Goal: Task Accomplishment & Management: Complete application form

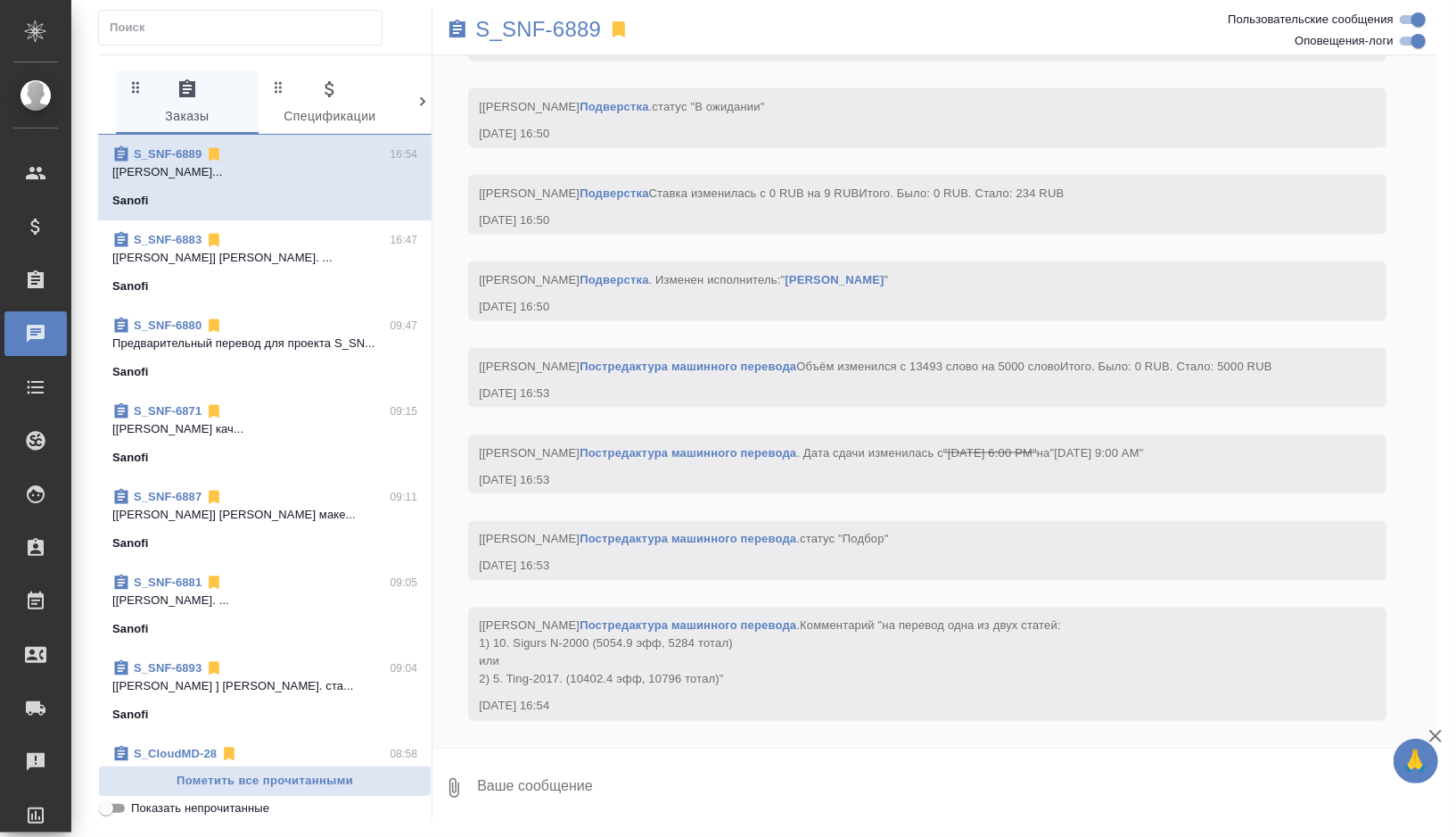
scroll to position [6414, 0]
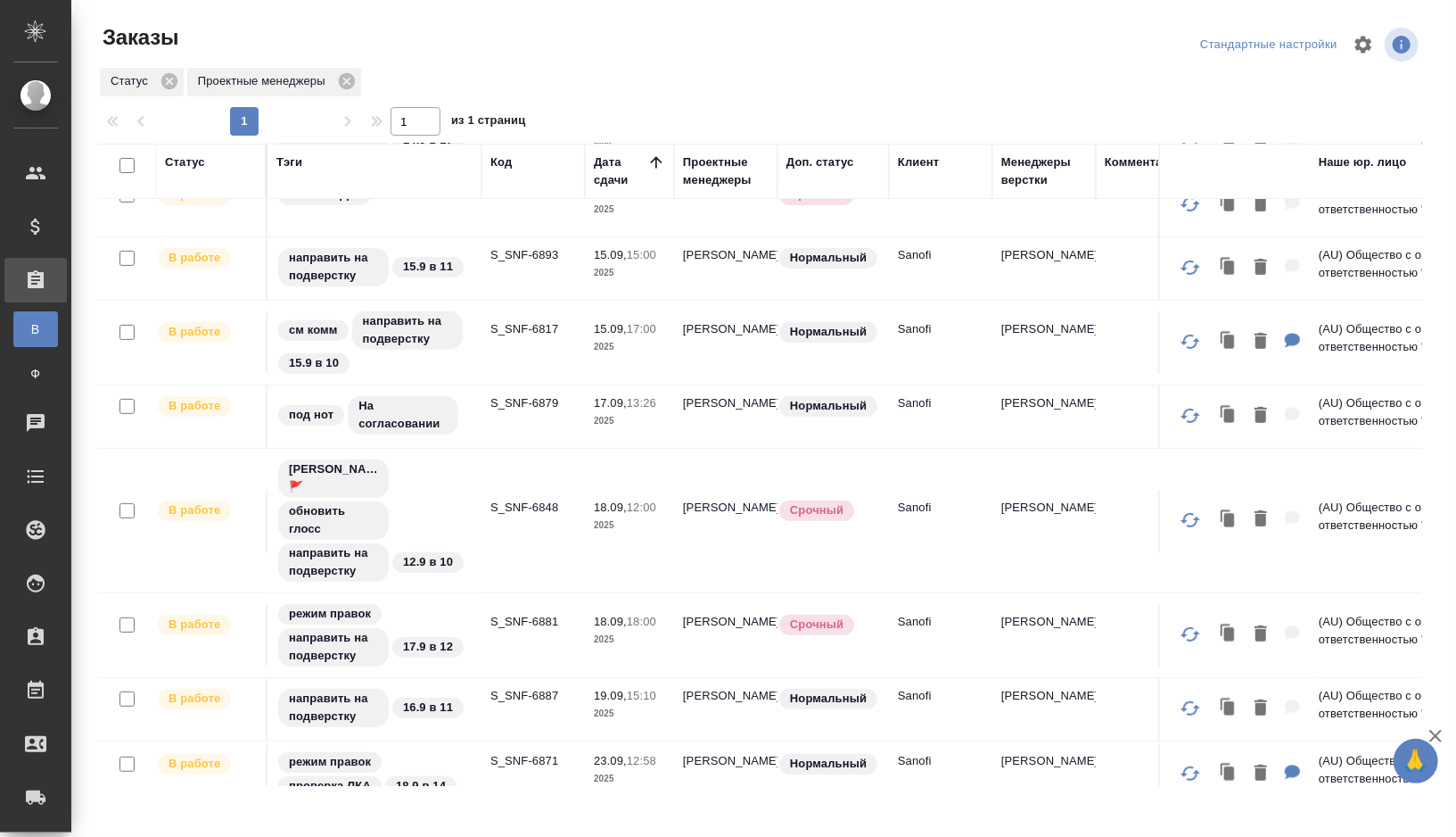
scroll to position [389, 0]
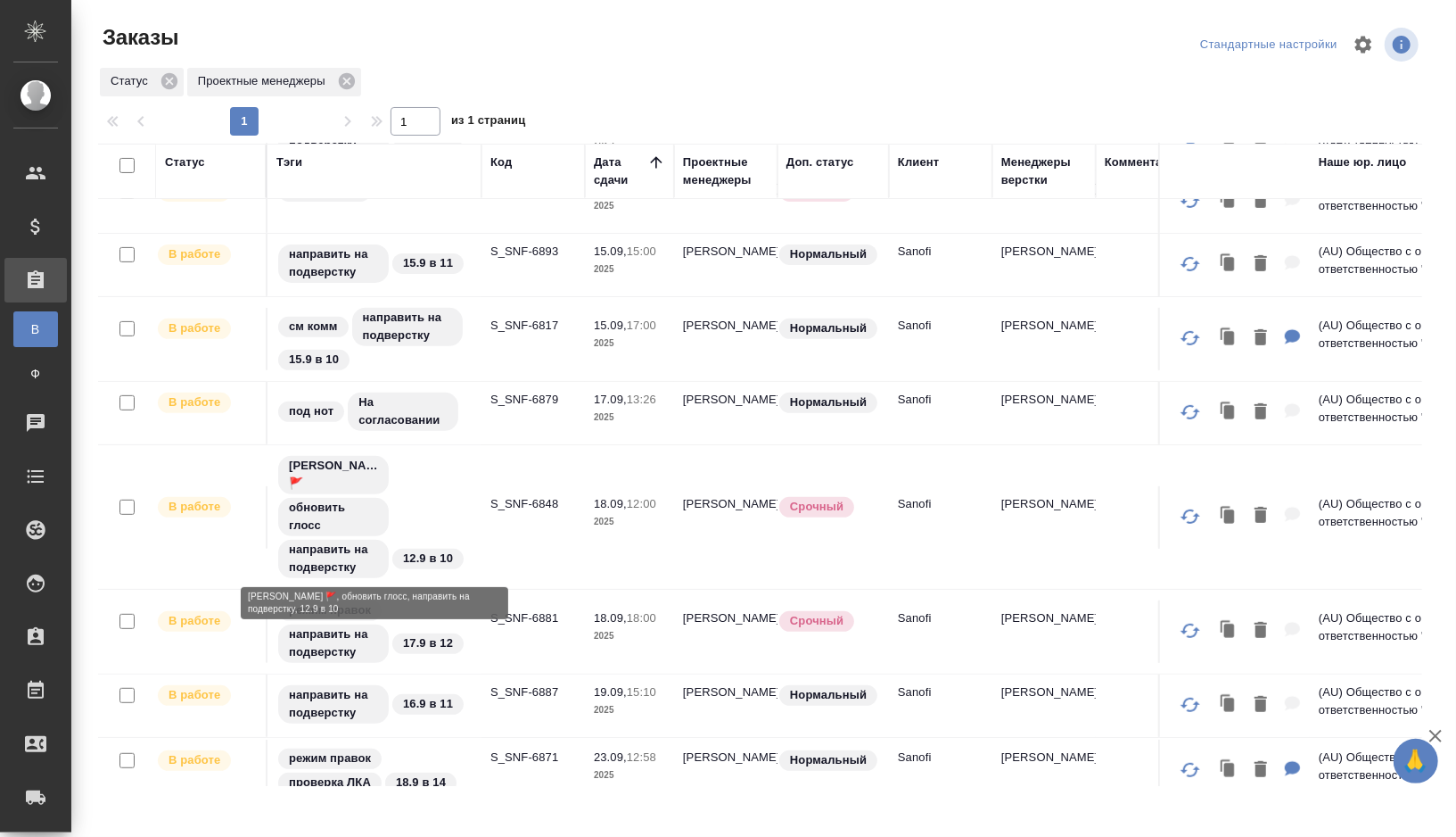
click at [448, 486] on div "[PERSON_NAME] 🚩 обновить глосс направить на подверстку 12.9 в 10" at bounding box center [374, 516] width 197 height 125
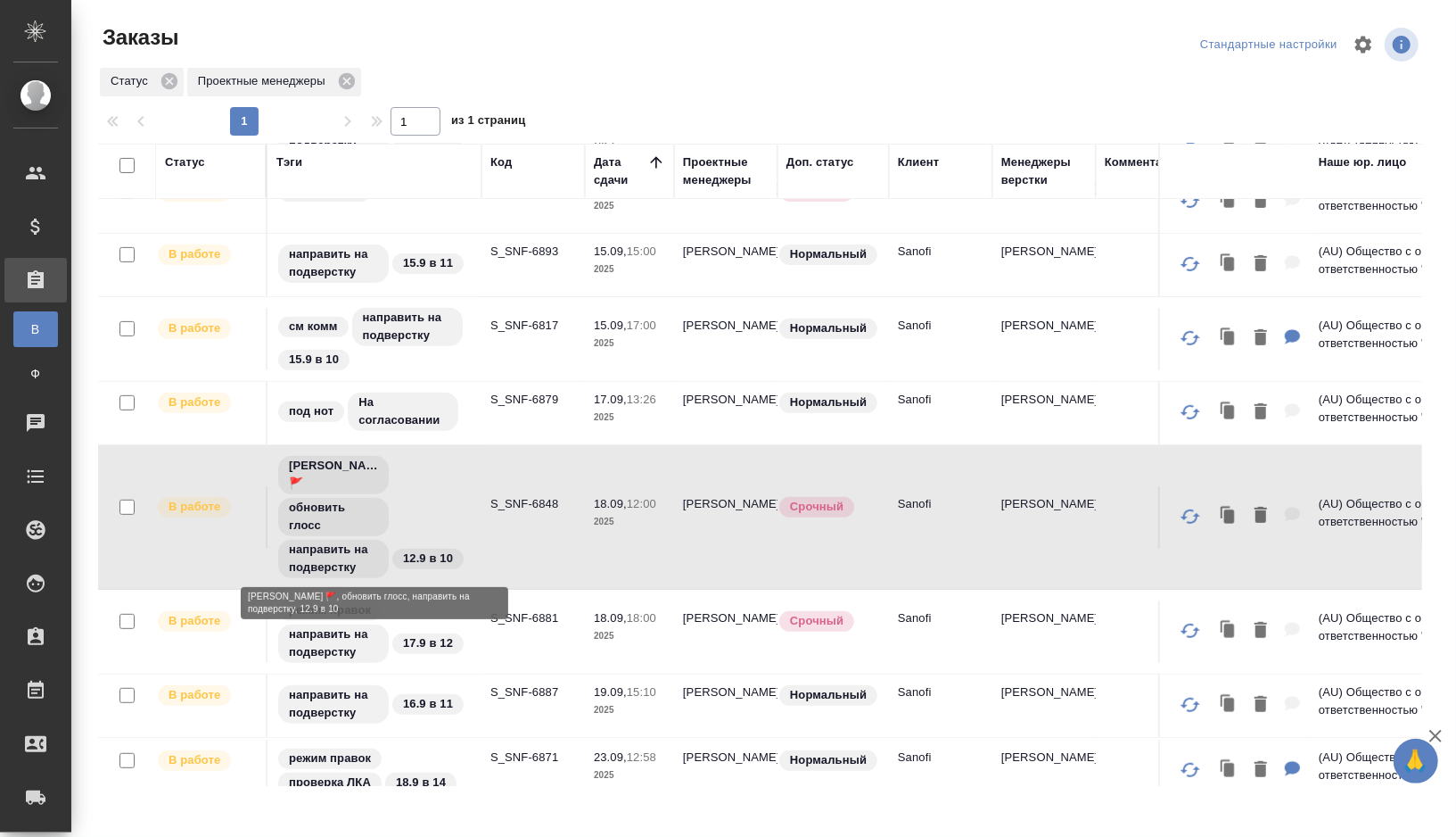
click at [448, 486] on div "[PERSON_NAME] 🚩 обновить глосс направить на подверстку 12.9 в 10" at bounding box center [374, 516] width 197 height 125
click at [448, 486] on div "Оля Дмитриева 🚩 обновить глосс направить на подверстку 12.9 в 10" at bounding box center [374, 516] width 197 height 125
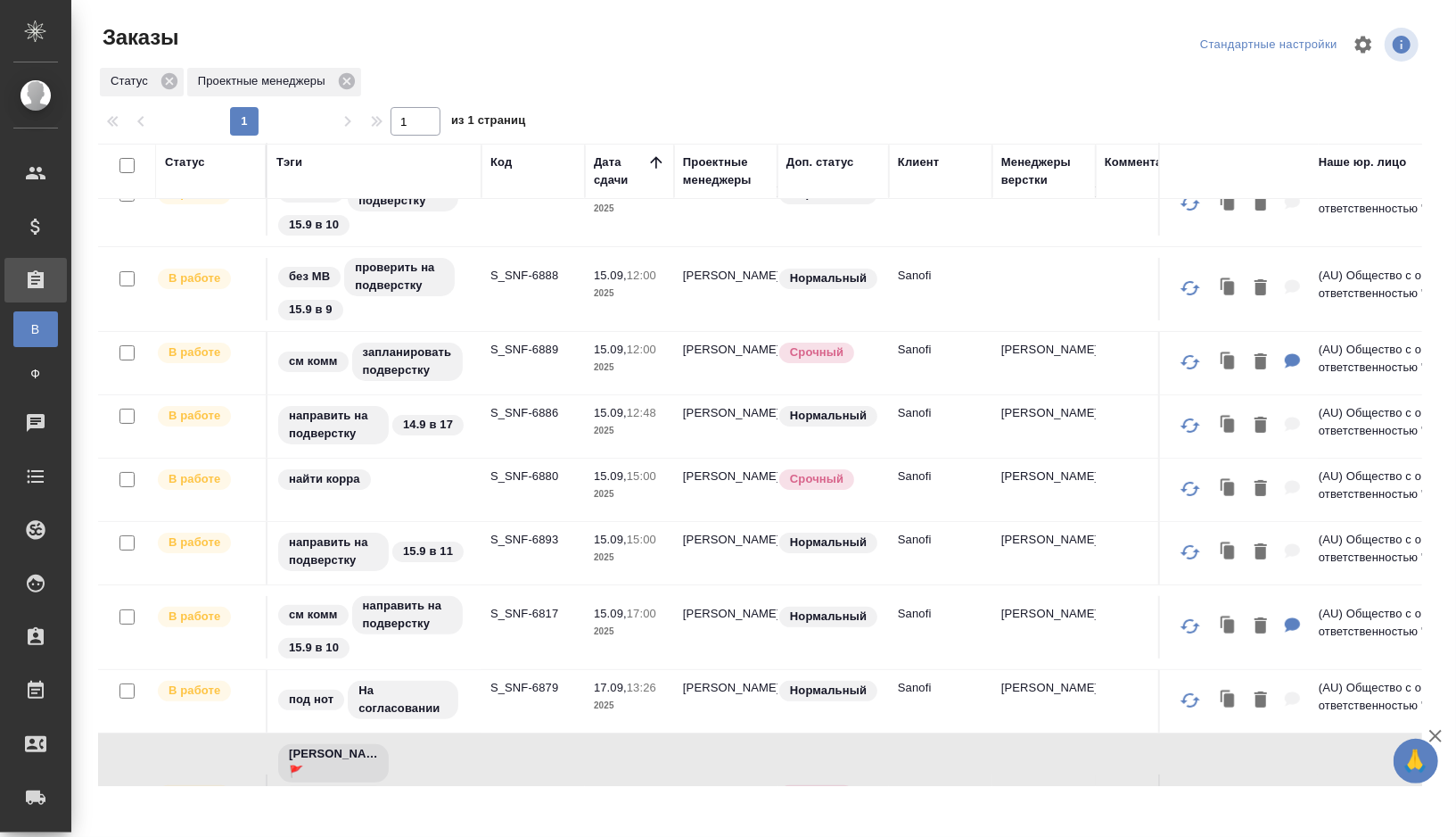
scroll to position [116, 0]
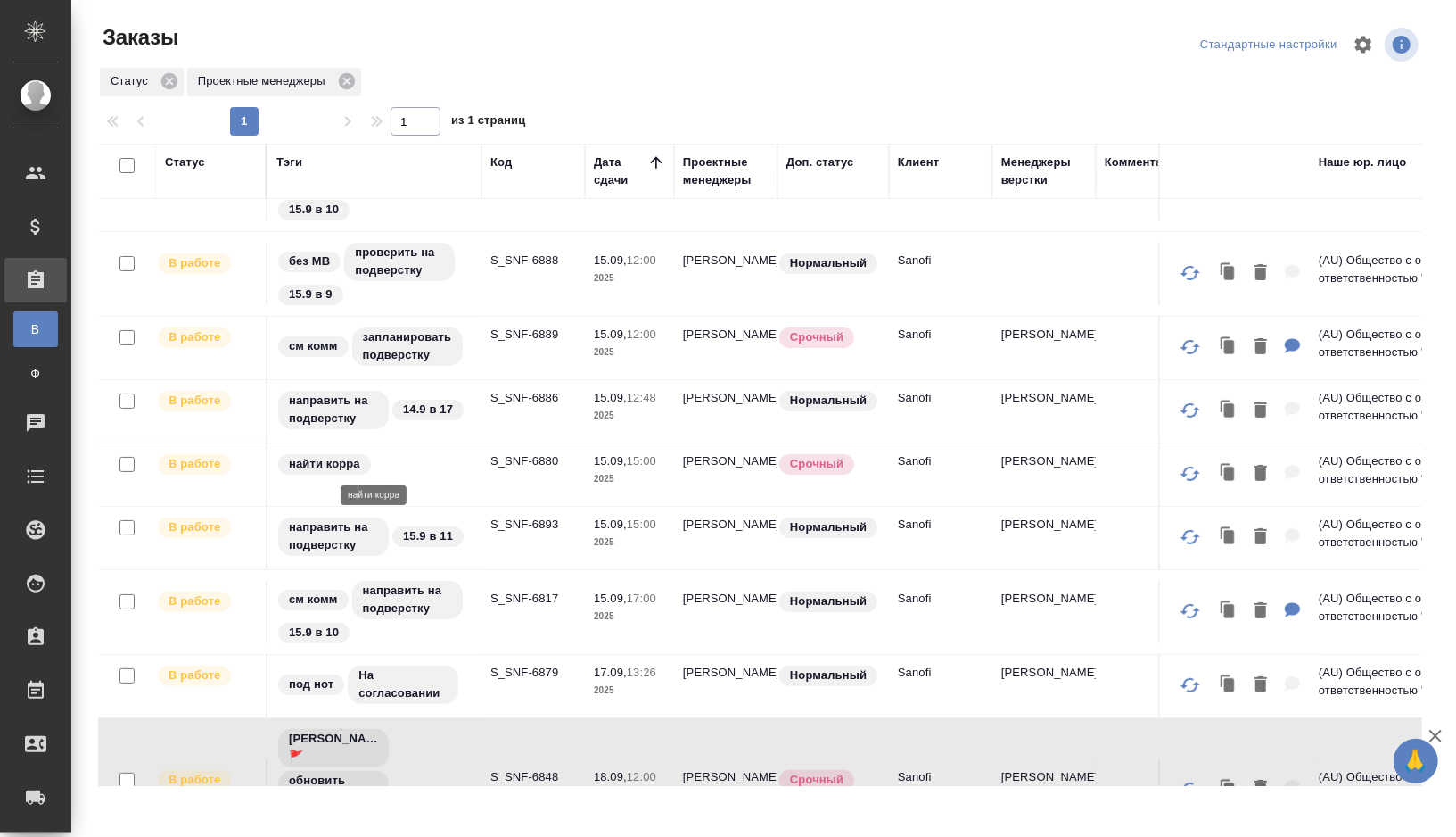
click at [449, 468] on div "найти корра" at bounding box center [374, 464] width 197 height 24
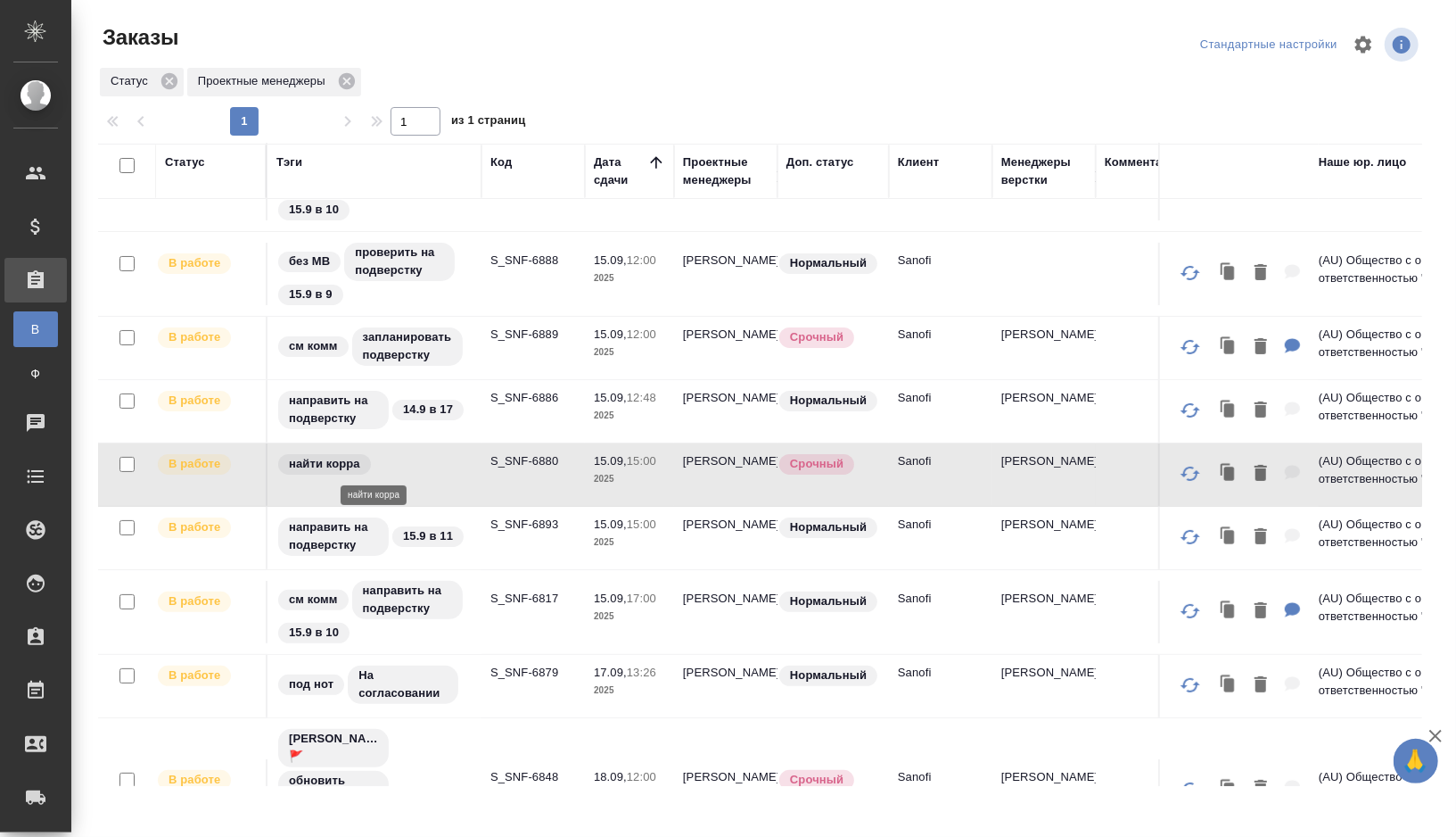
click at [449, 468] on div "найти корра" at bounding box center [374, 464] width 197 height 24
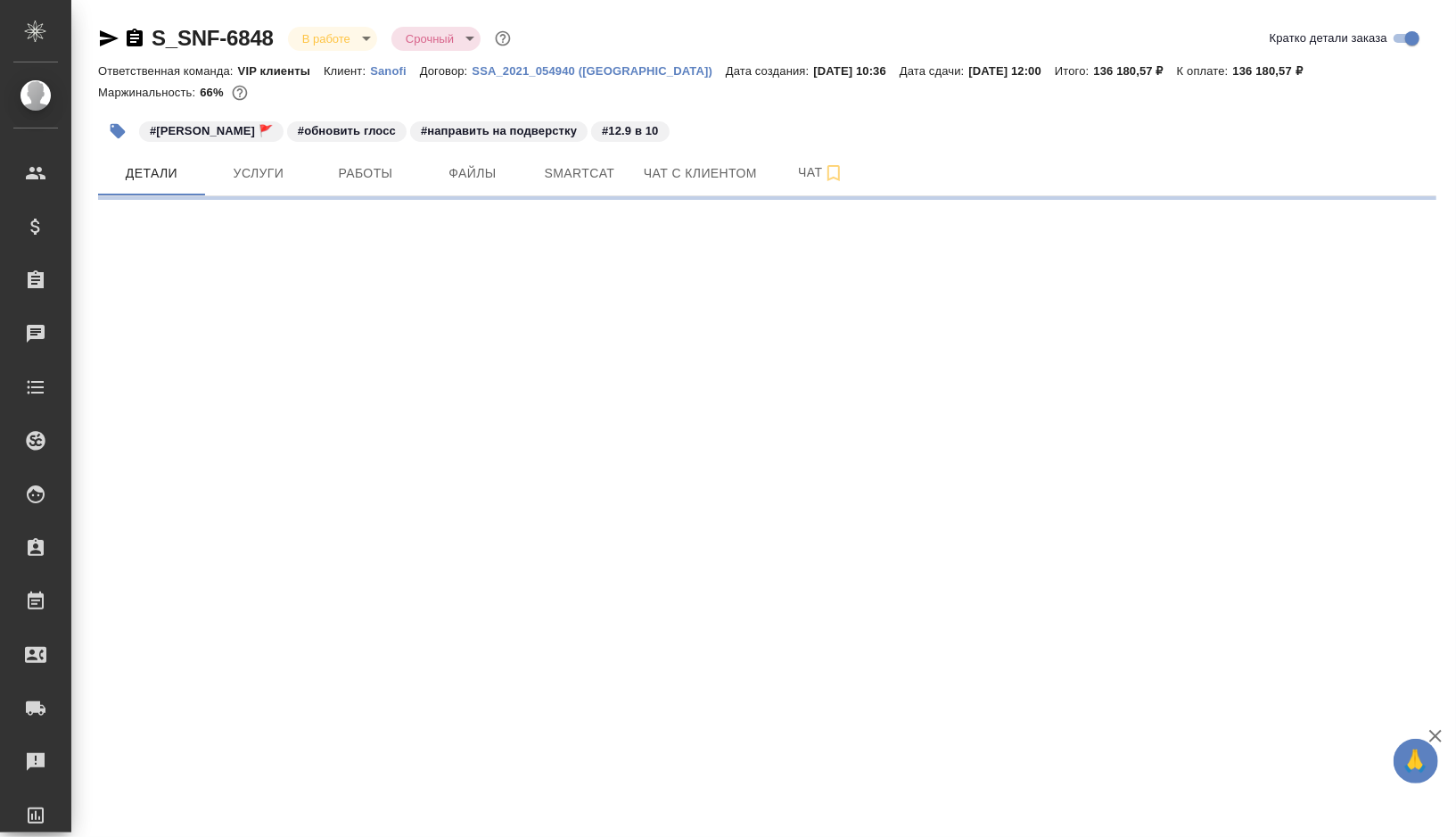
select select "RU"
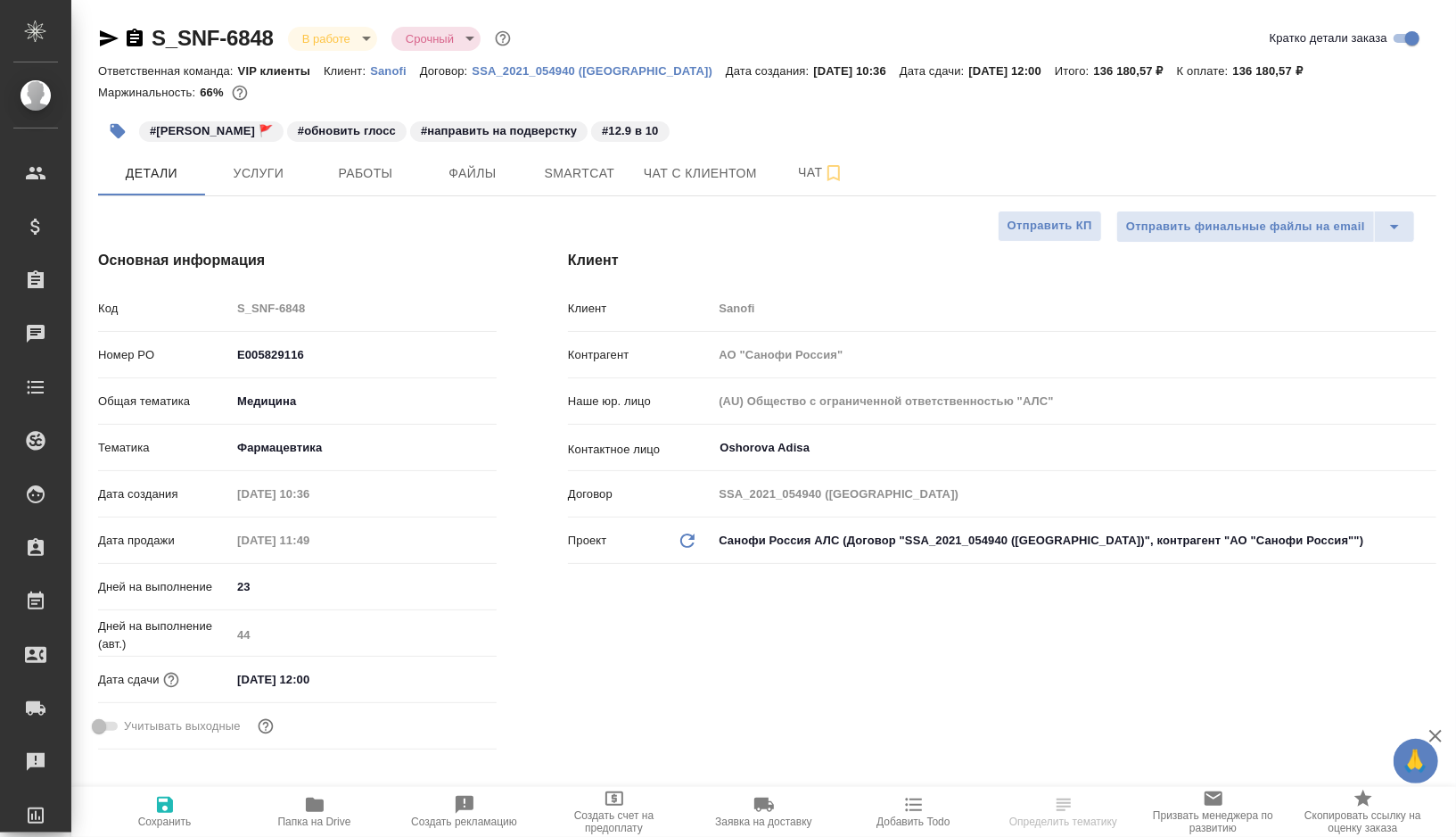
type textarea "x"
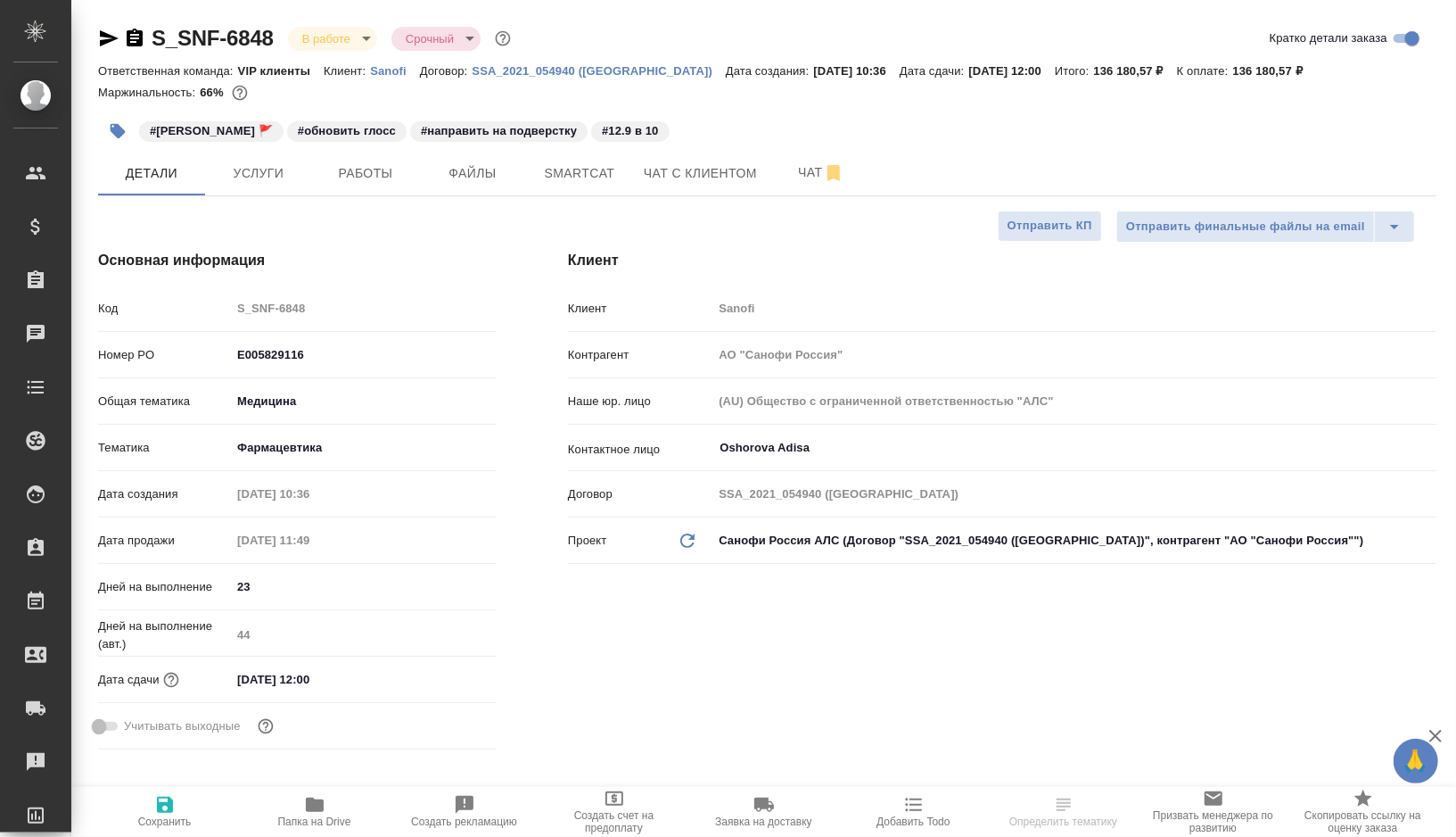
type textarea "x"
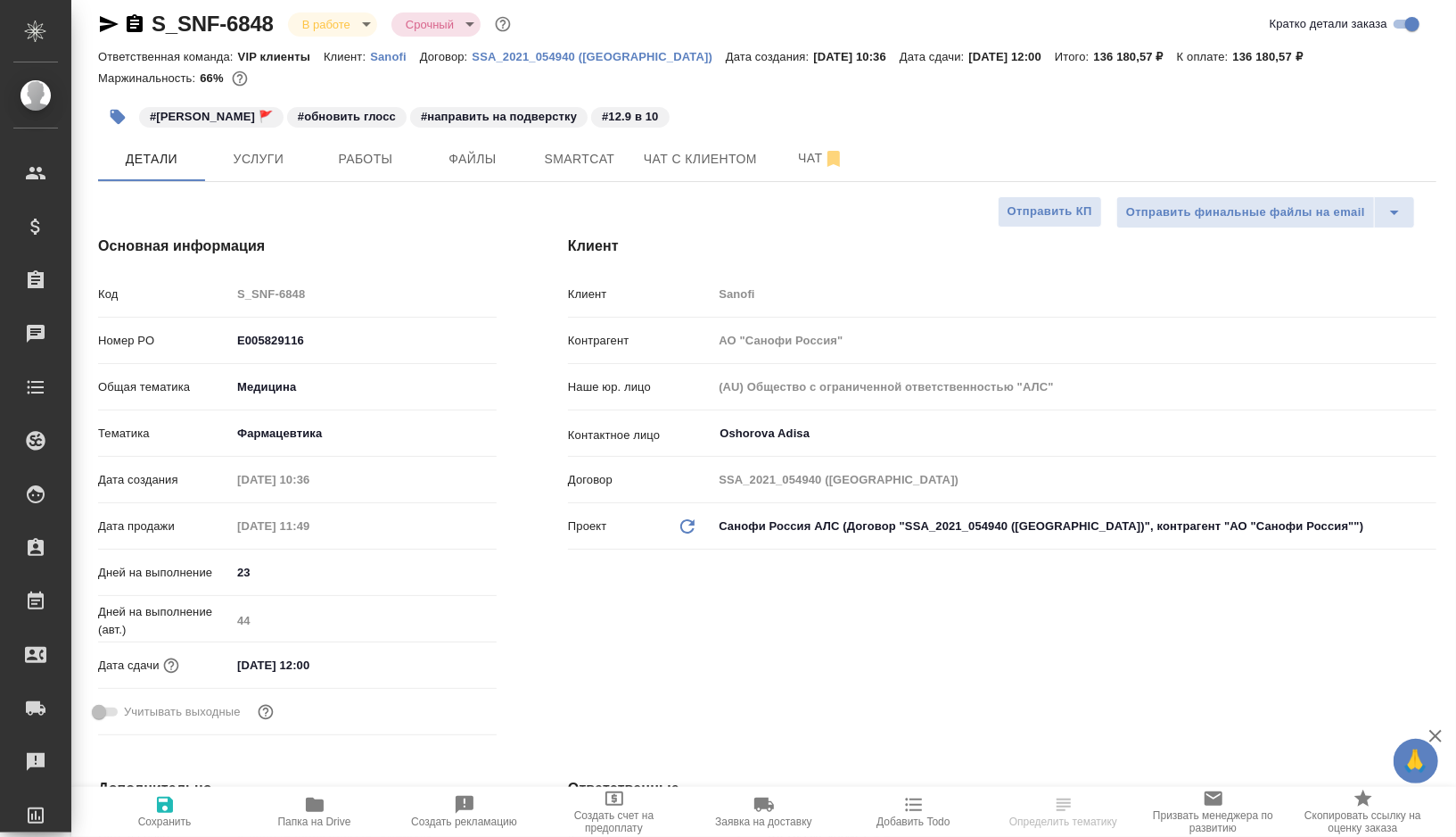
type input "[PERSON_NAME]"
type input "Комаров Роман"
click at [380, 168] on span "Работы" at bounding box center [366, 159] width 86 height 22
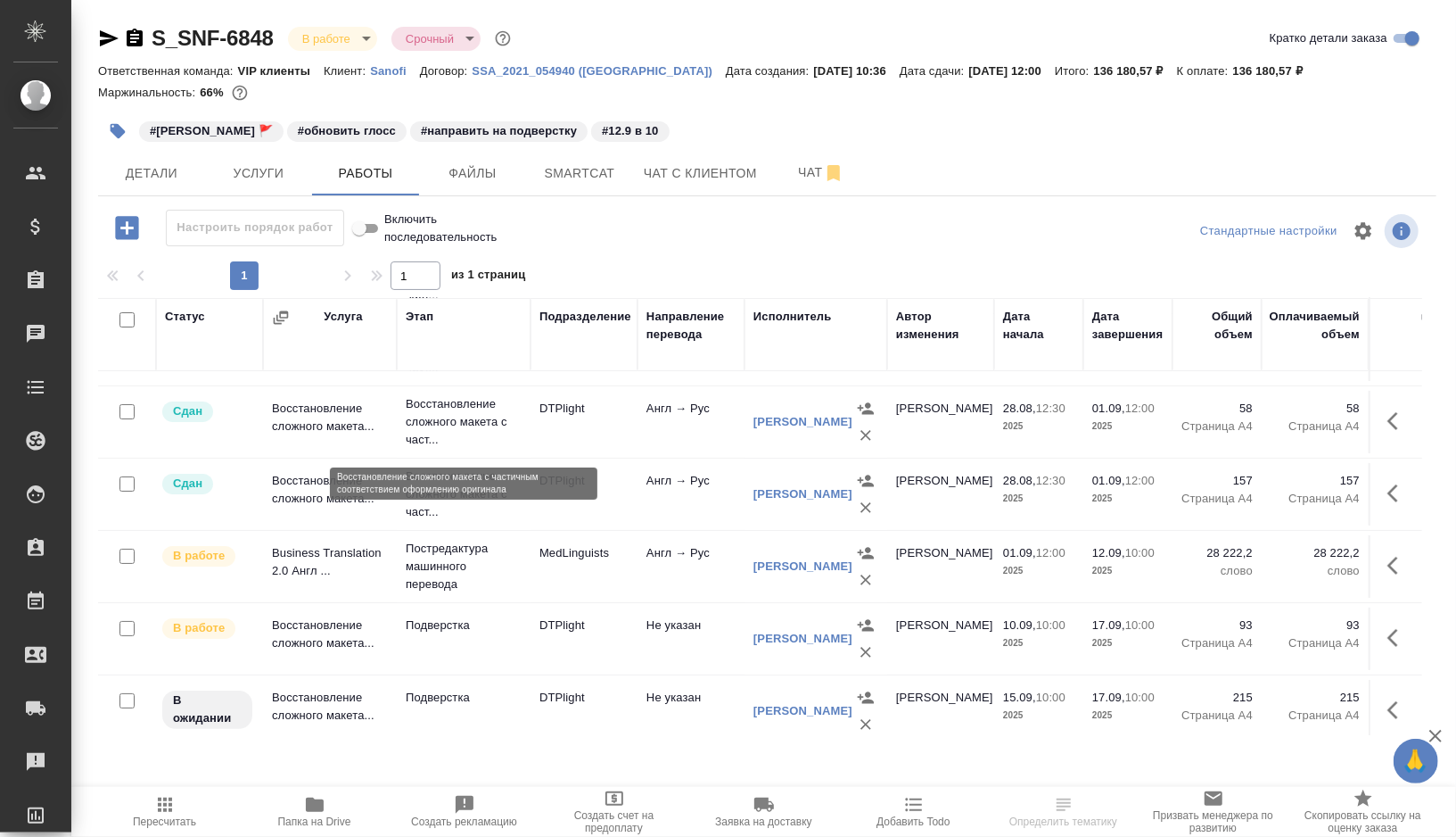
scroll to position [201, 0]
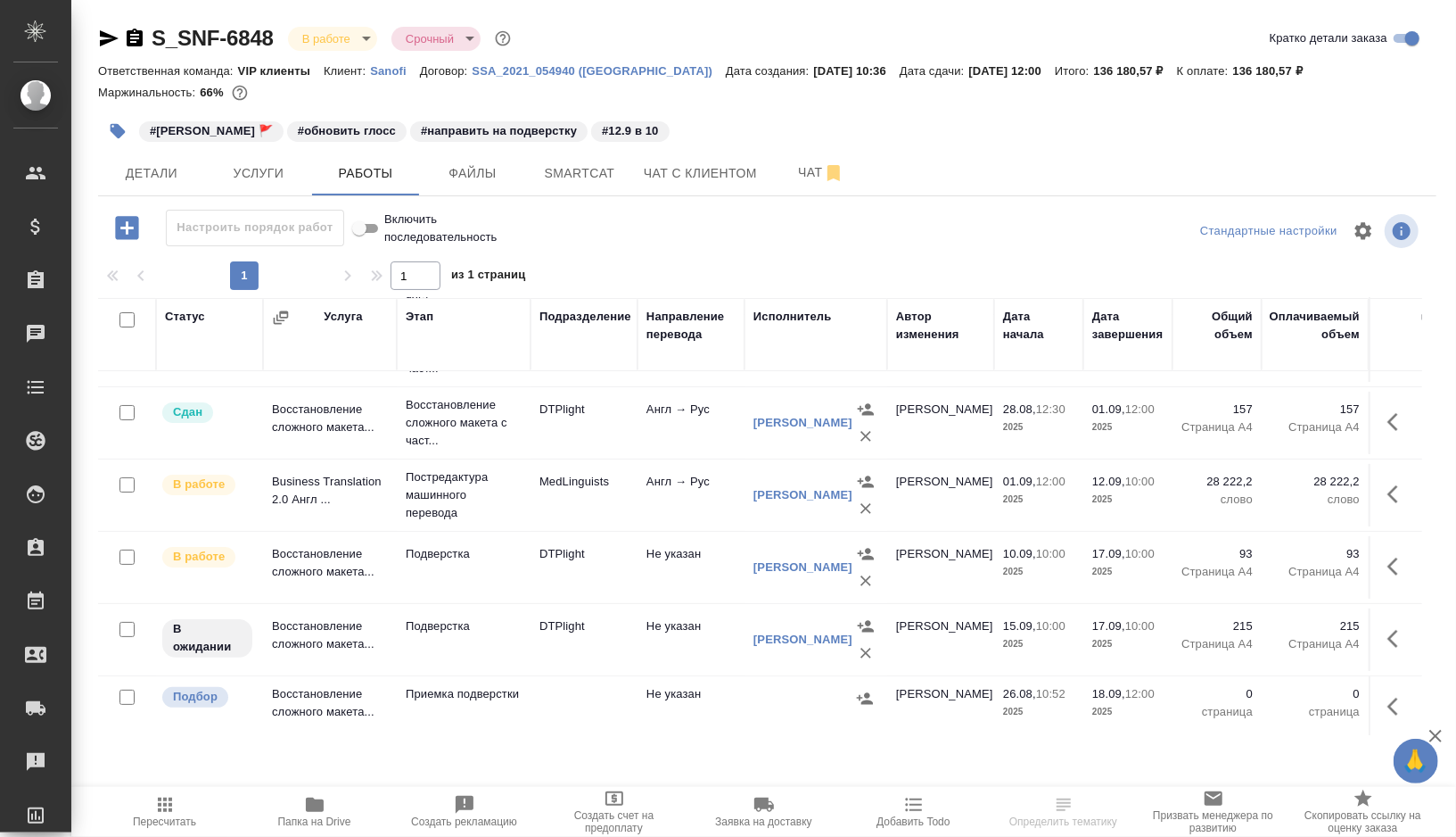
click at [669, 510] on td "Англ → Рус" at bounding box center [691, 495] width 107 height 62
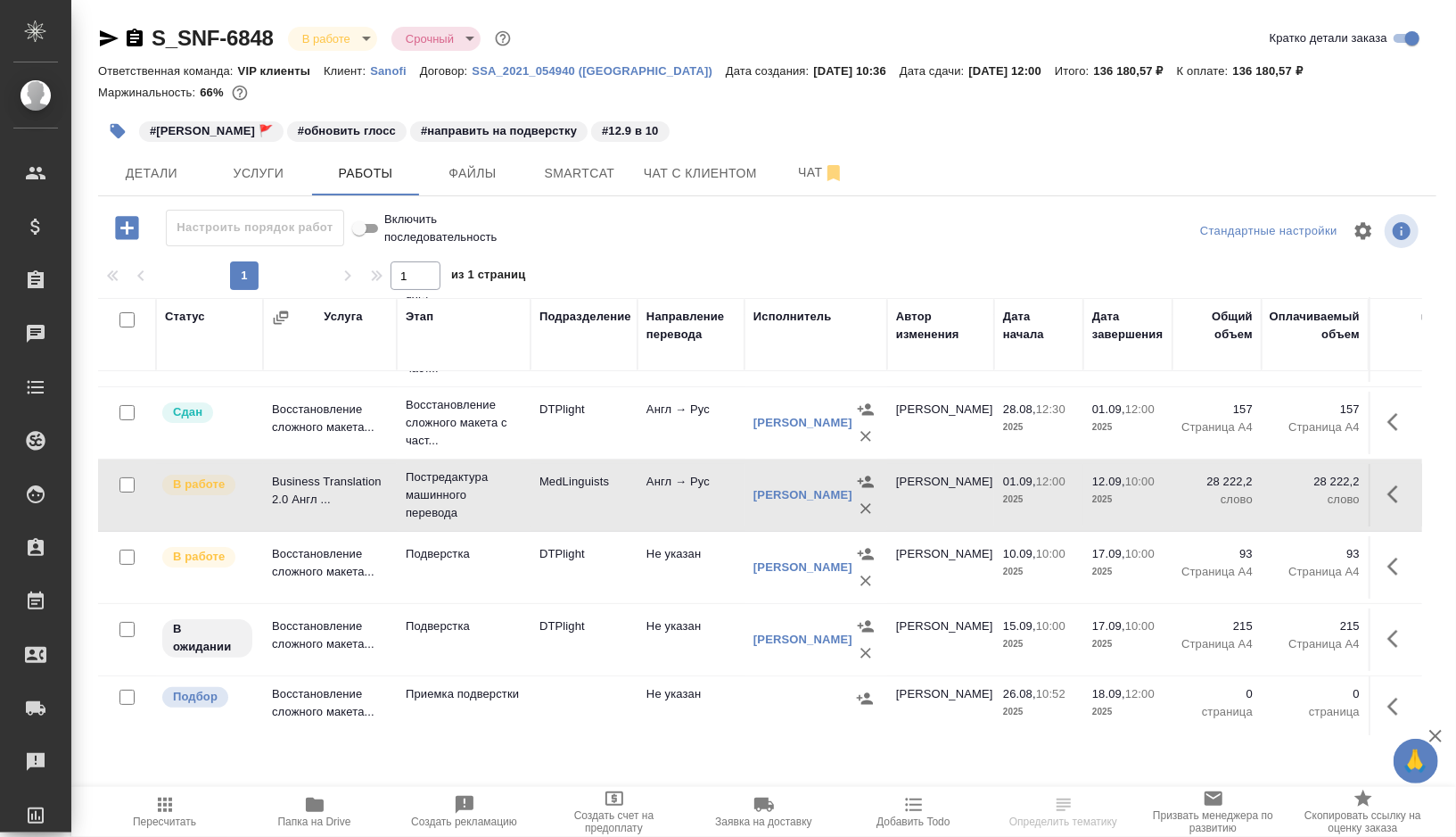
click at [669, 510] on td "Англ → Рус" at bounding box center [691, 495] width 107 height 62
click at [506, 641] on td "Подверстка" at bounding box center [464, 639] width 134 height 62
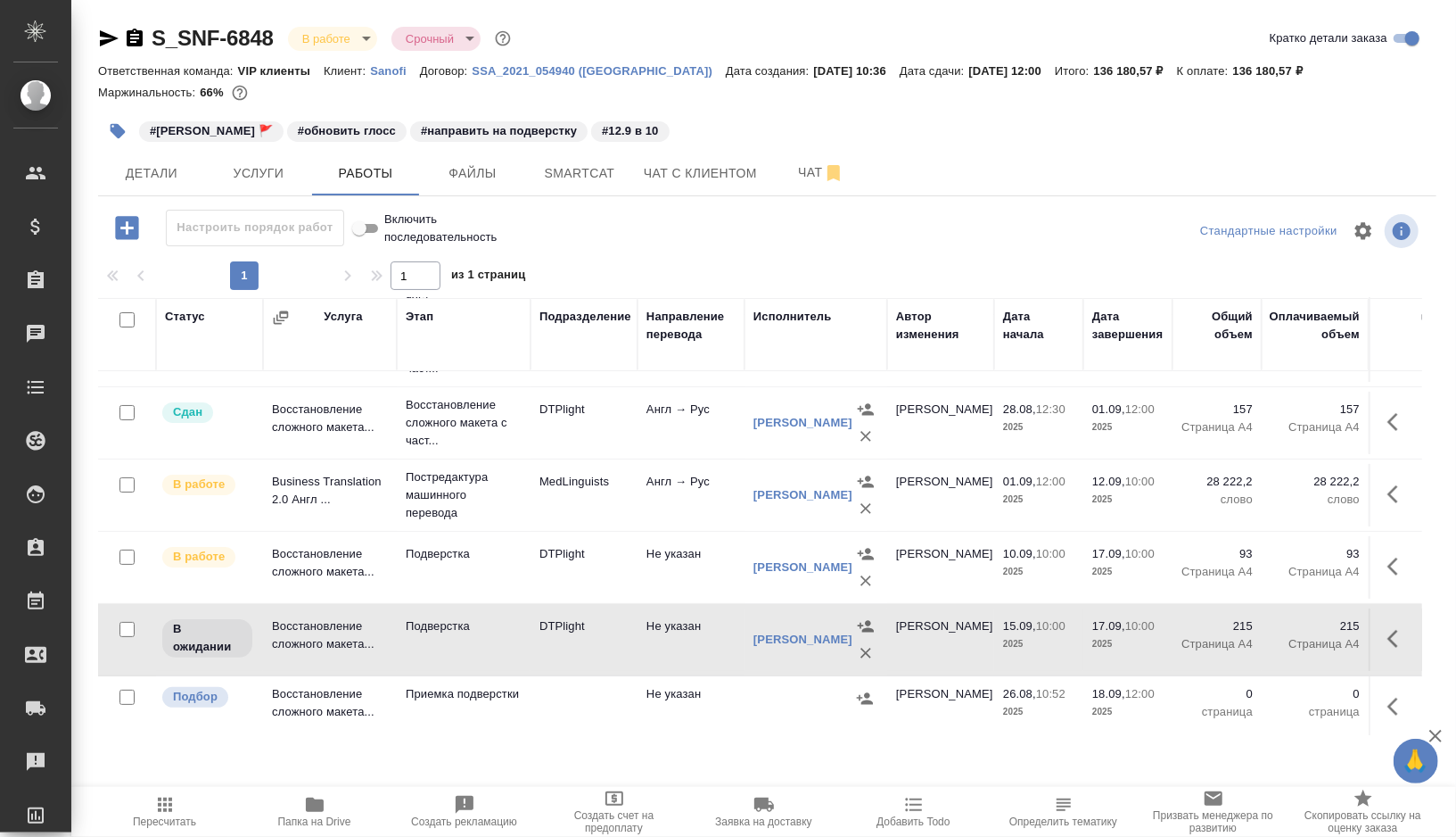
click at [629, 574] on td "DTPlight" at bounding box center [583, 567] width 107 height 62
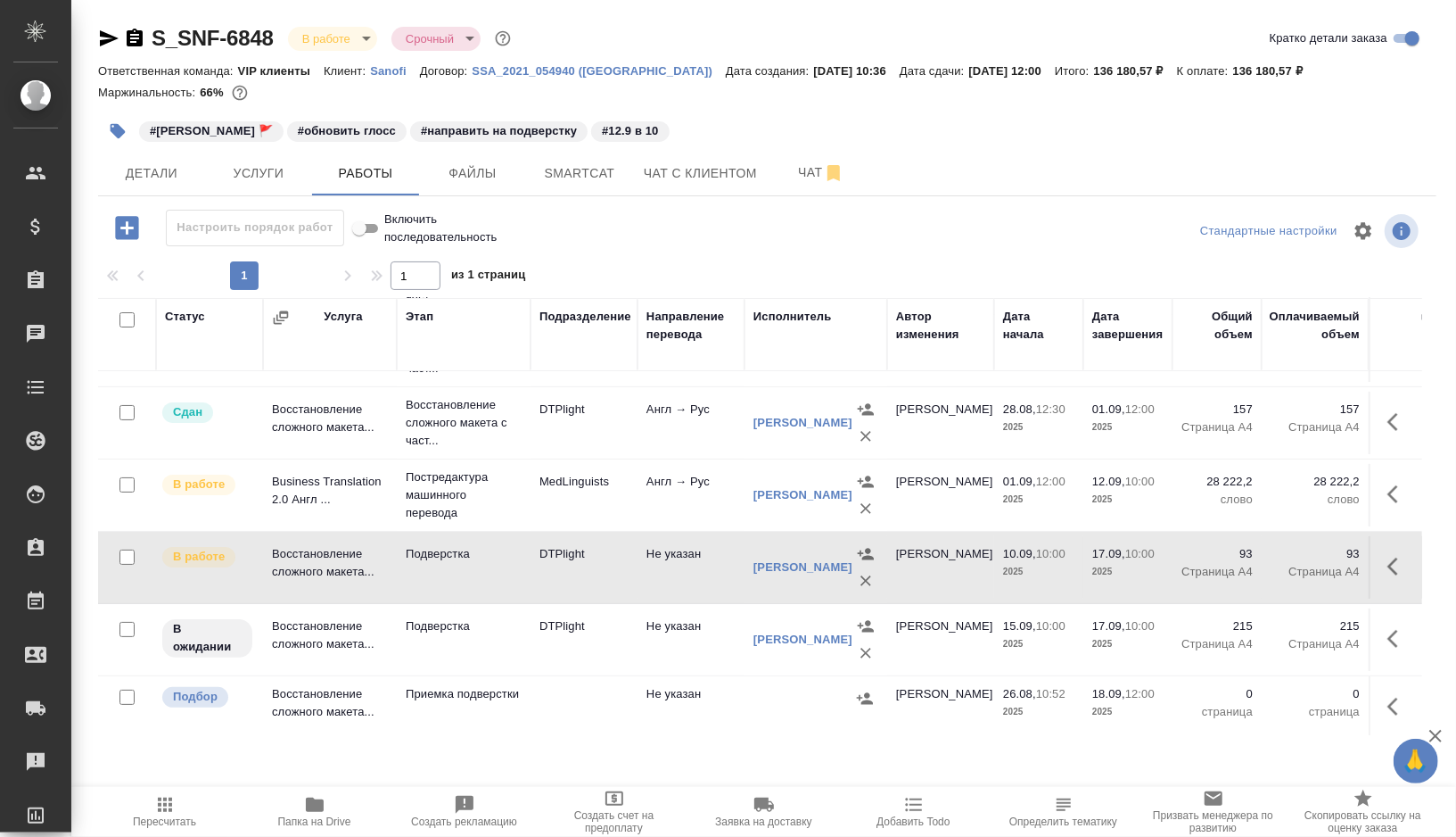
click at [629, 574] on td "DTPlight" at bounding box center [583, 567] width 107 height 62
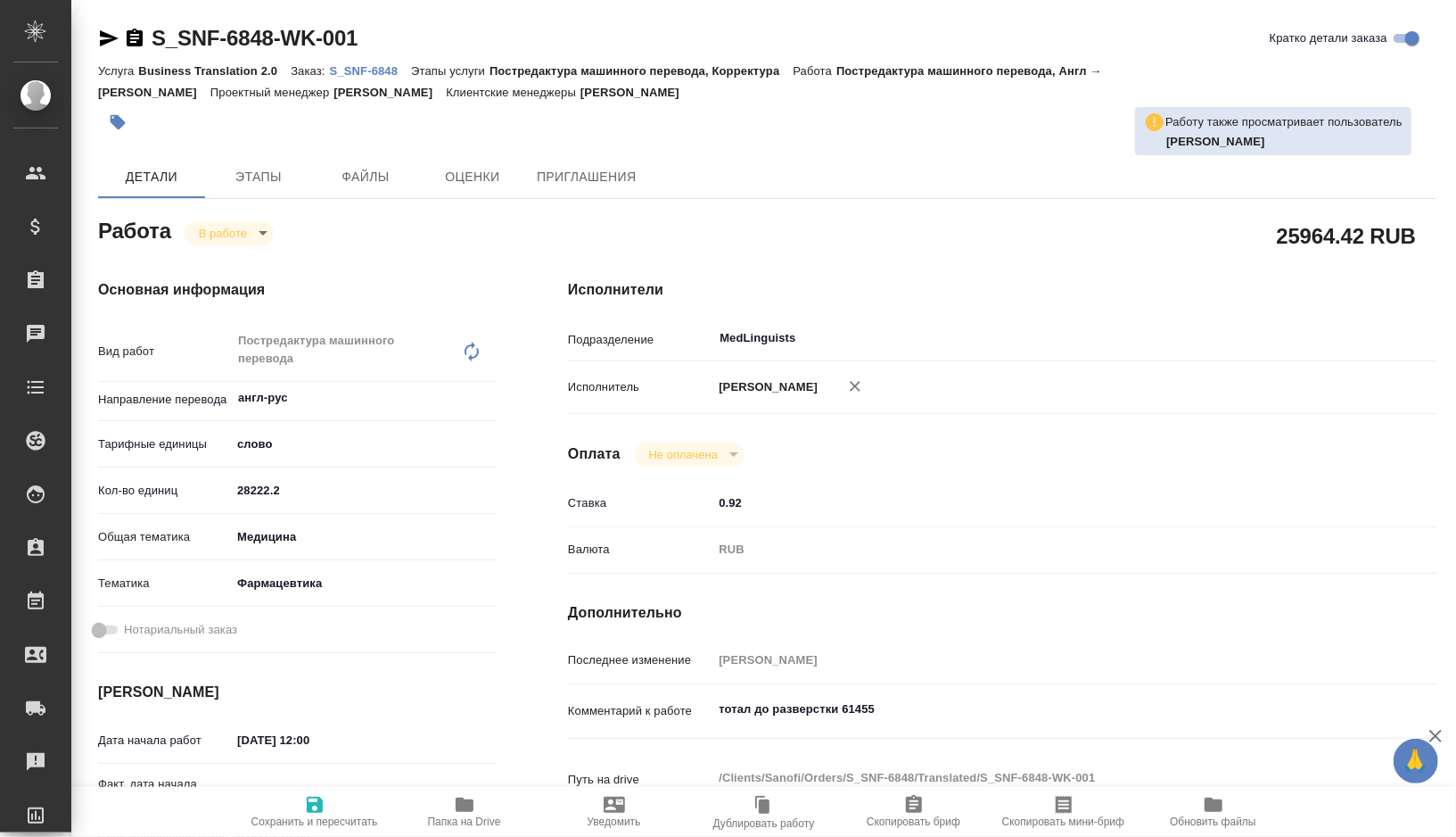
type textarea "x"
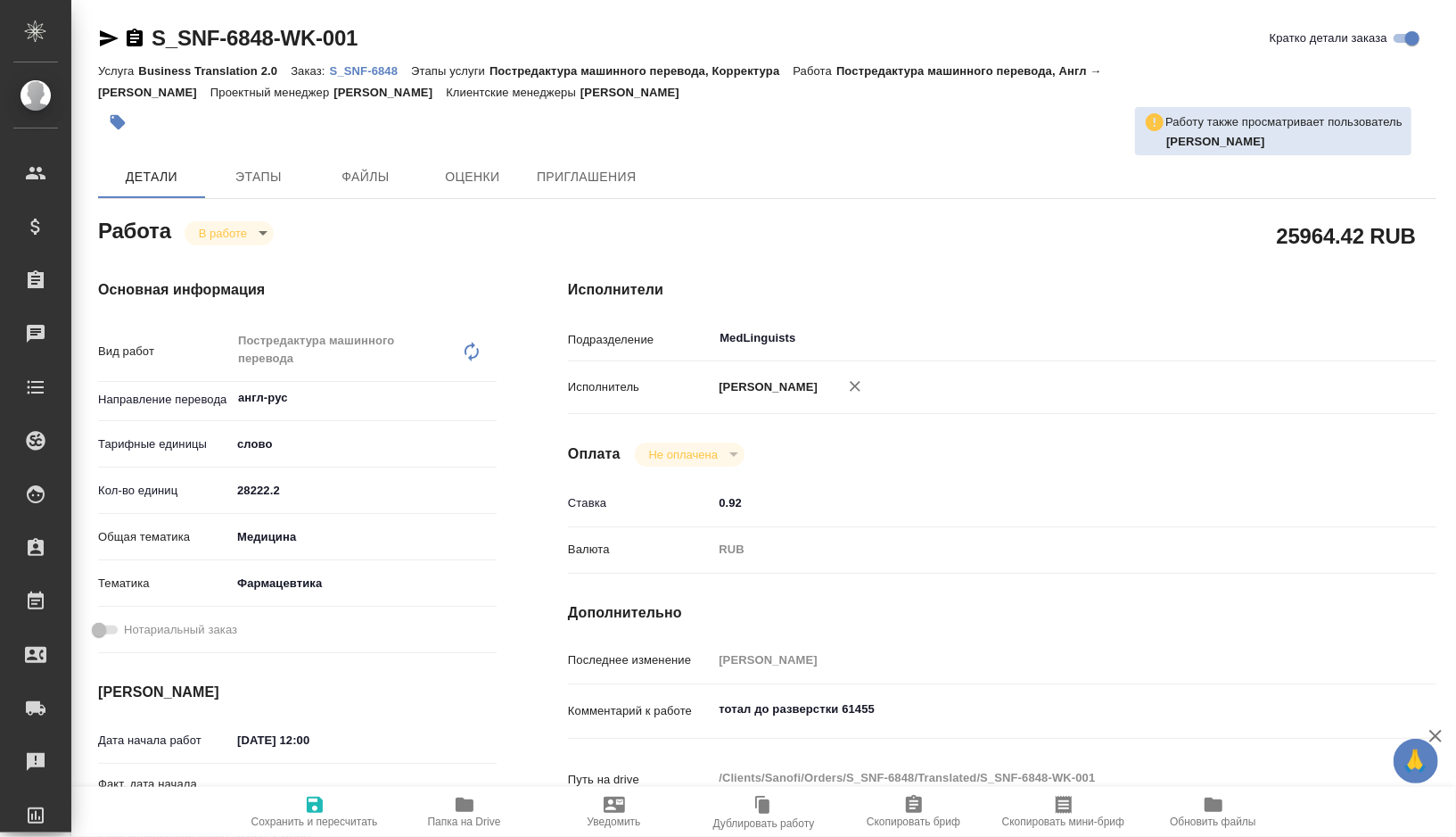
type textarea "x"
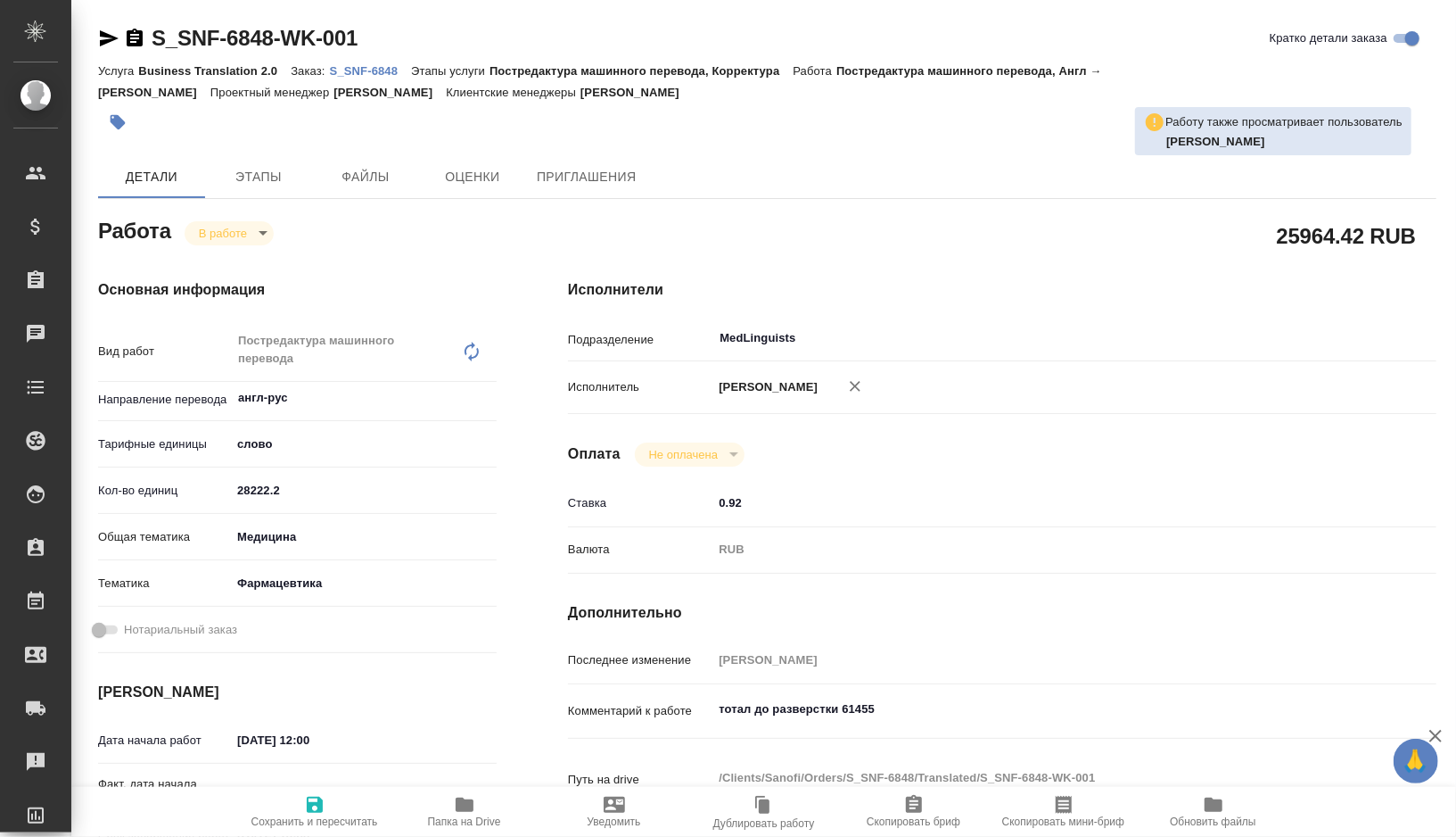
click at [459, 823] on span "Папка на Drive" at bounding box center [465, 821] width 73 height 13
type textarea "x"
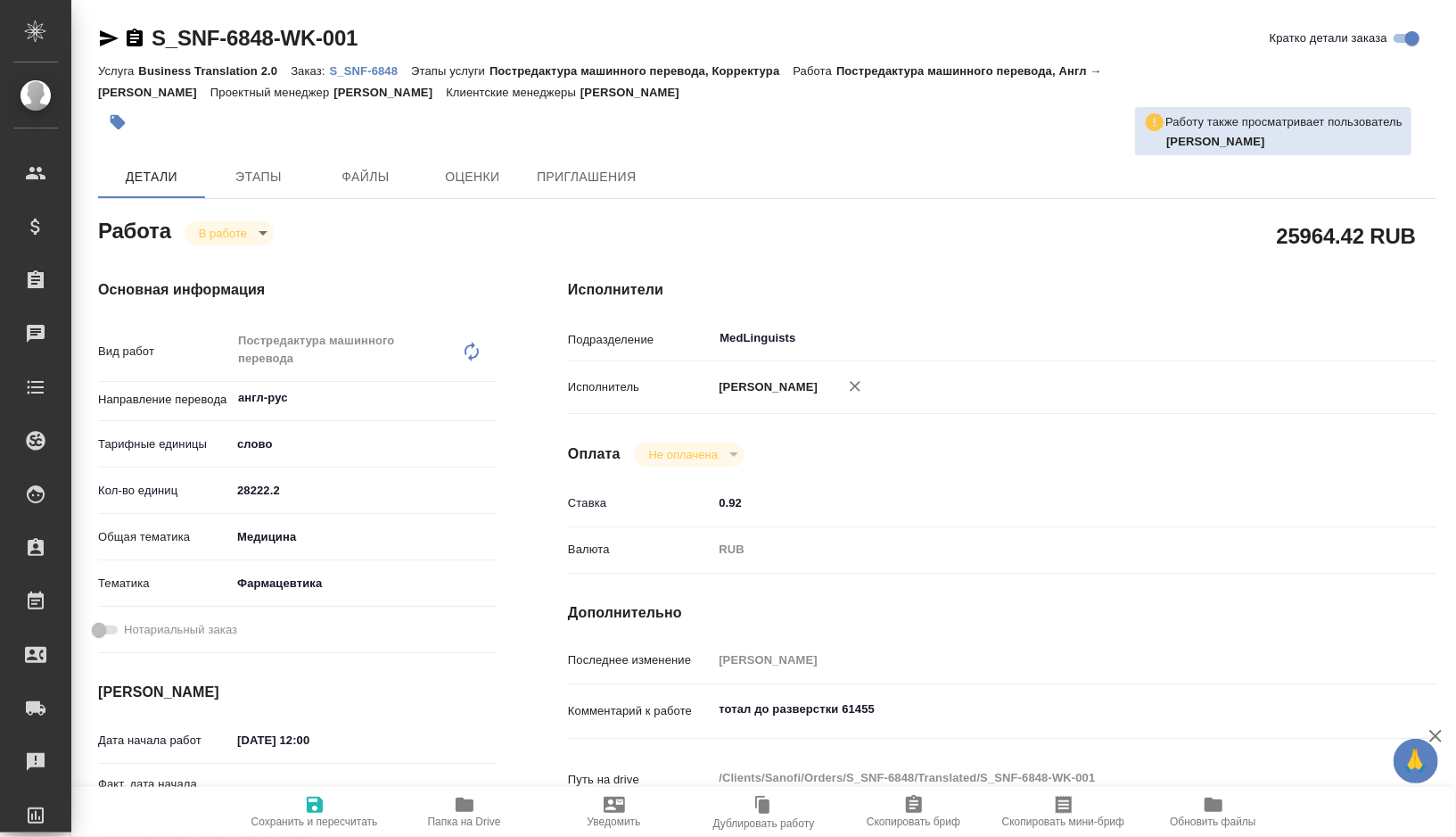
type textarea "x"
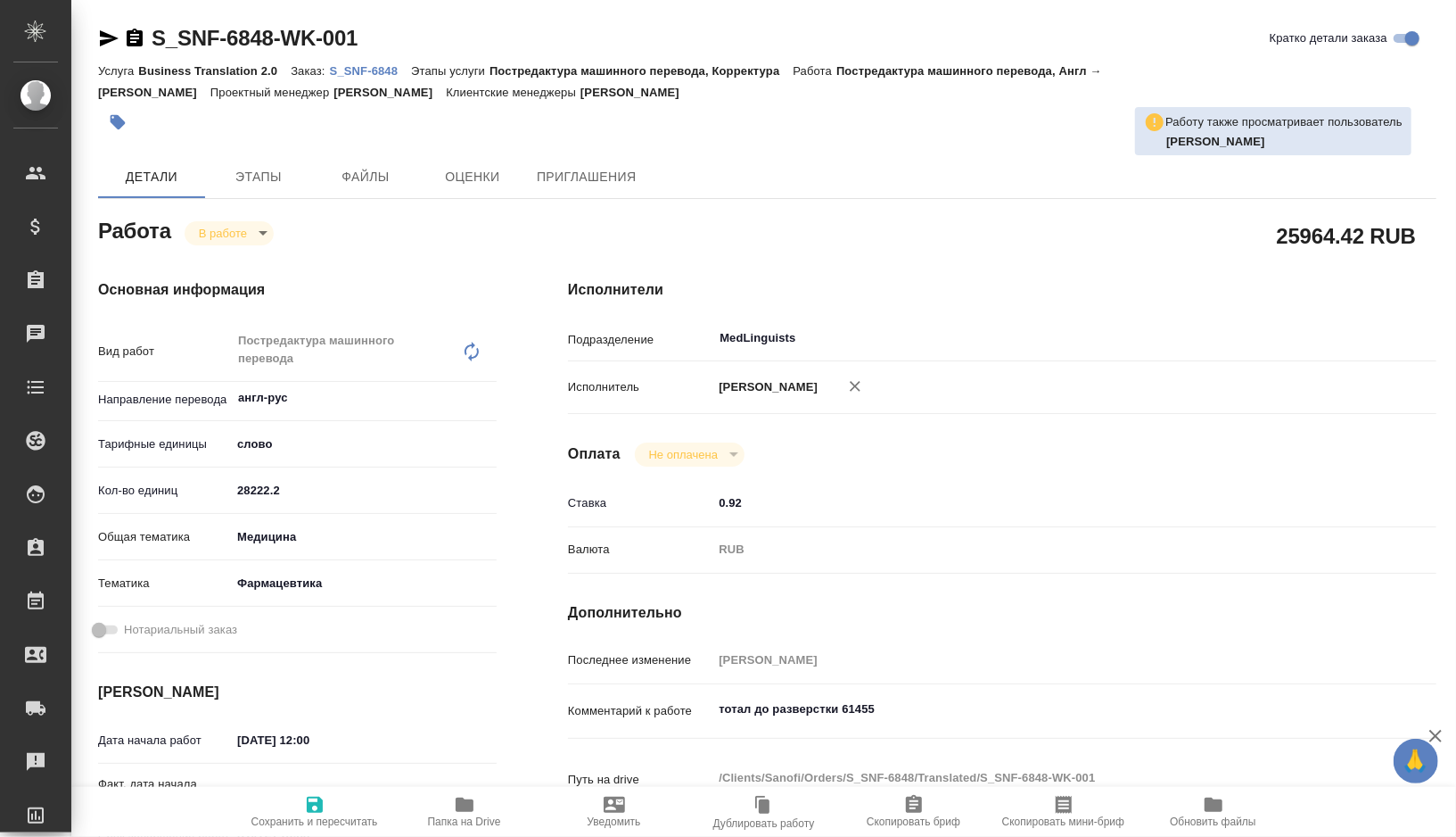
type textarea "x"
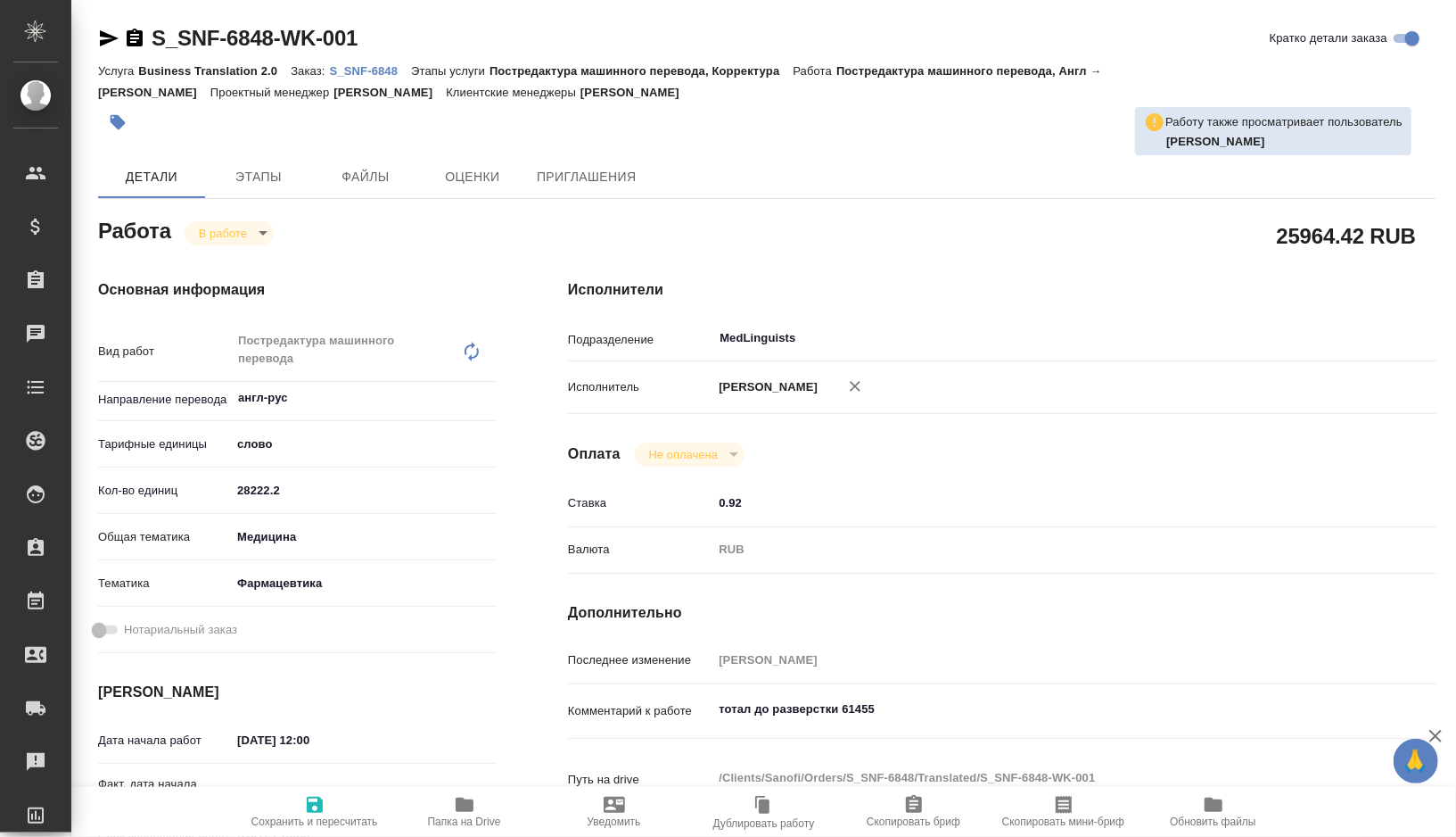
type textarea "x"
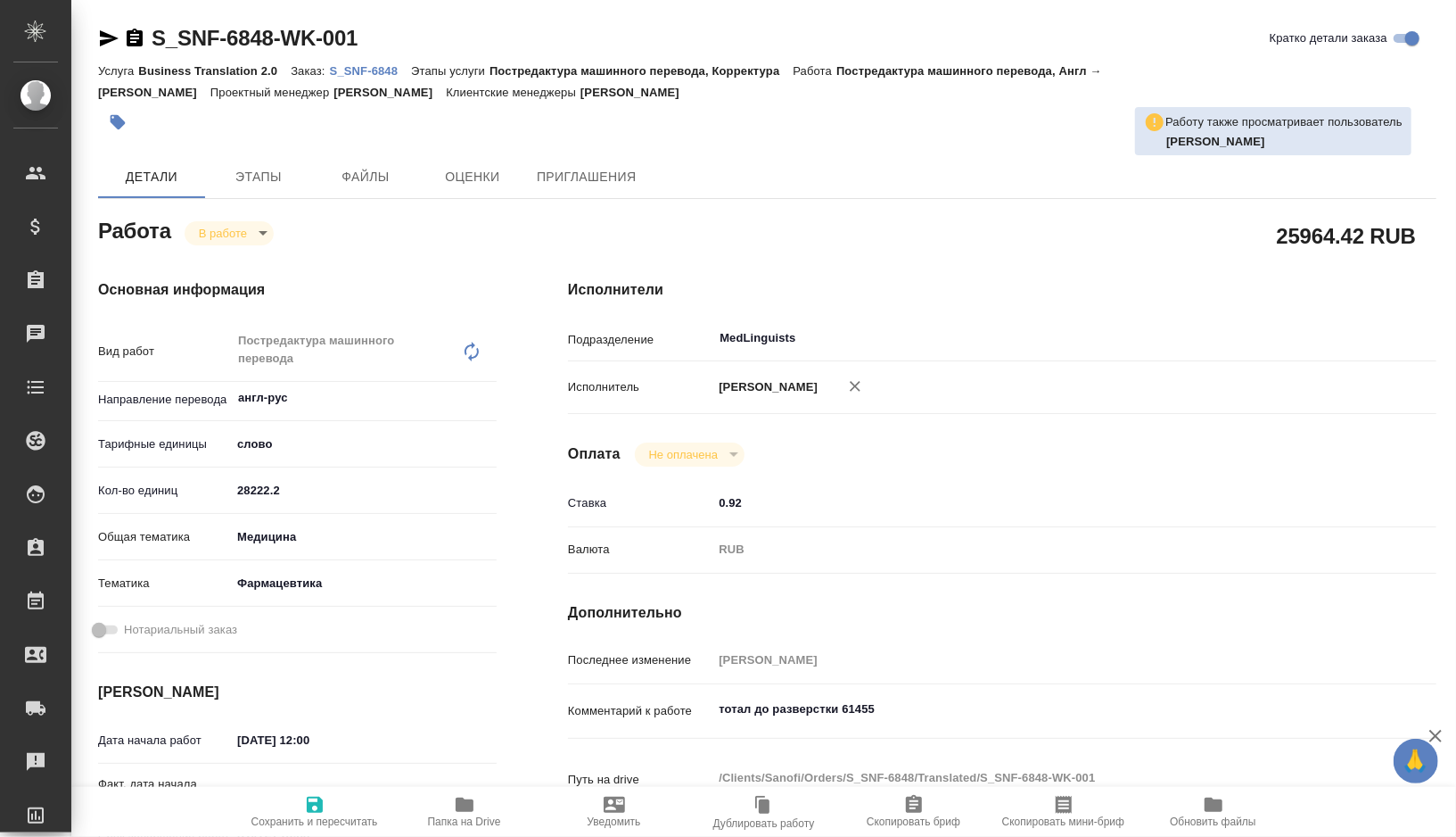
type textarea "x"
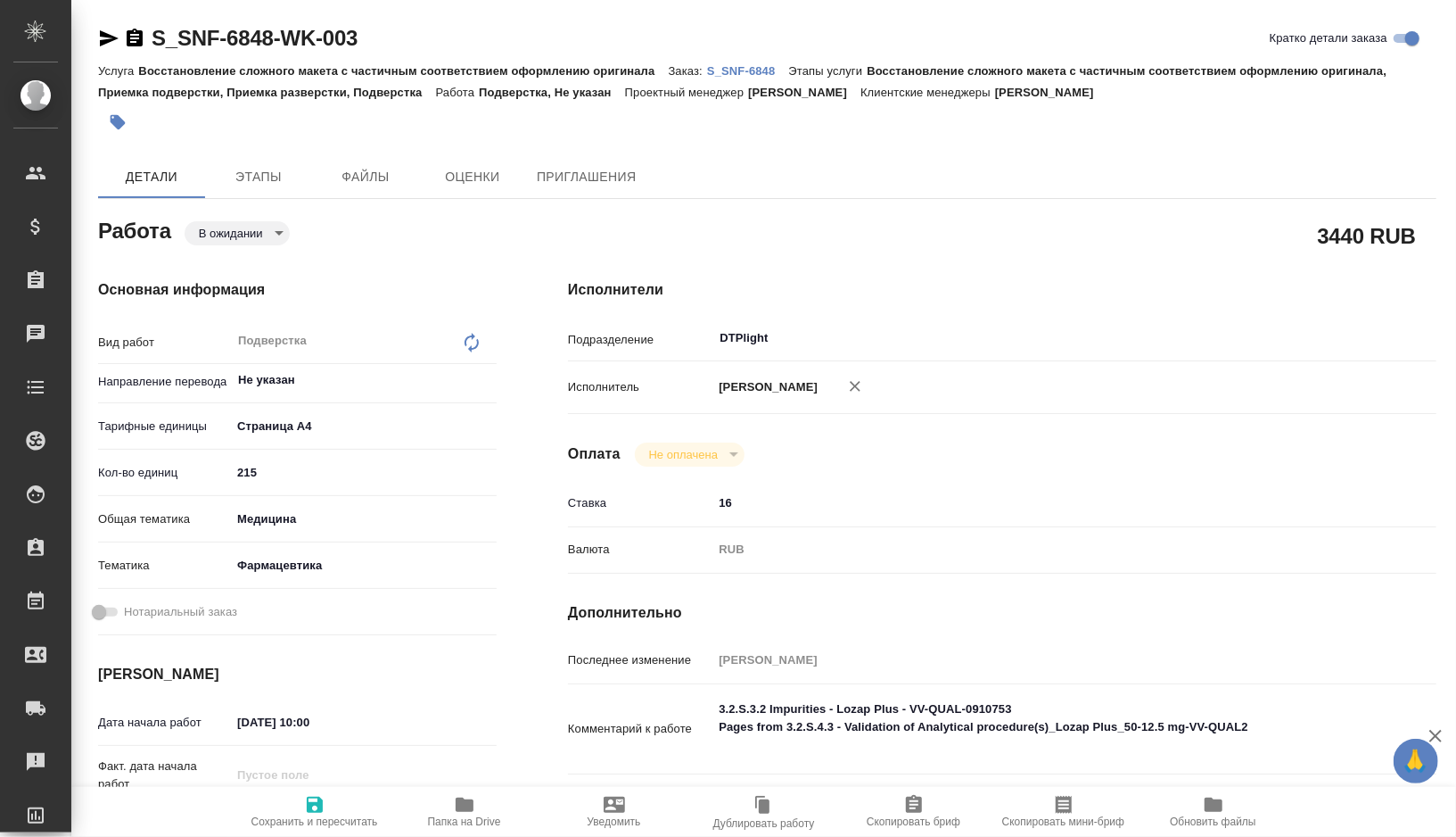
type textarea "x"
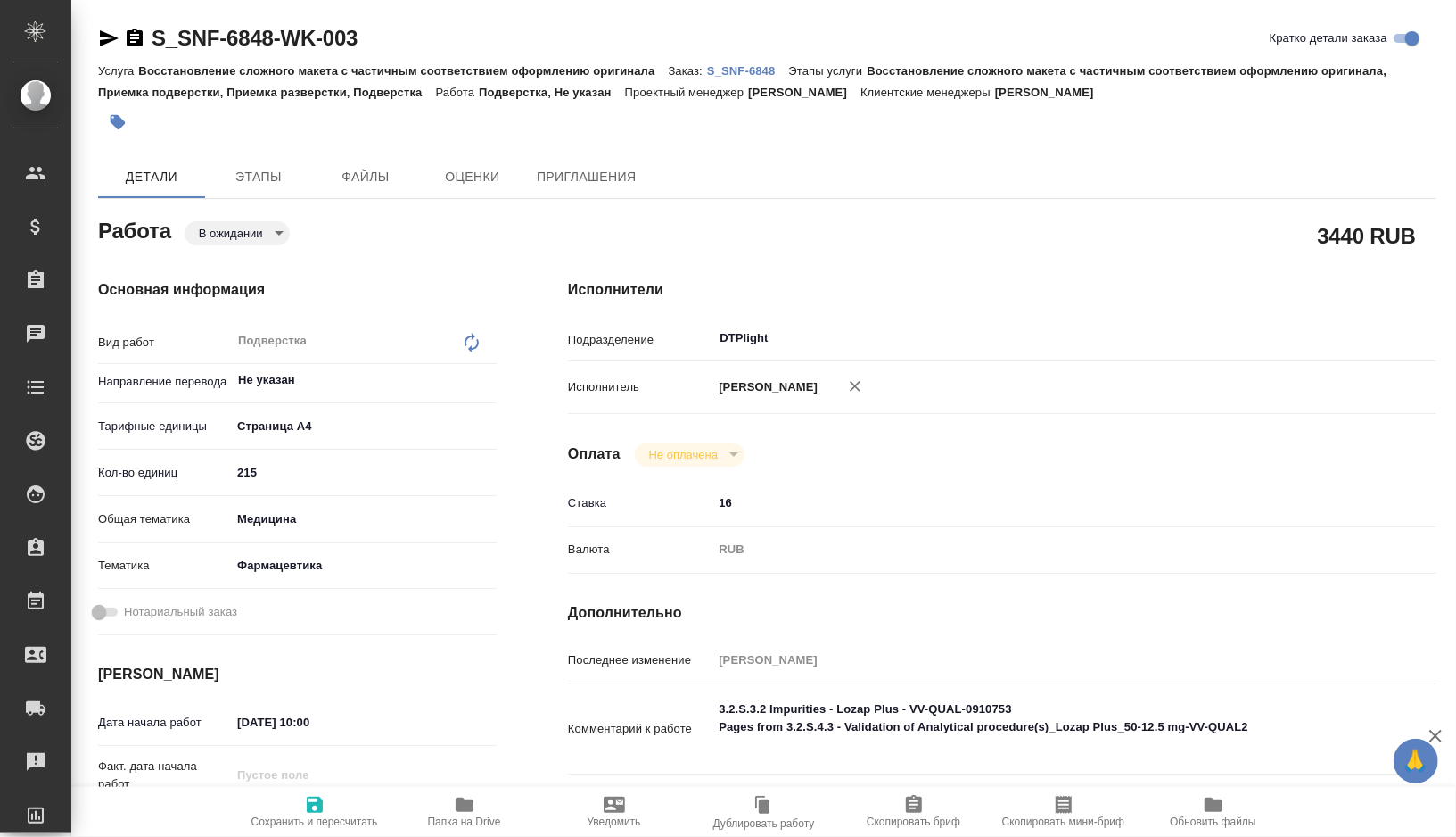
type textarea "x"
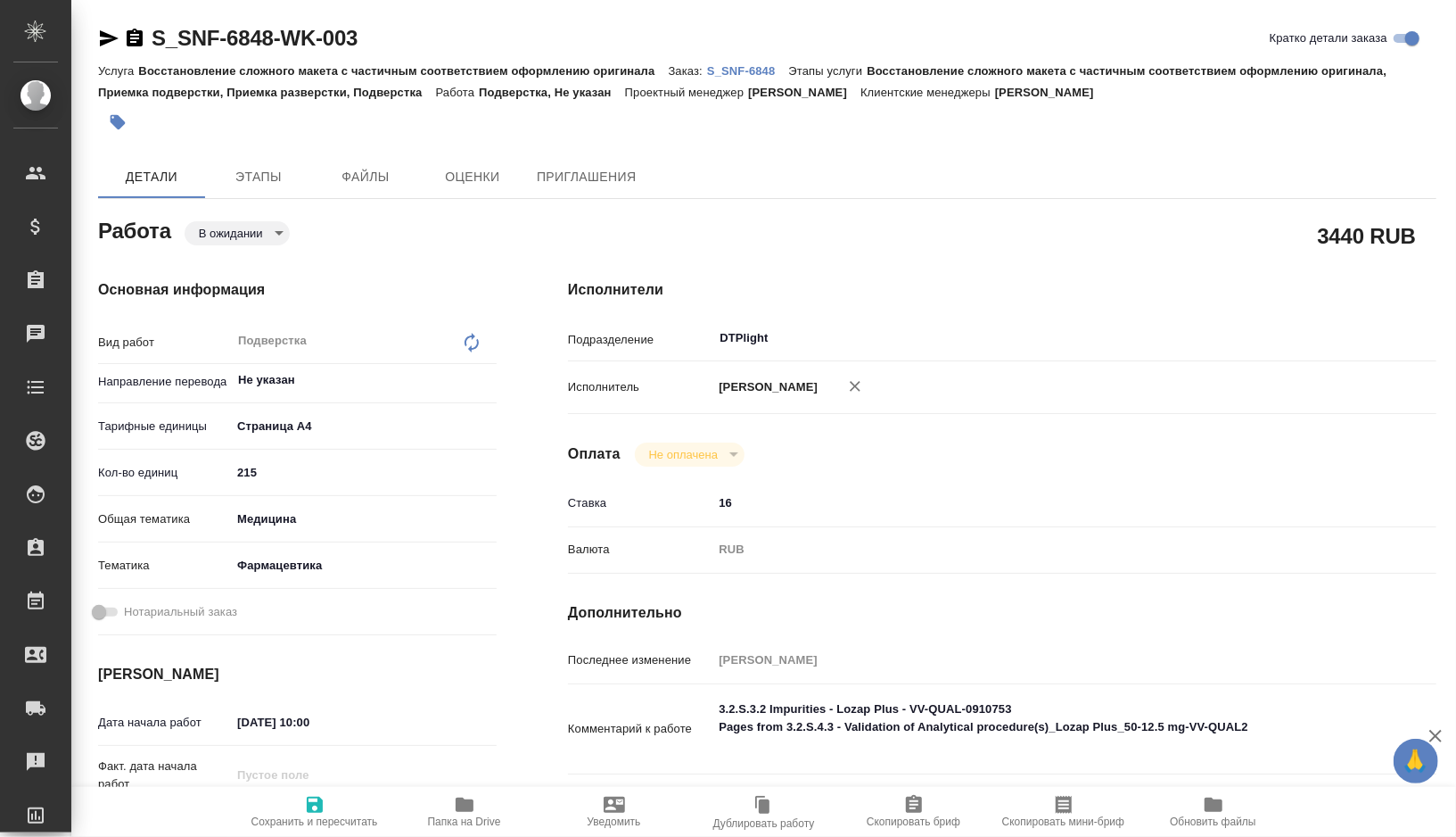
type textarea "x"
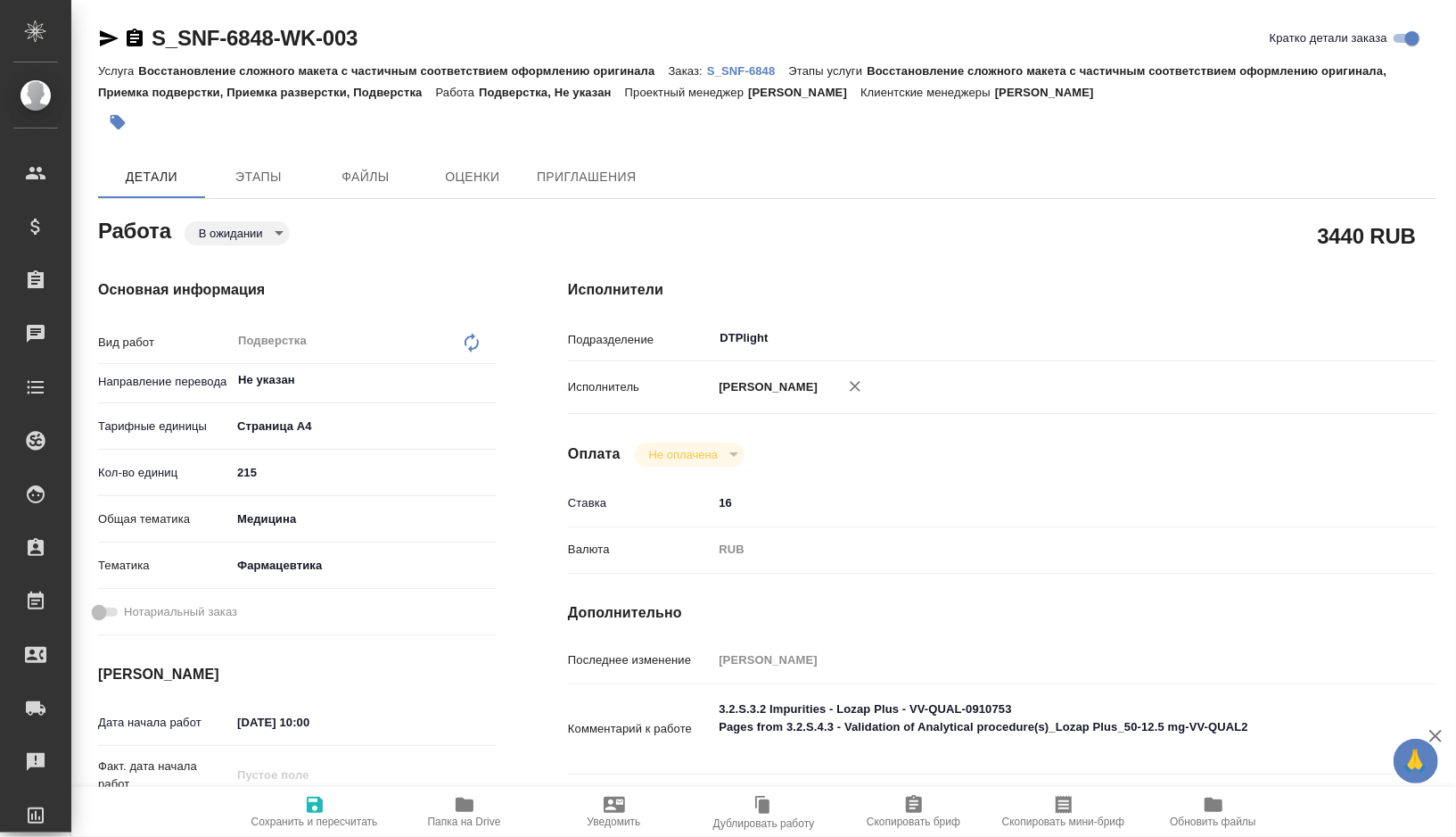
type textarea "x"
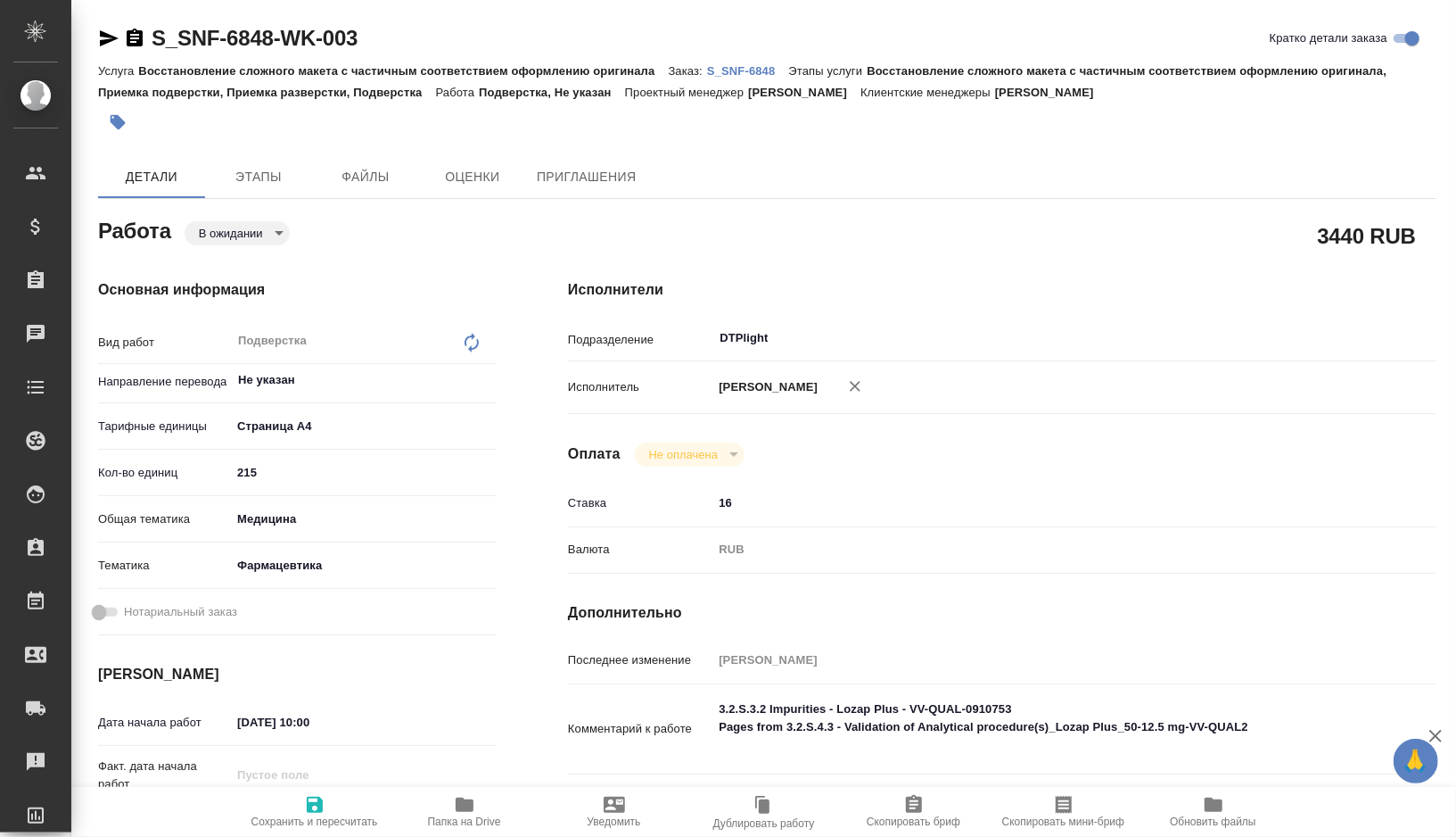
type textarea "x"
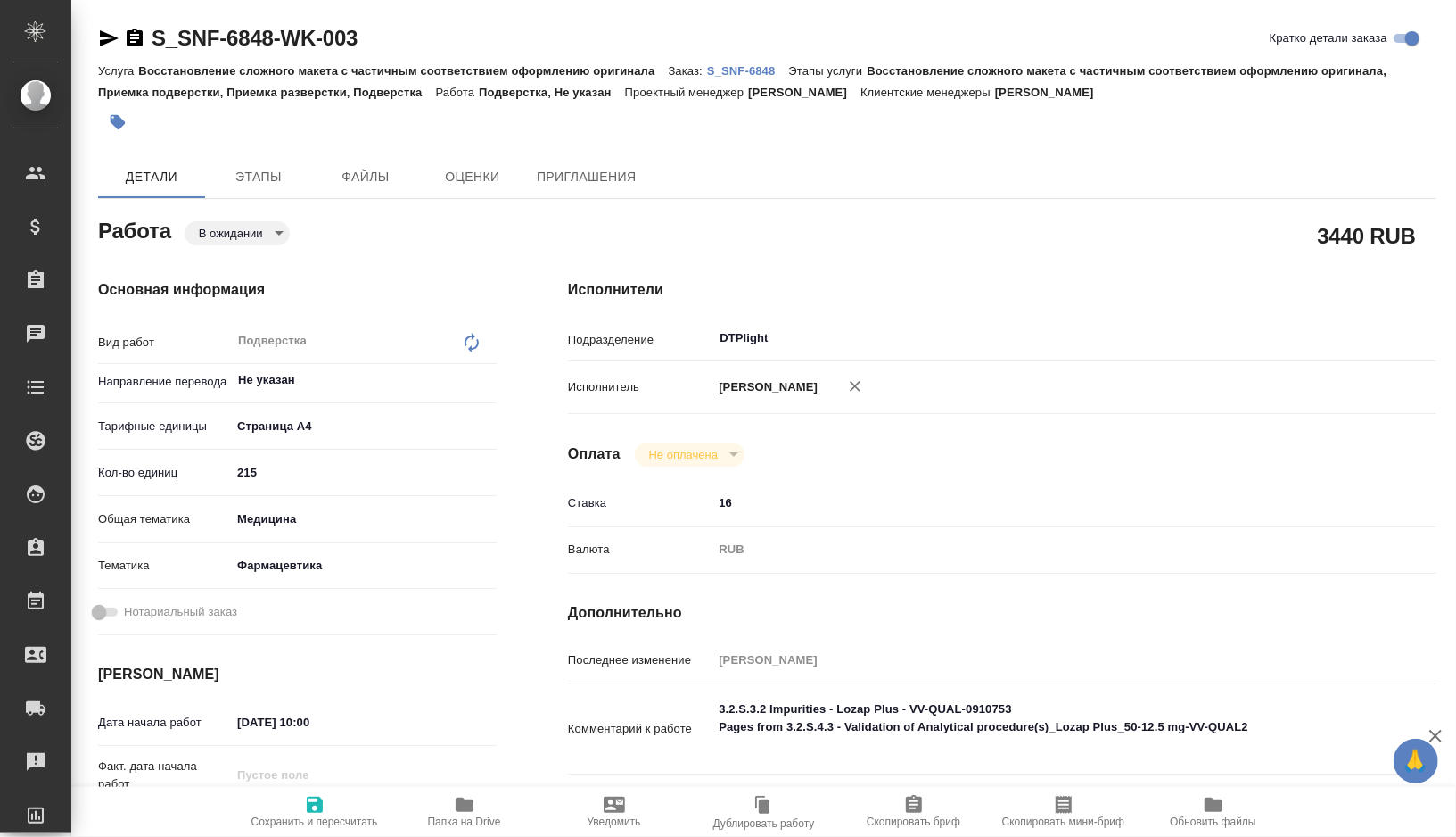
type textarea "x"
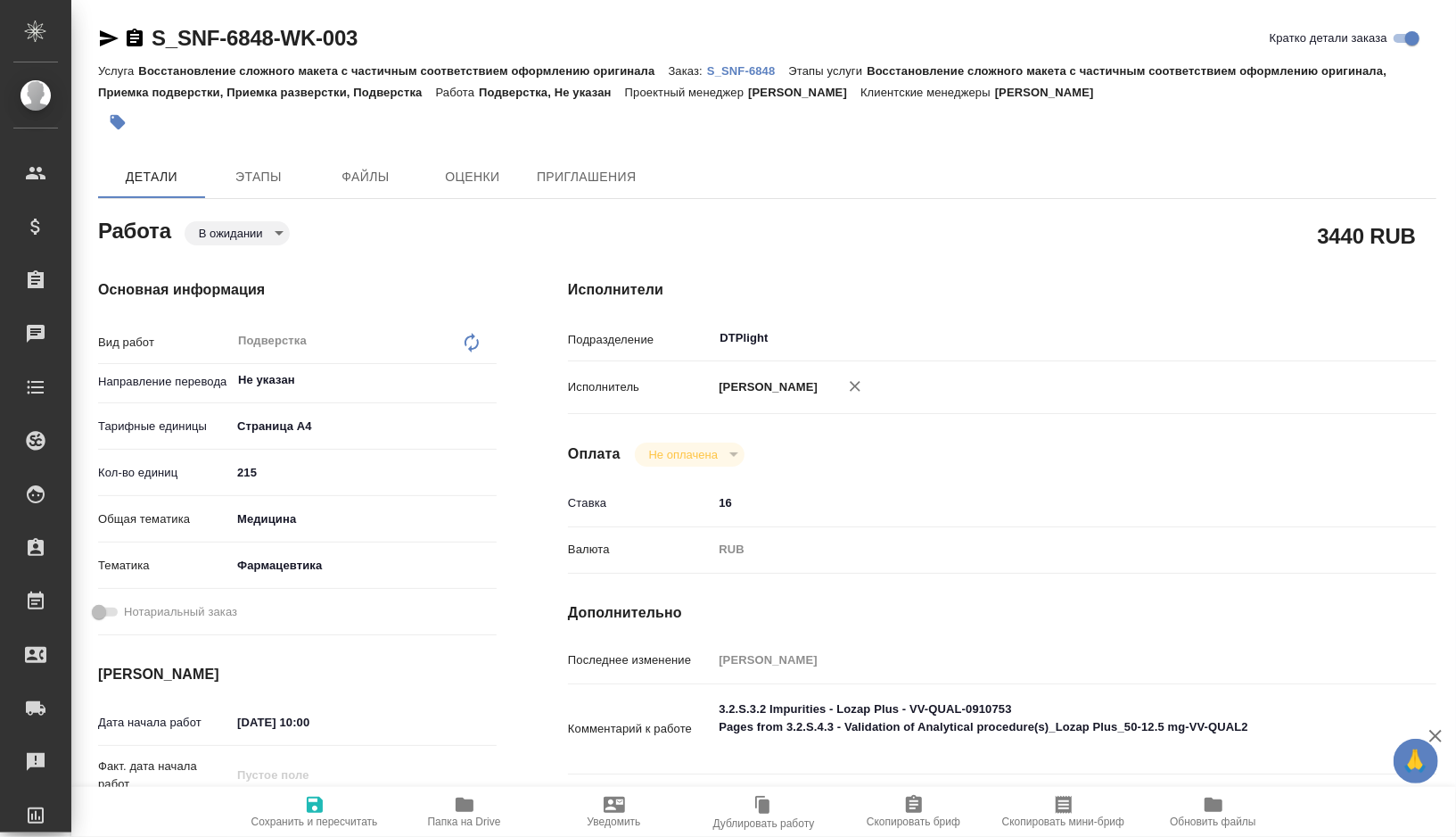
type textarea "x"
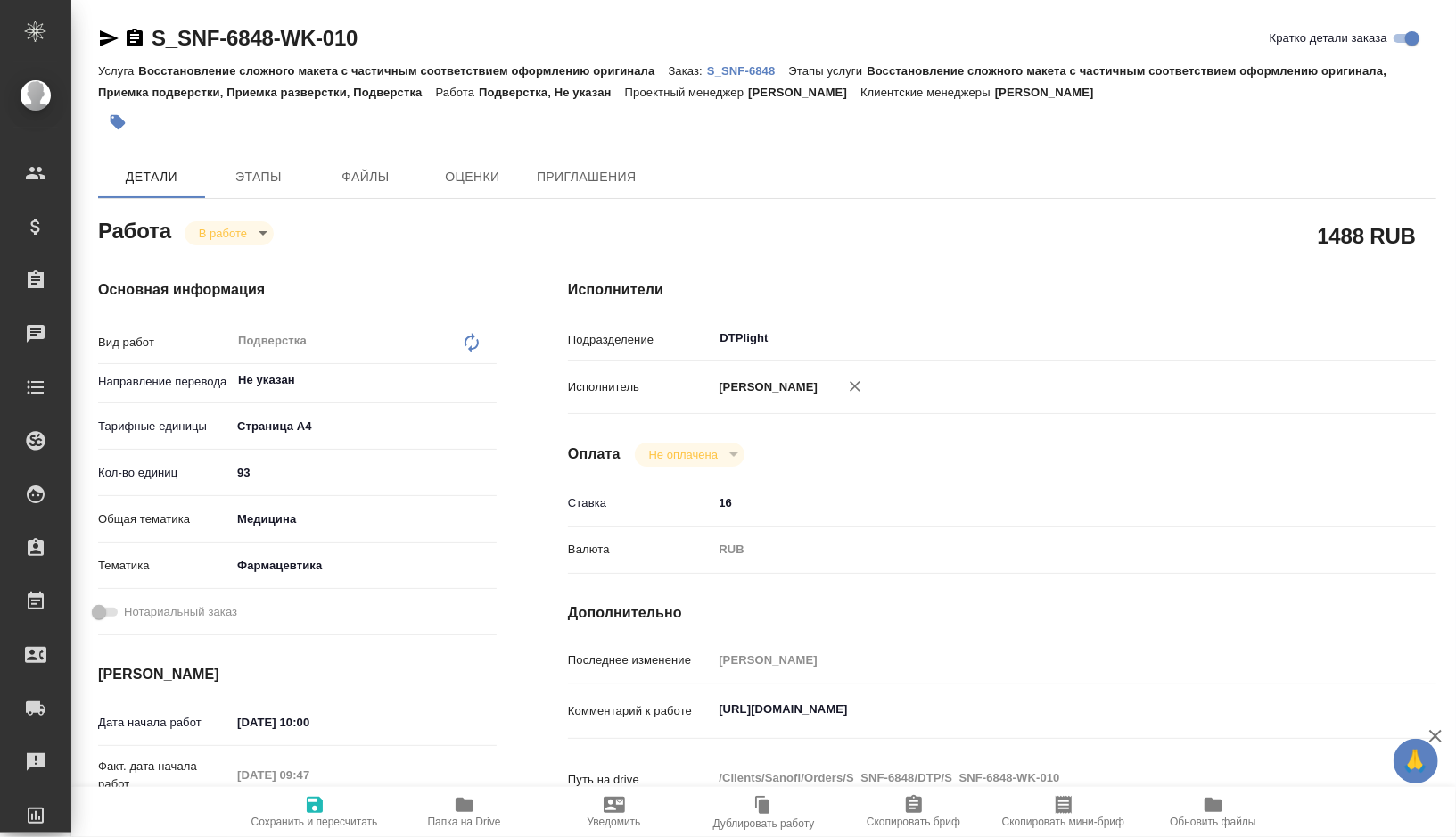
type textarea "x"
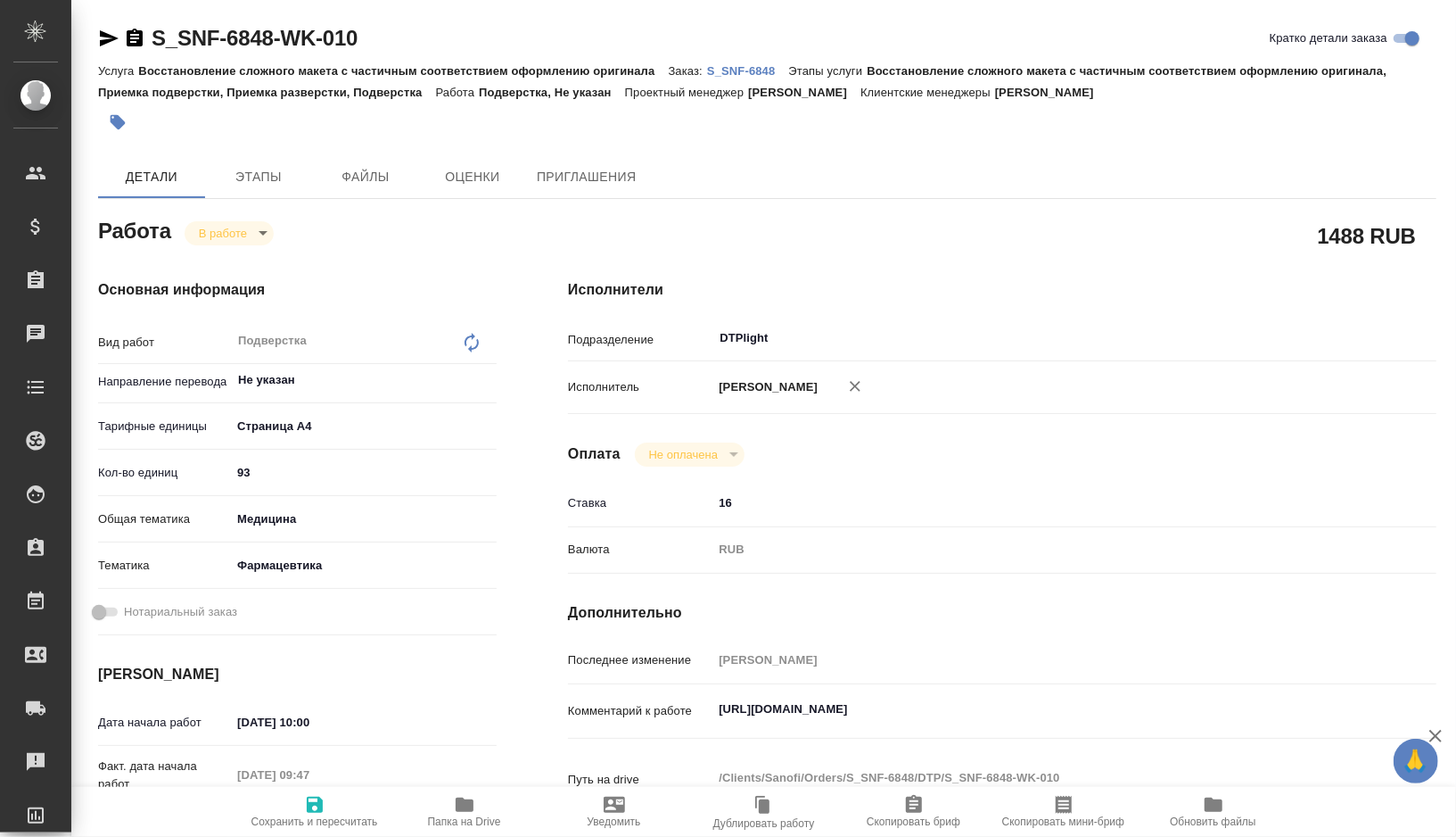
type textarea "x"
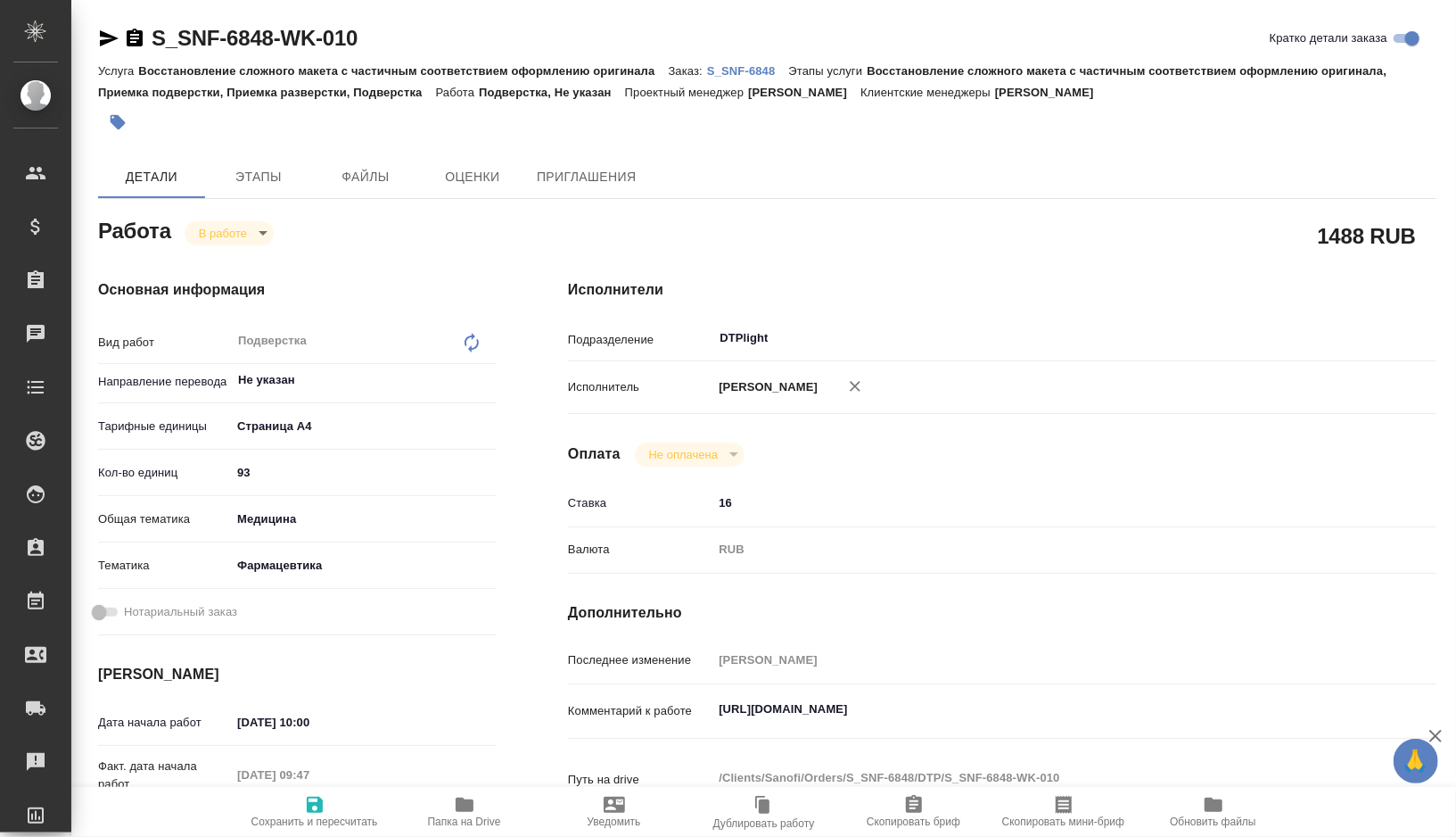
type textarea "x"
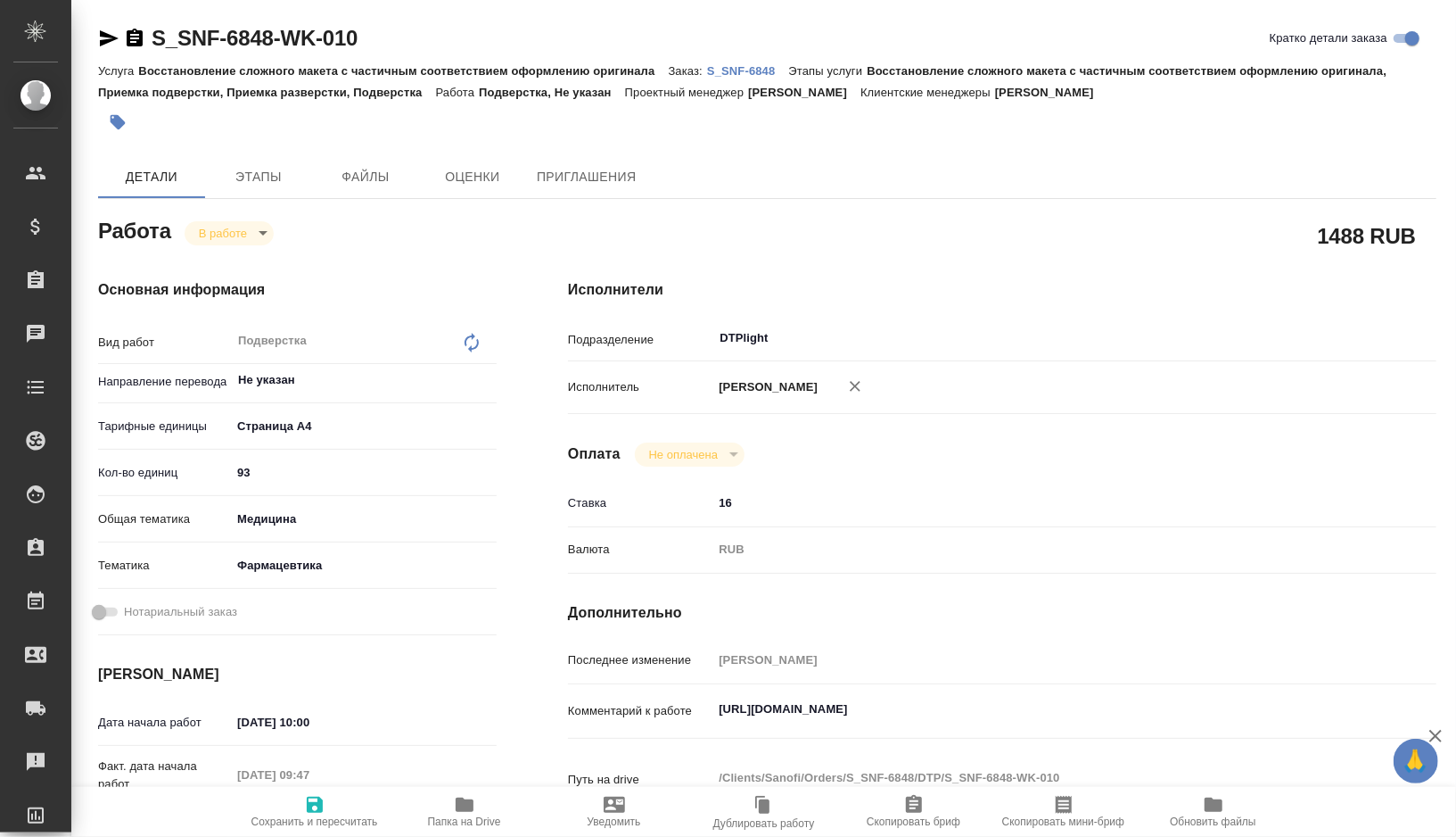
type textarea "x"
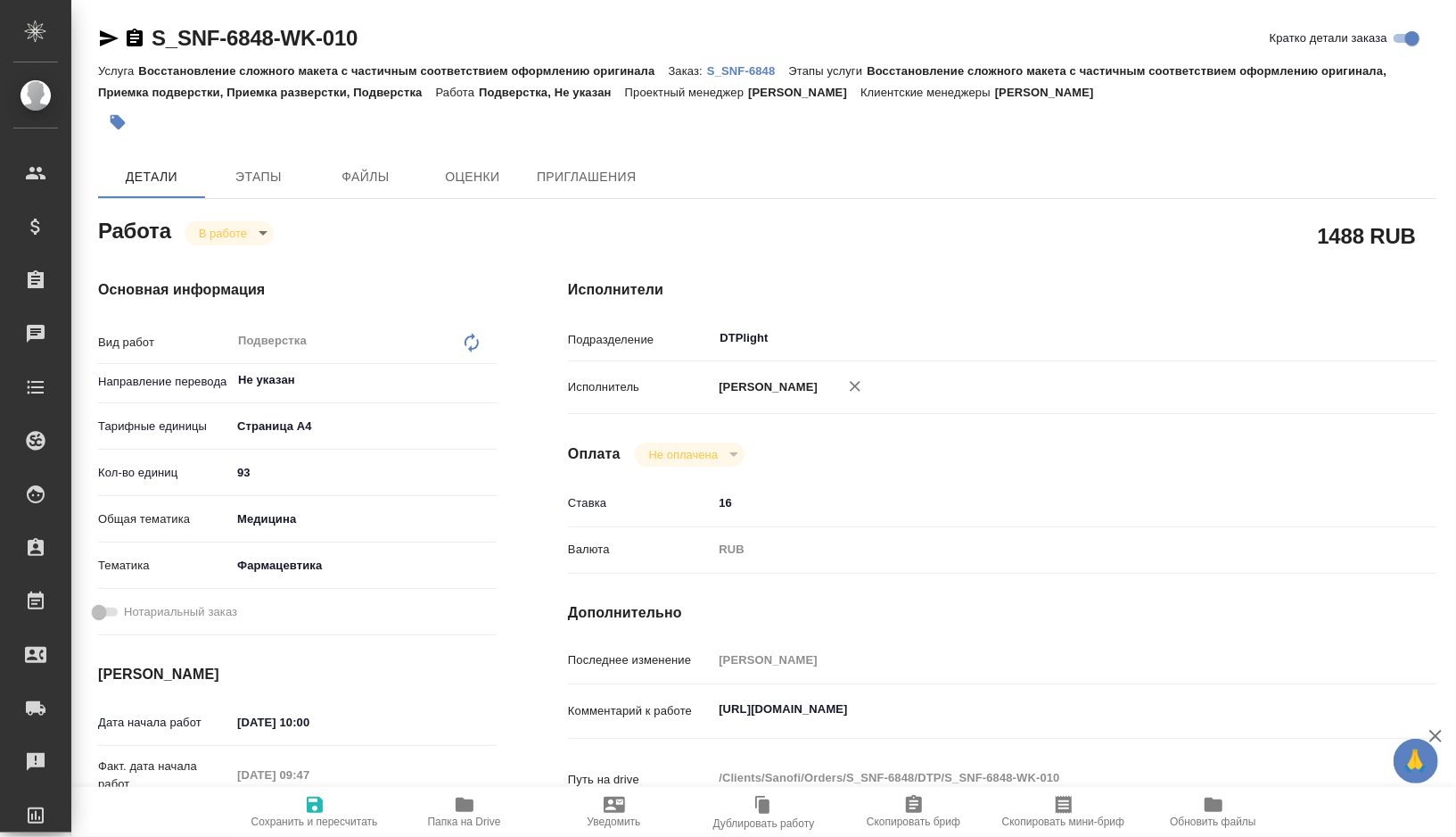
type textarea "x"
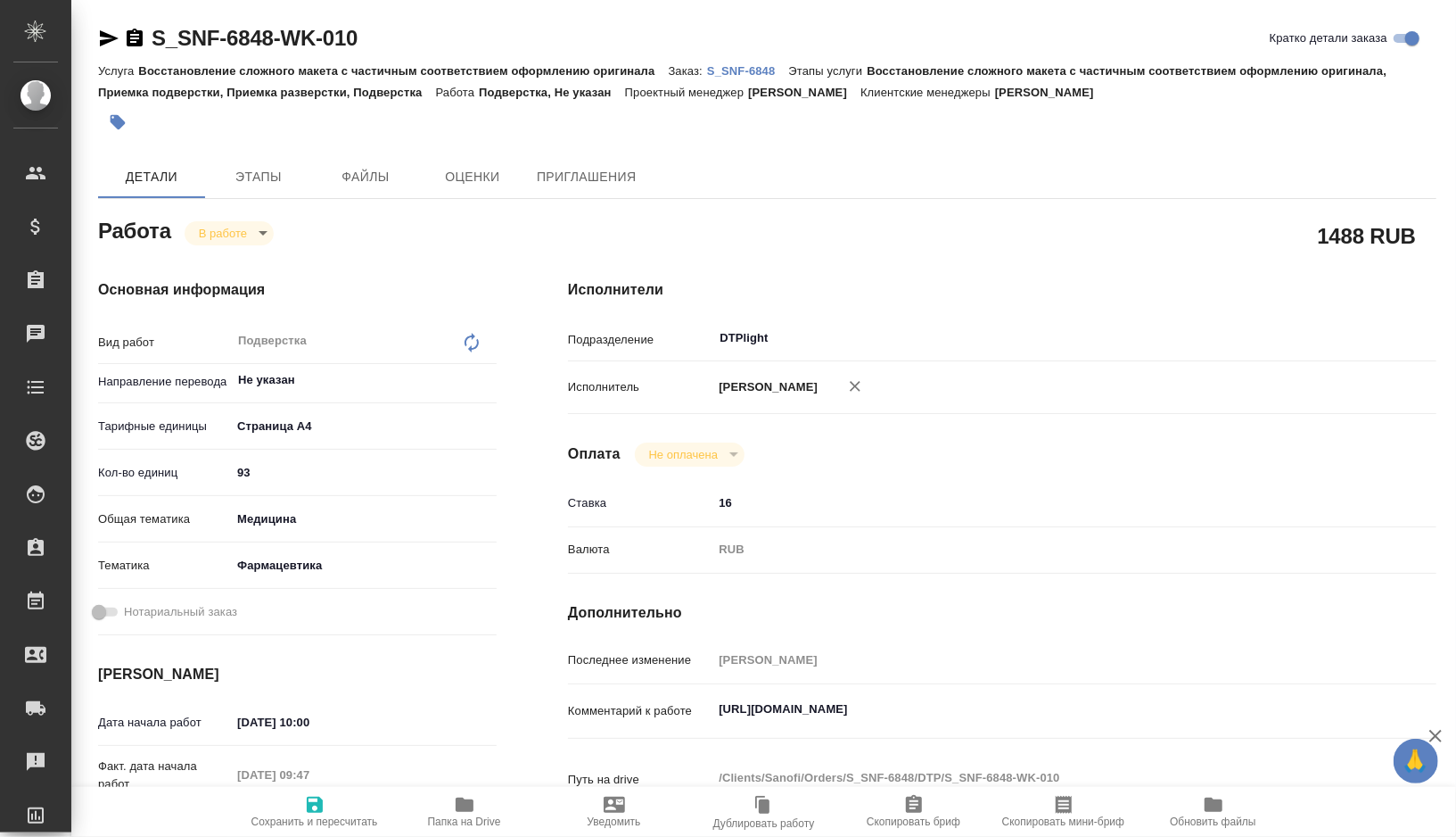
type textarea "x"
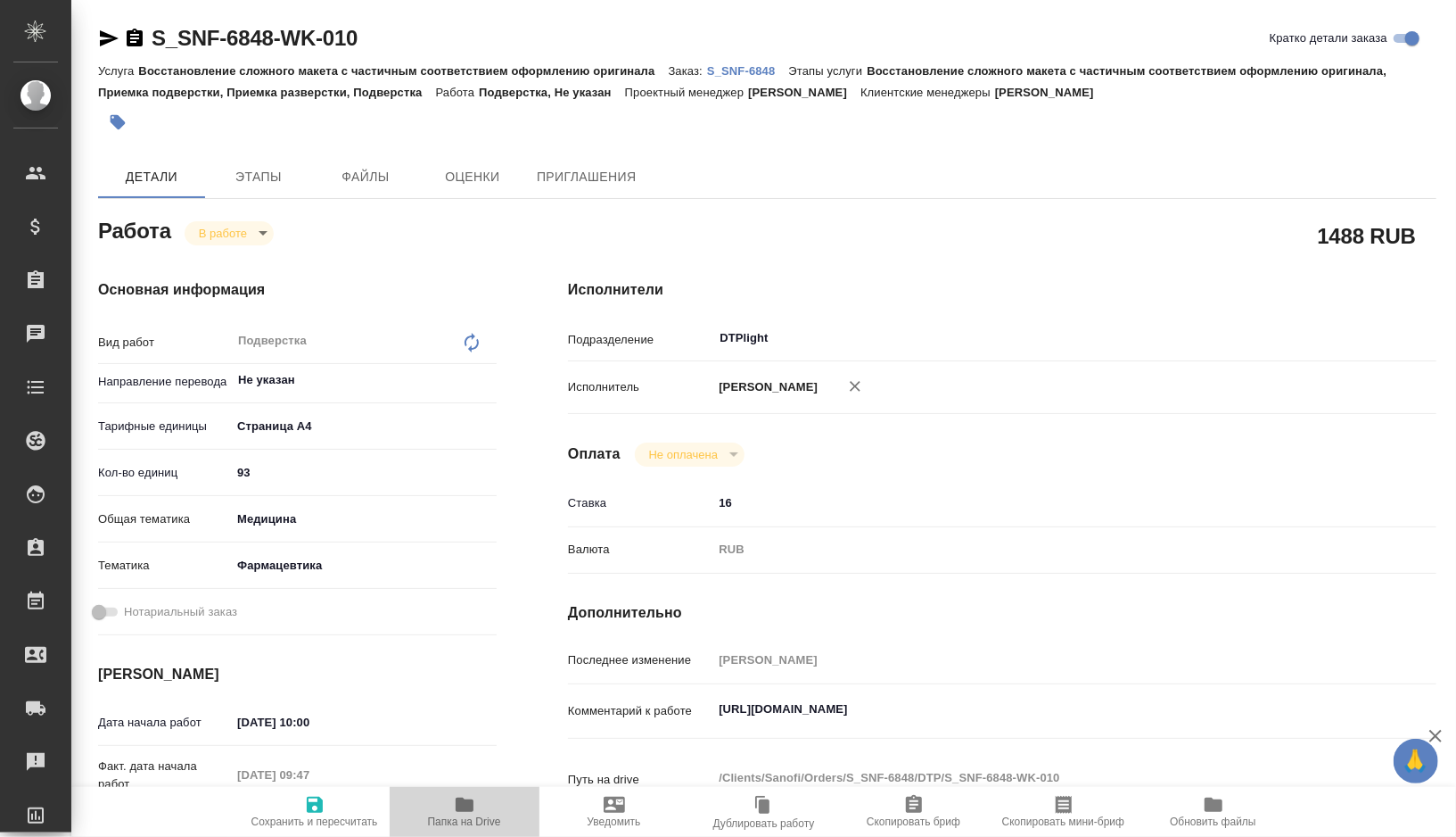
click at [461, 810] on icon "button" at bounding box center [465, 805] width 18 height 15
type textarea "x"
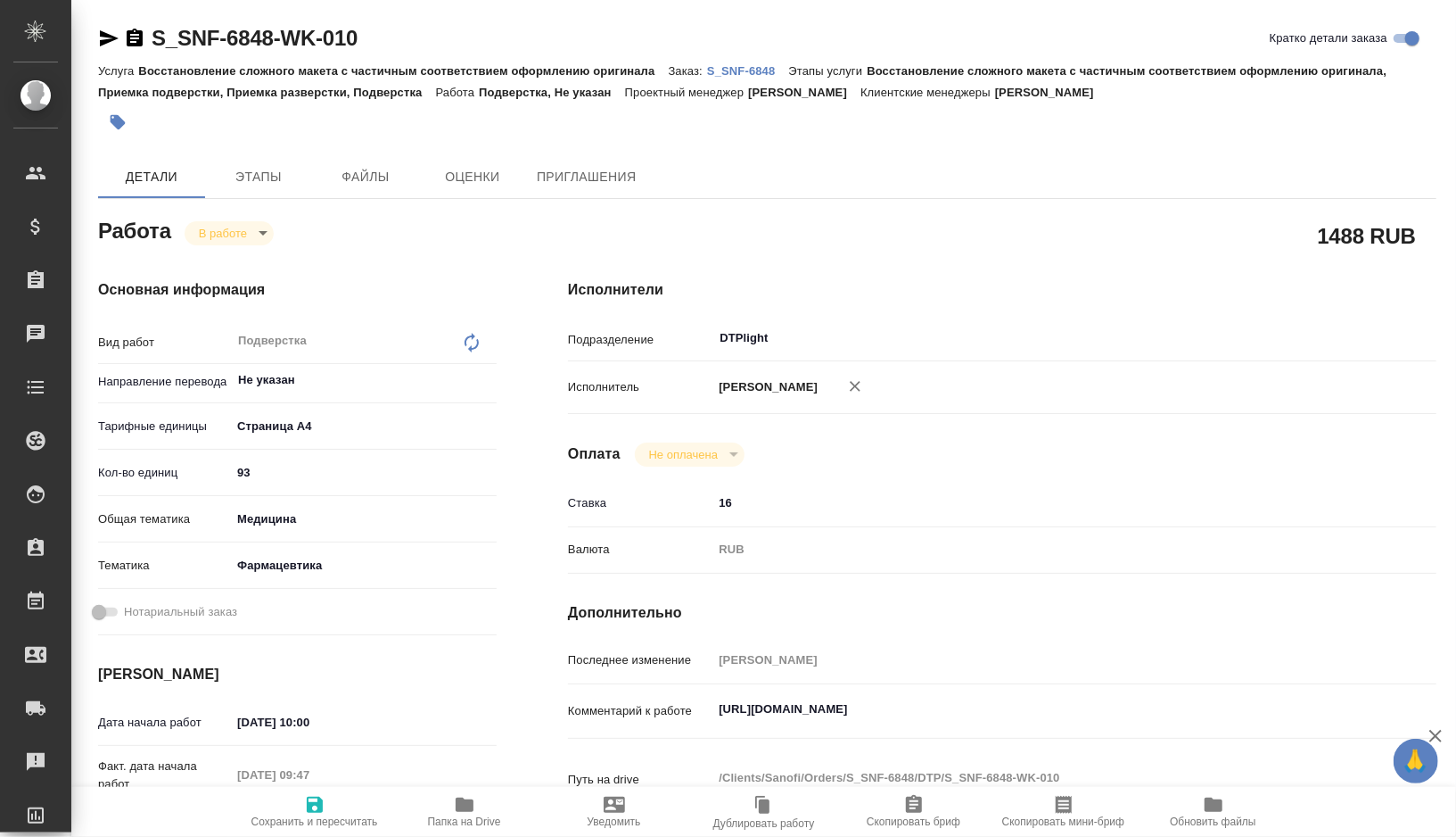
type textarea "x"
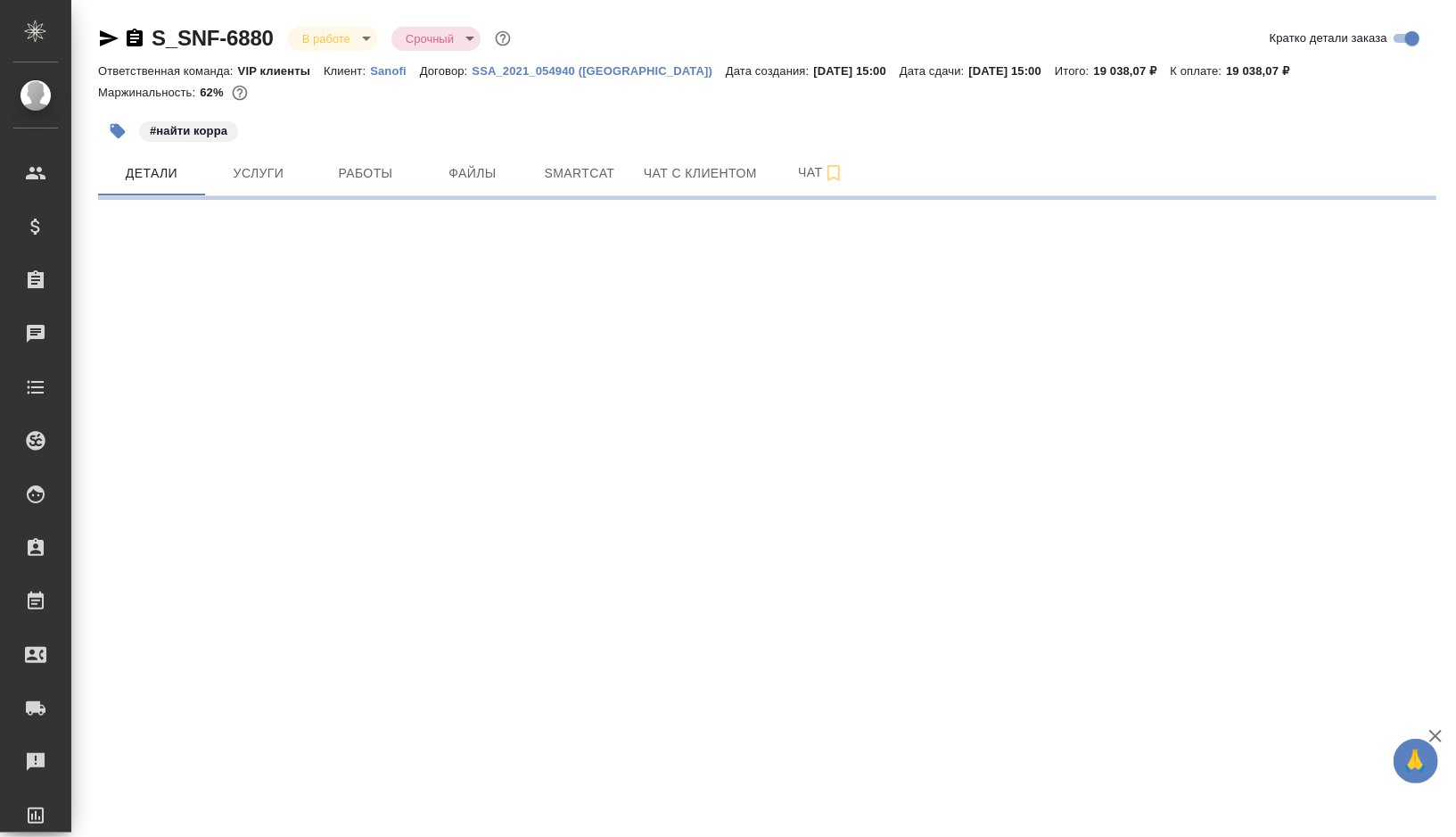
select select "RU"
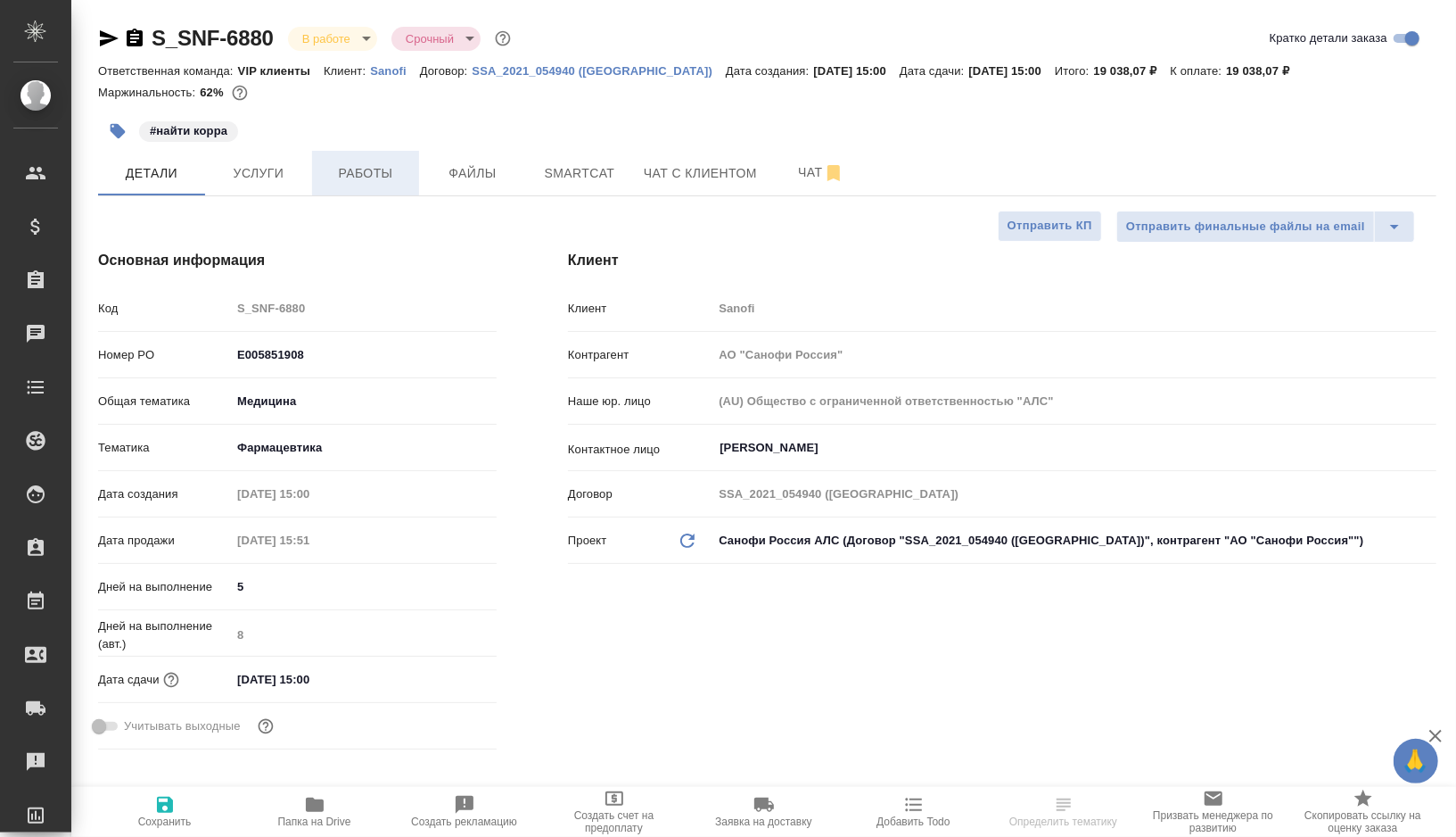
type textarea "x"
click at [376, 159] on button "Работы" at bounding box center [365, 173] width 107 height 45
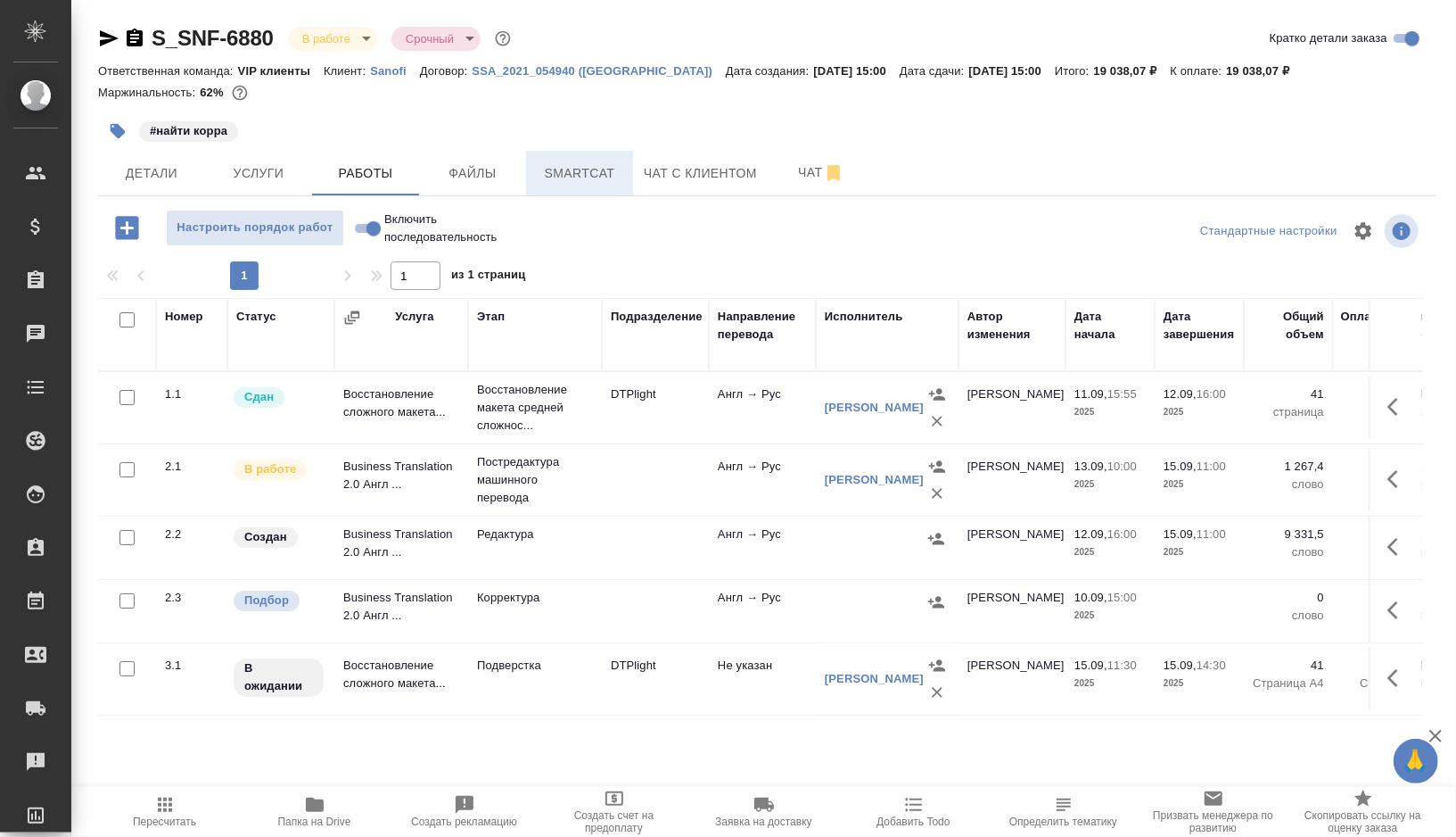
click at [574, 167] on span "Smartcat" at bounding box center [580, 173] width 86 height 22
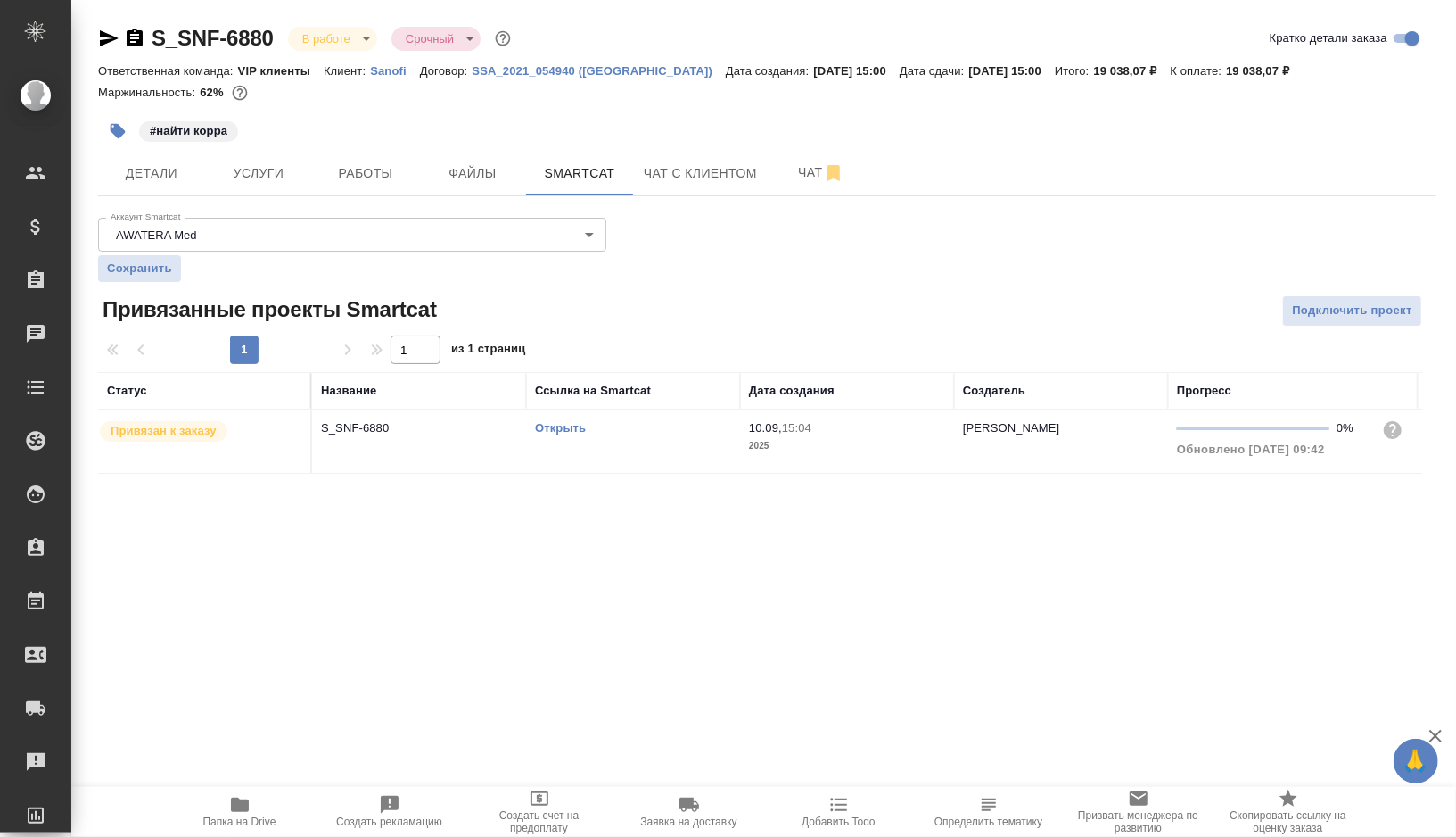
click at [577, 426] on link "Открыть" at bounding box center [561, 427] width 51 height 14
click at [386, 172] on span "Работы" at bounding box center [366, 173] width 86 height 22
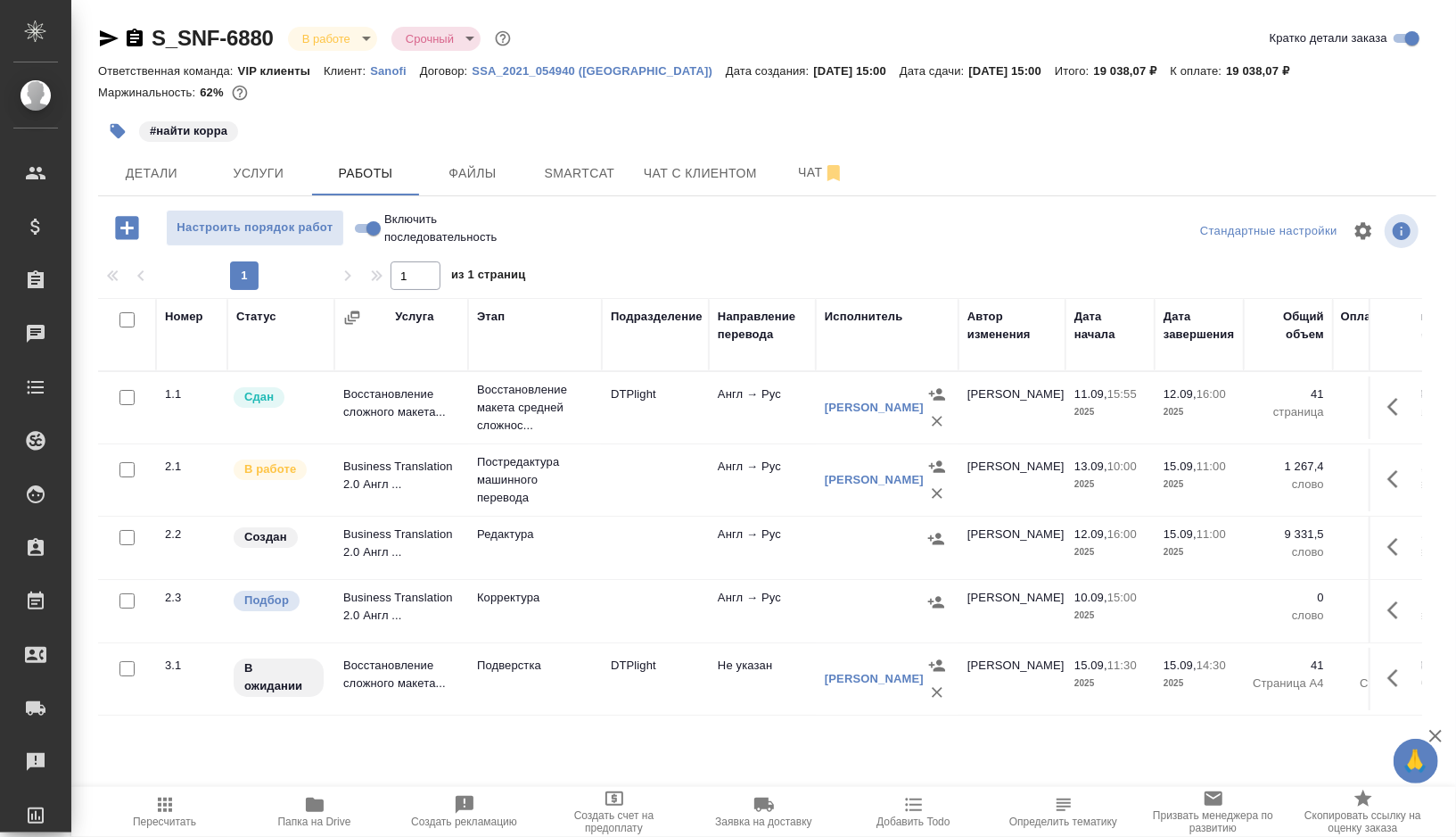
click at [585, 681] on td "Подверстка" at bounding box center [535, 679] width 134 height 62
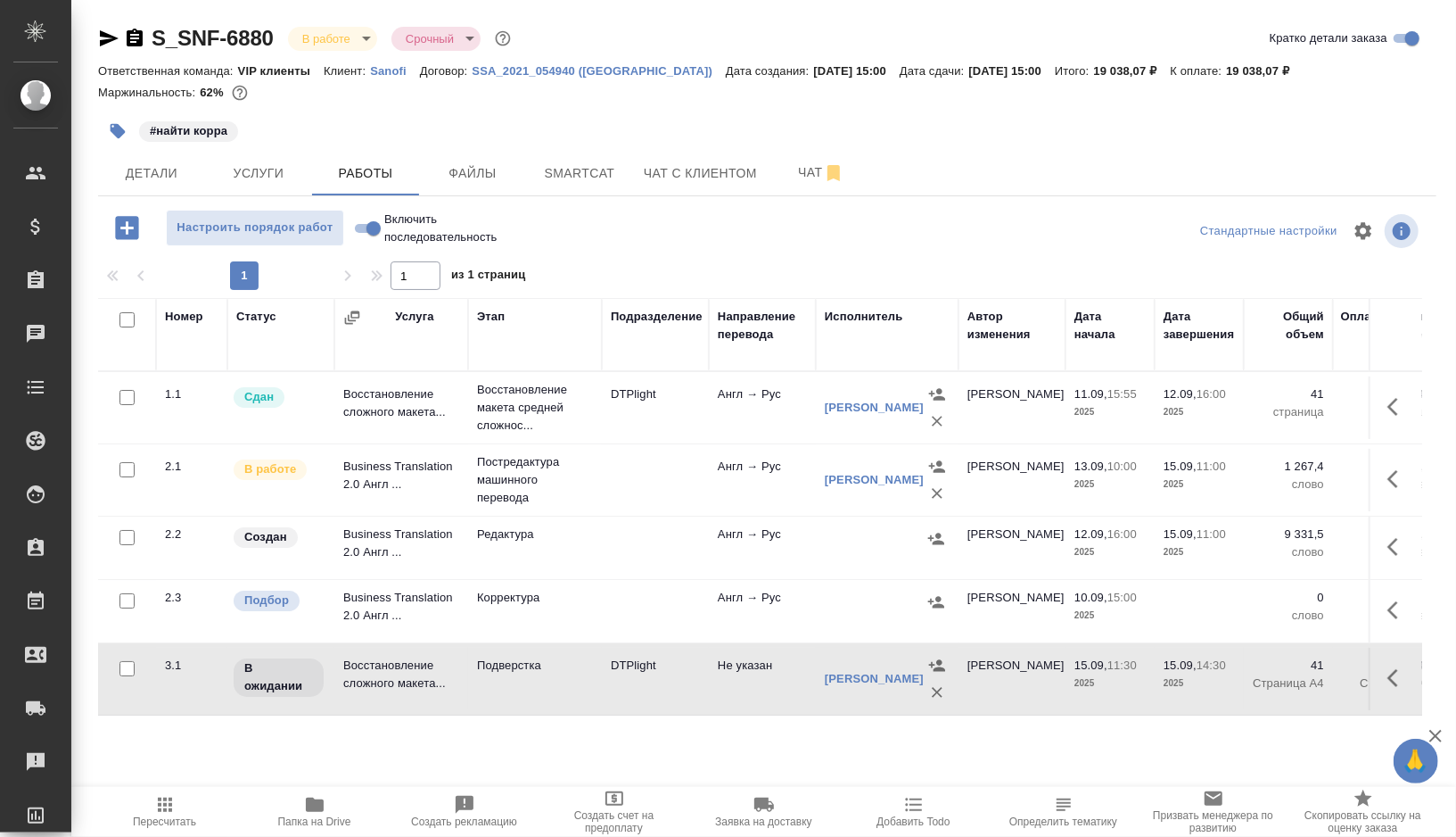
click at [585, 681] on td "Подверстка" at bounding box center [535, 679] width 134 height 62
click at [125, 538] on input "checkbox" at bounding box center [127, 537] width 16 height 16
checkbox input "true"
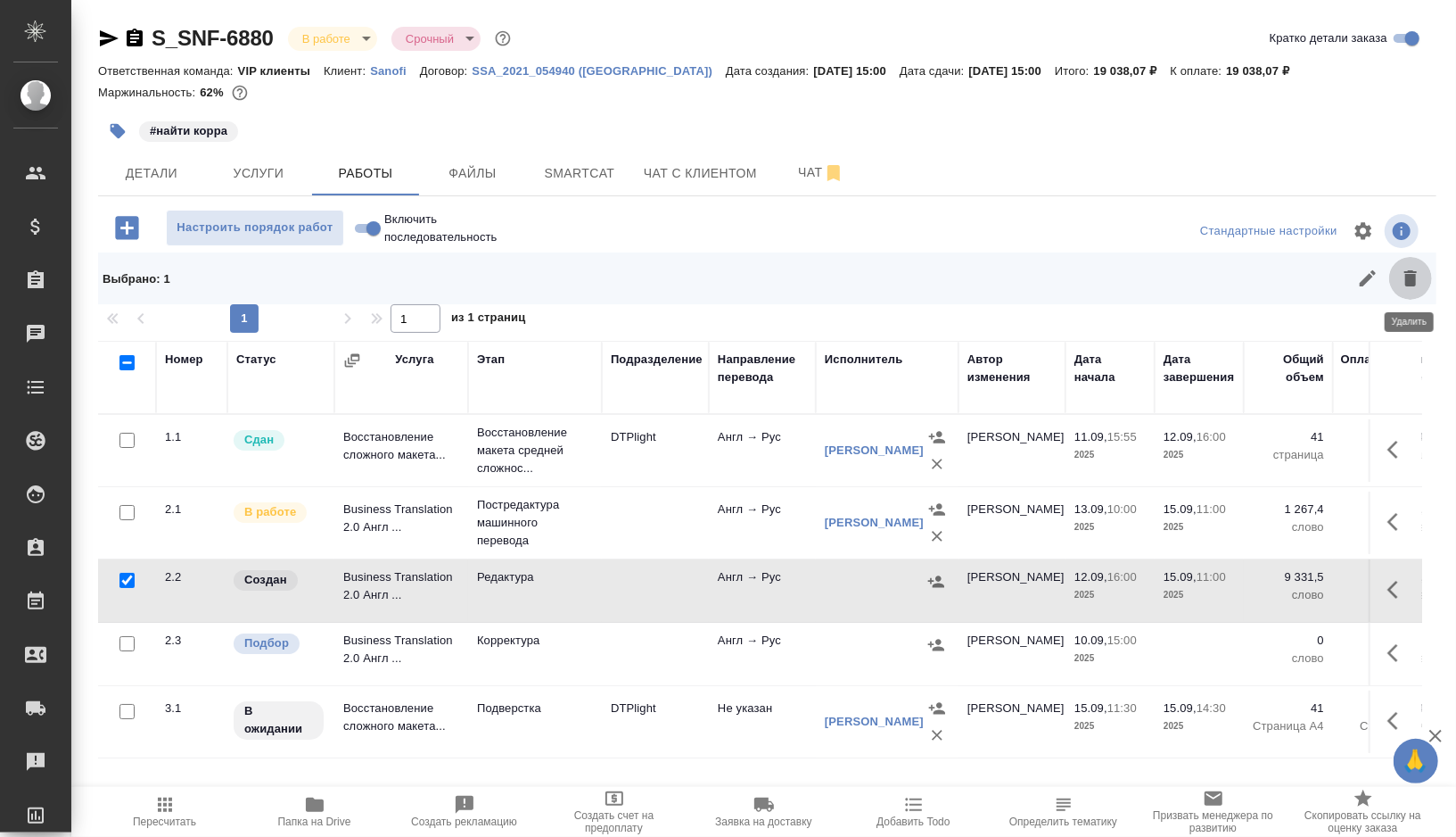
click at [1408, 278] on icon "button" at bounding box center [1411, 278] width 13 height 16
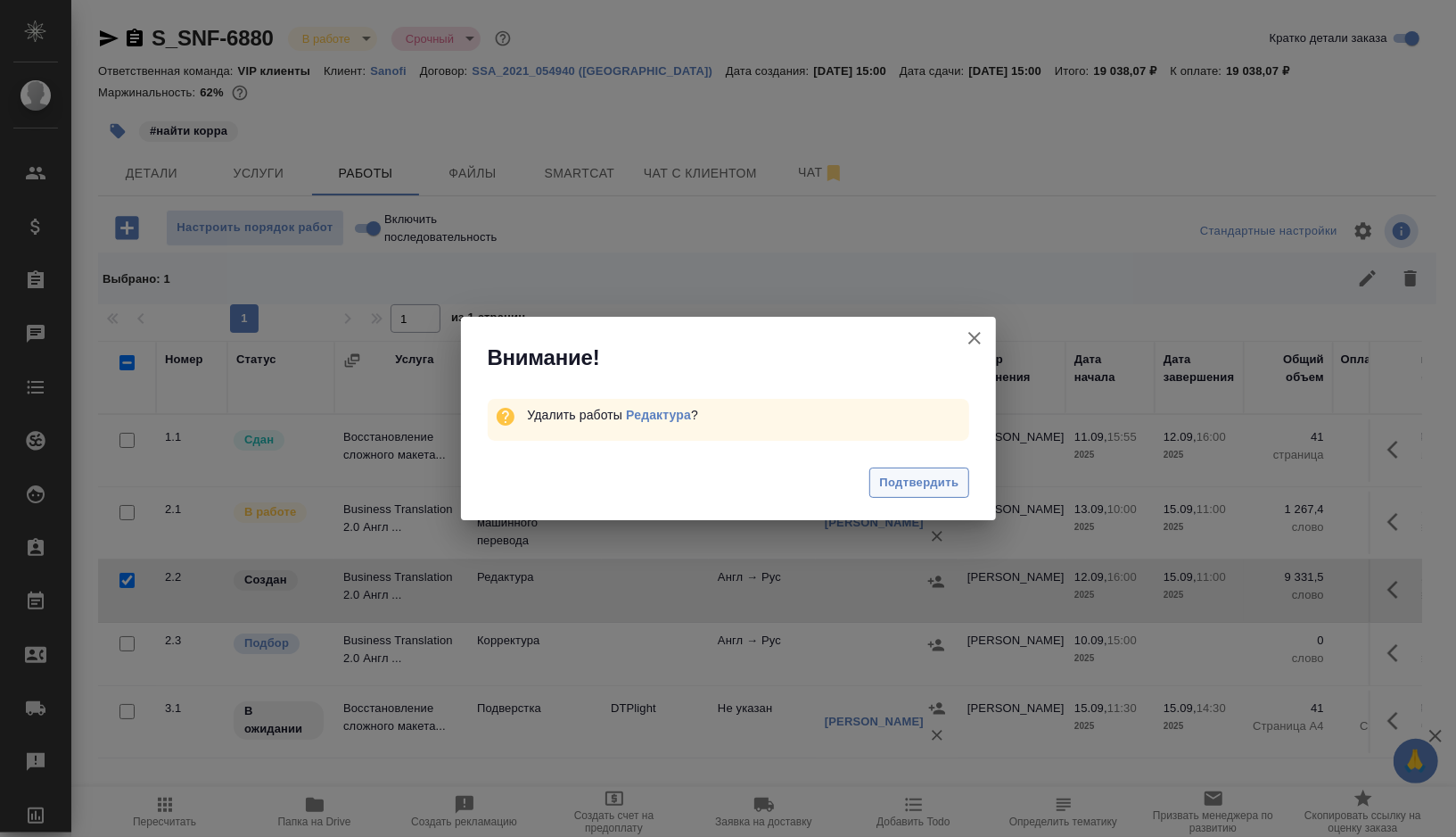
click at [905, 482] on span "Подтвердить" at bounding box center [918, 483] width 80 height 20
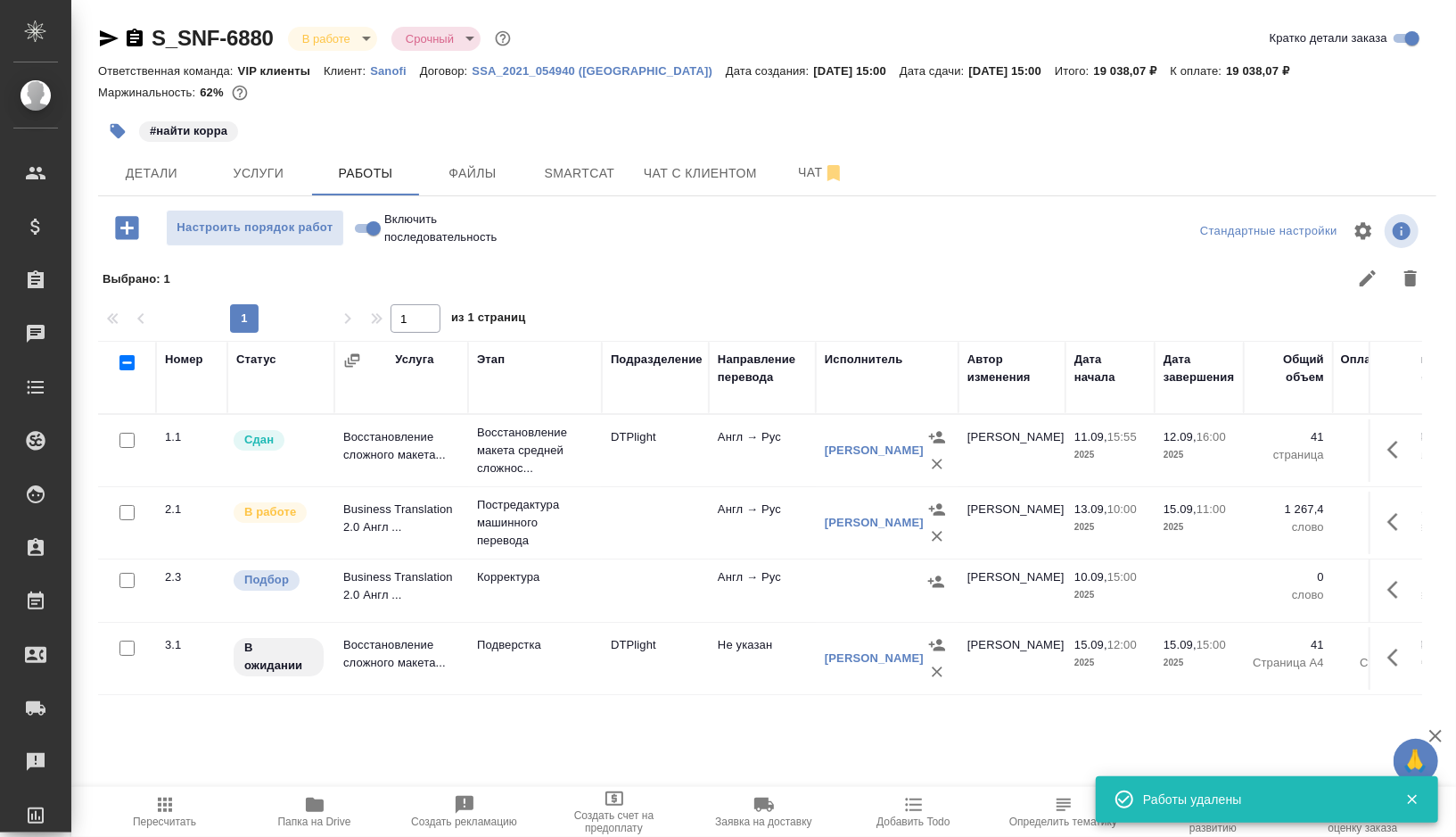
click at [120, 130] on icon "button" at bounding box center [118, 132] width 16 height 16
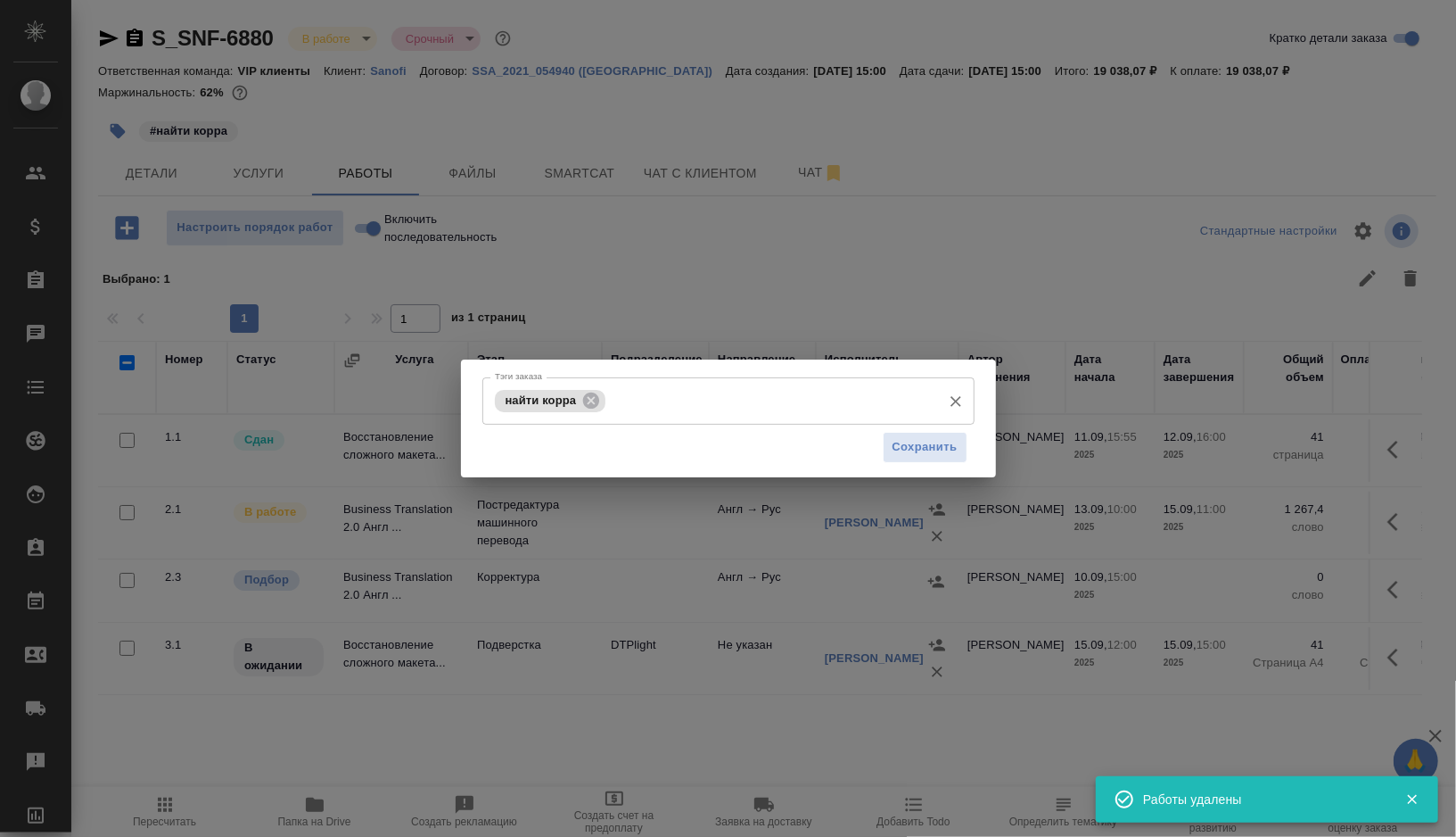
click at [664, 404] on input "Тэги заказа" at bounding box center [771, 400] width 322 height 30
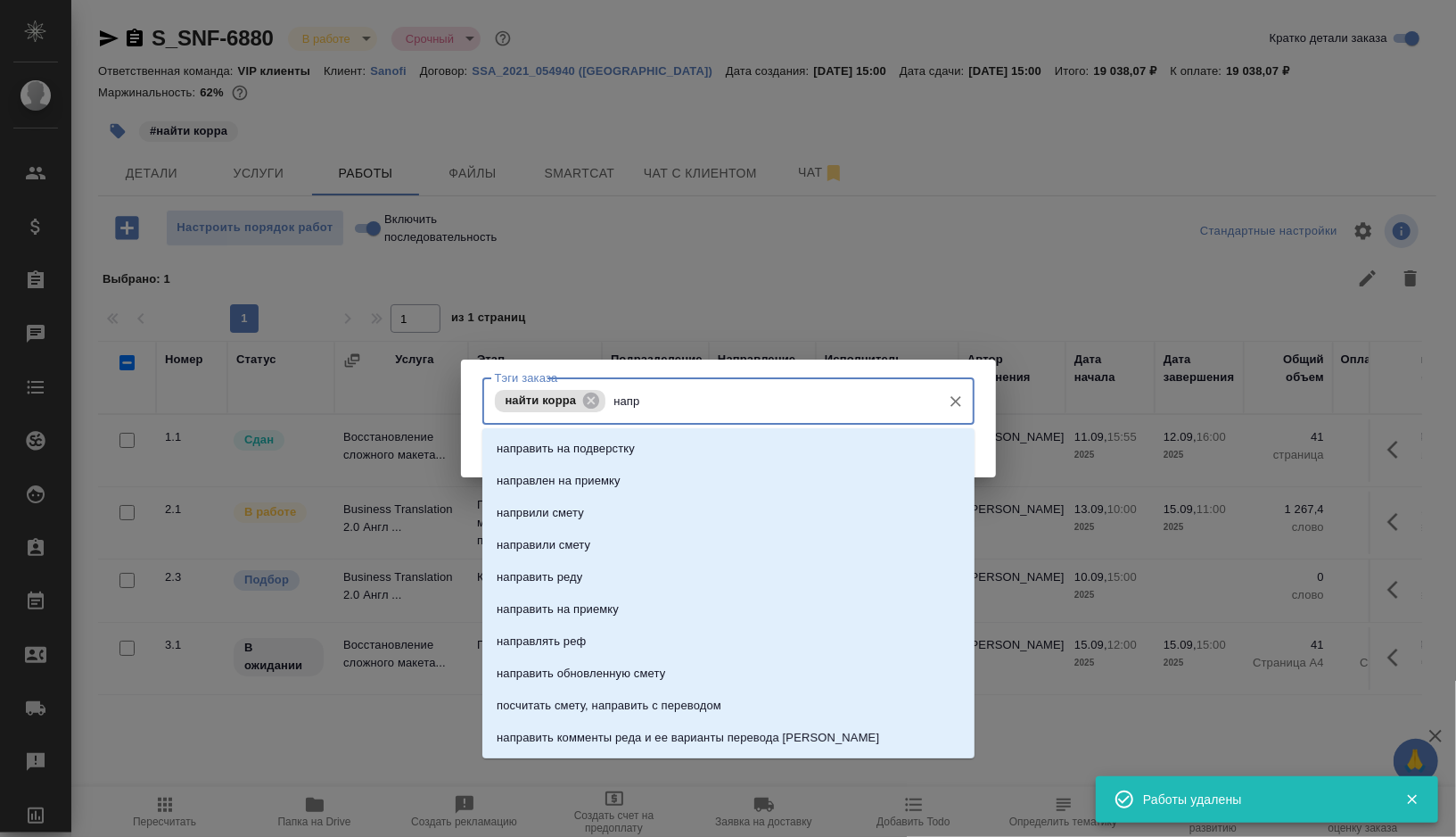
type input "напра"
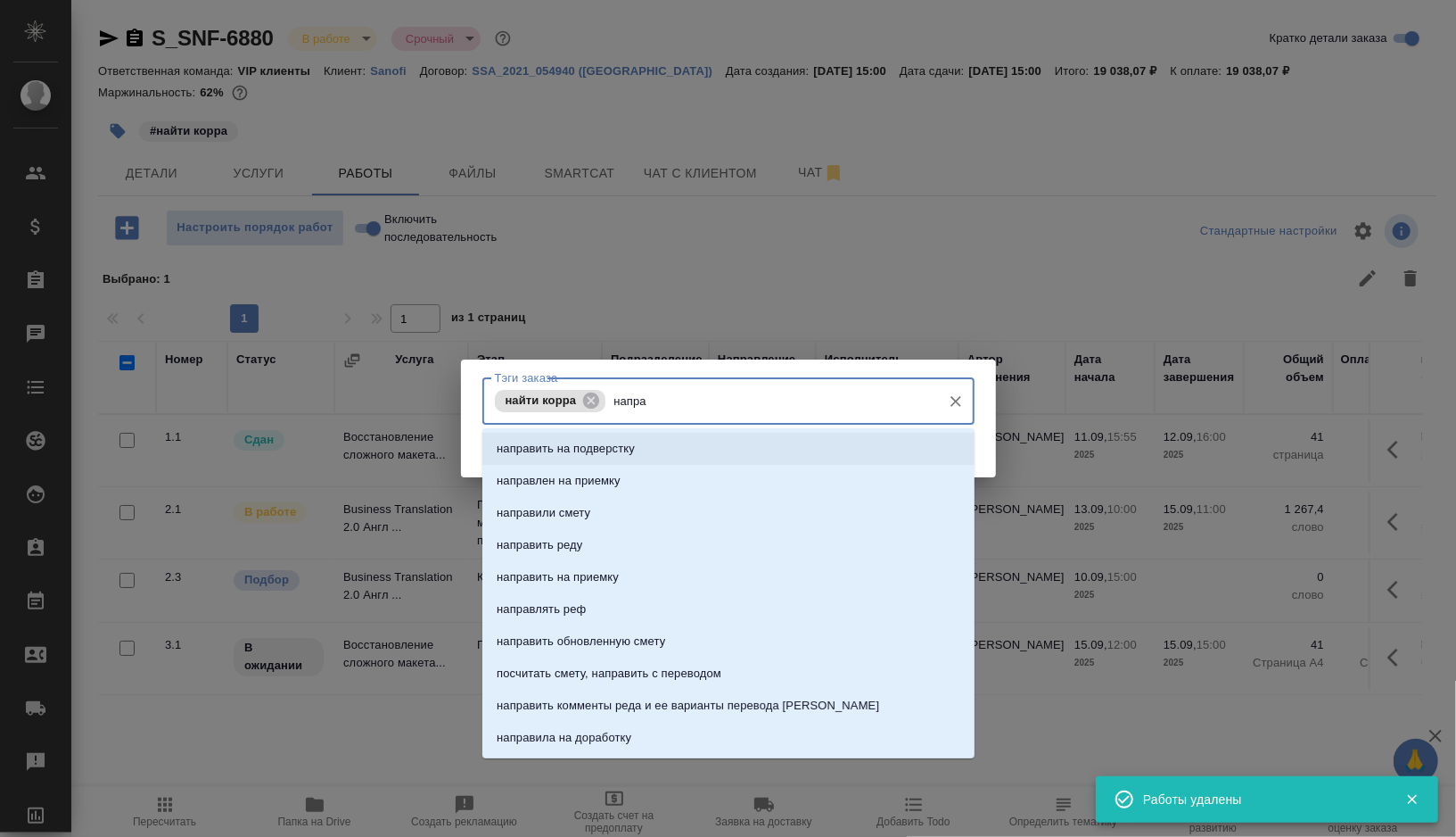
click at [642, 454] on li "направить на подверстку" at bounding box center [728, 448] width 492 height 32
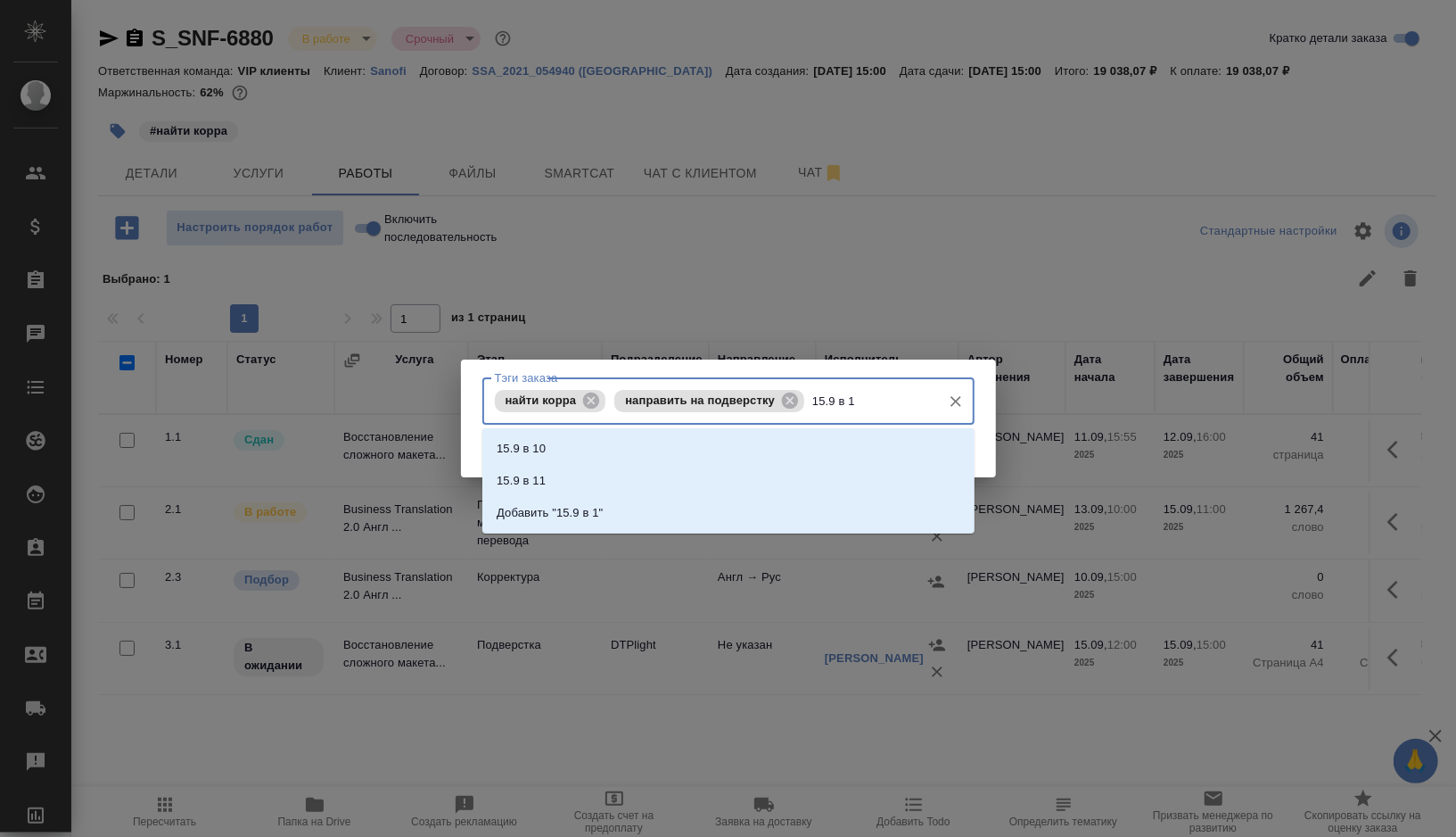
type input "15.9 в 12"
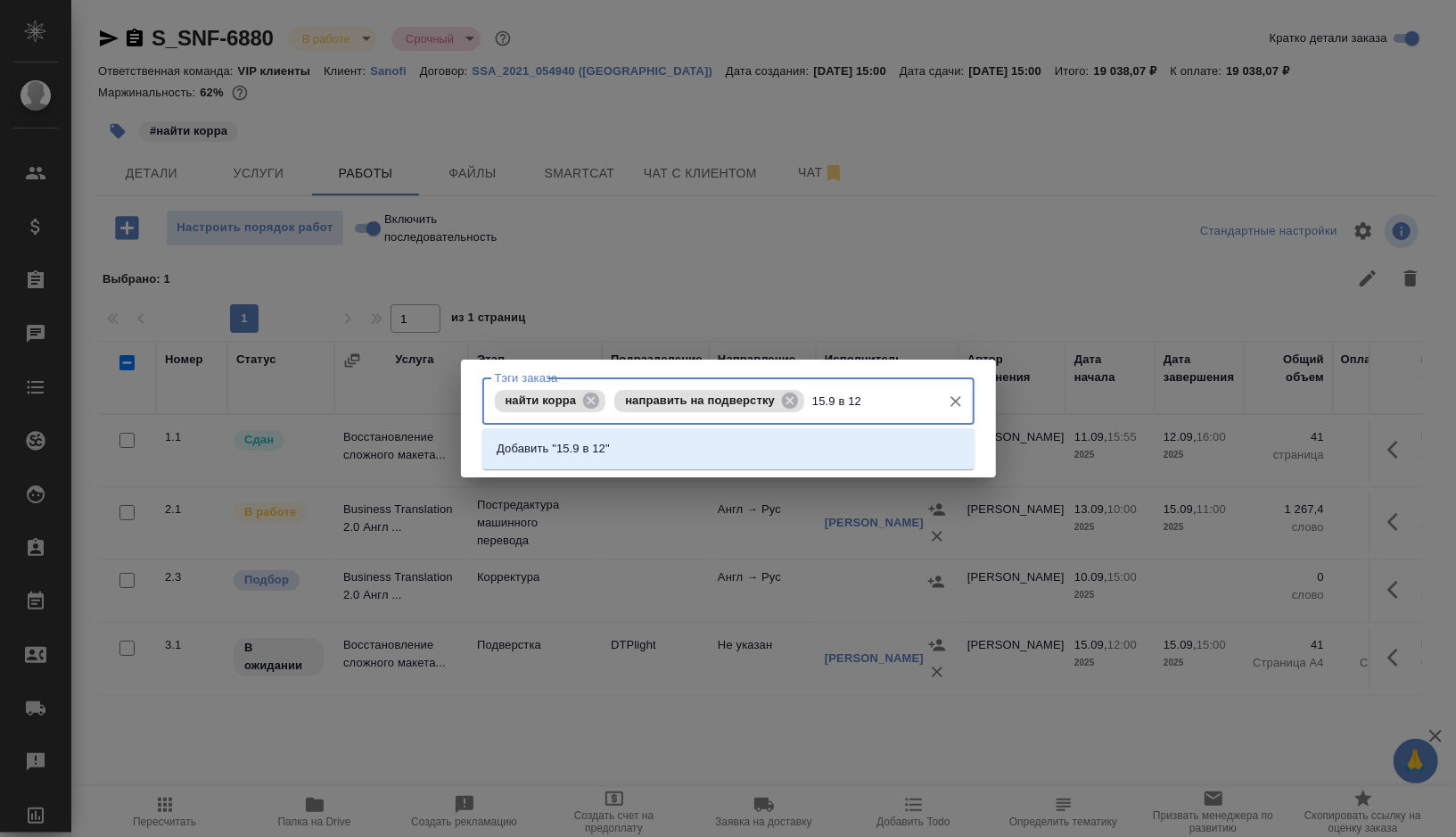
click at [574, 452] on p "Добавить "15.9 в 12"" at bounding box center [553, 449] width 113 height 18
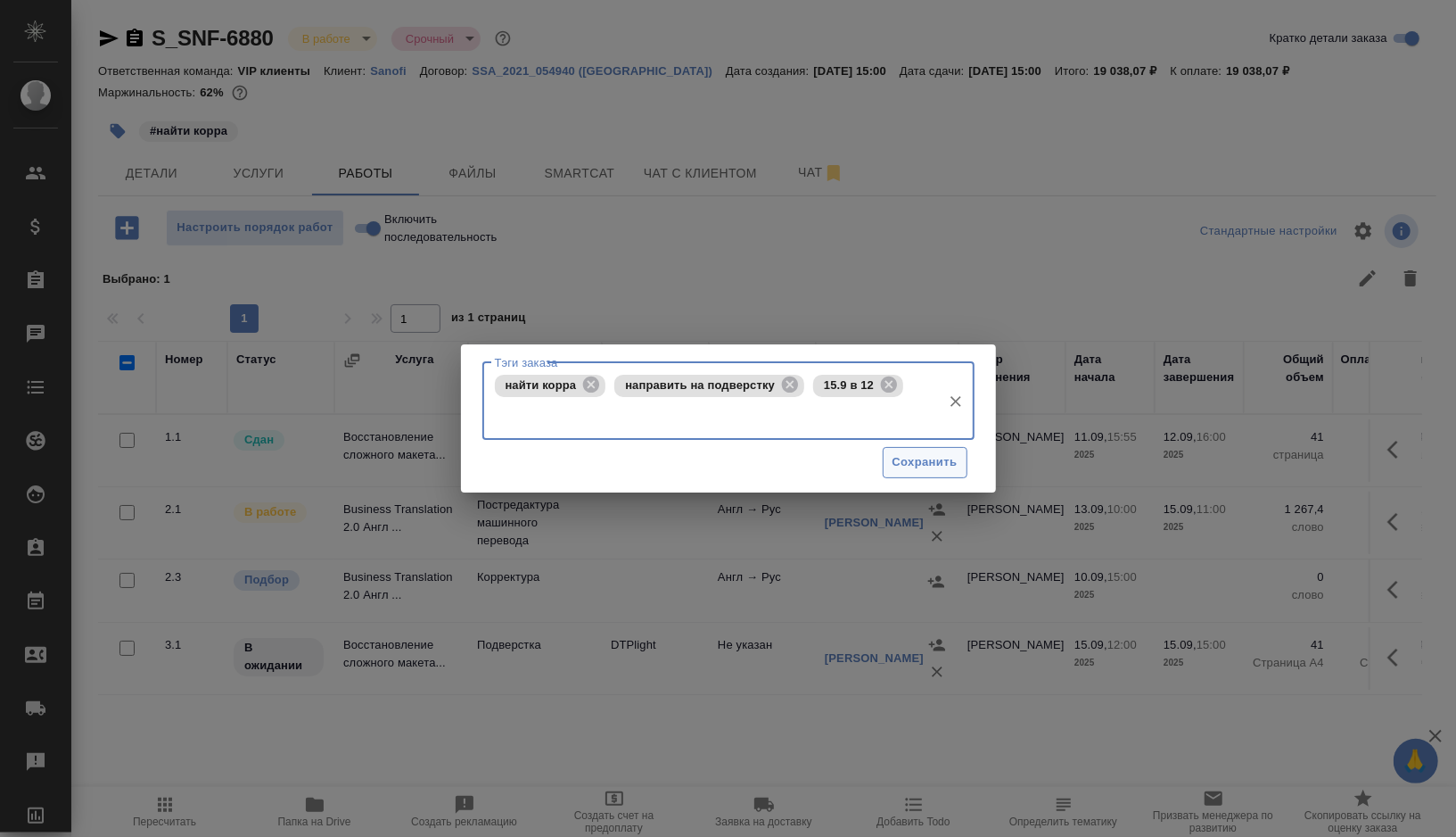
click at [905, 467] on span "Сохранить" at bounding box center [925, 462] width 65 height 20
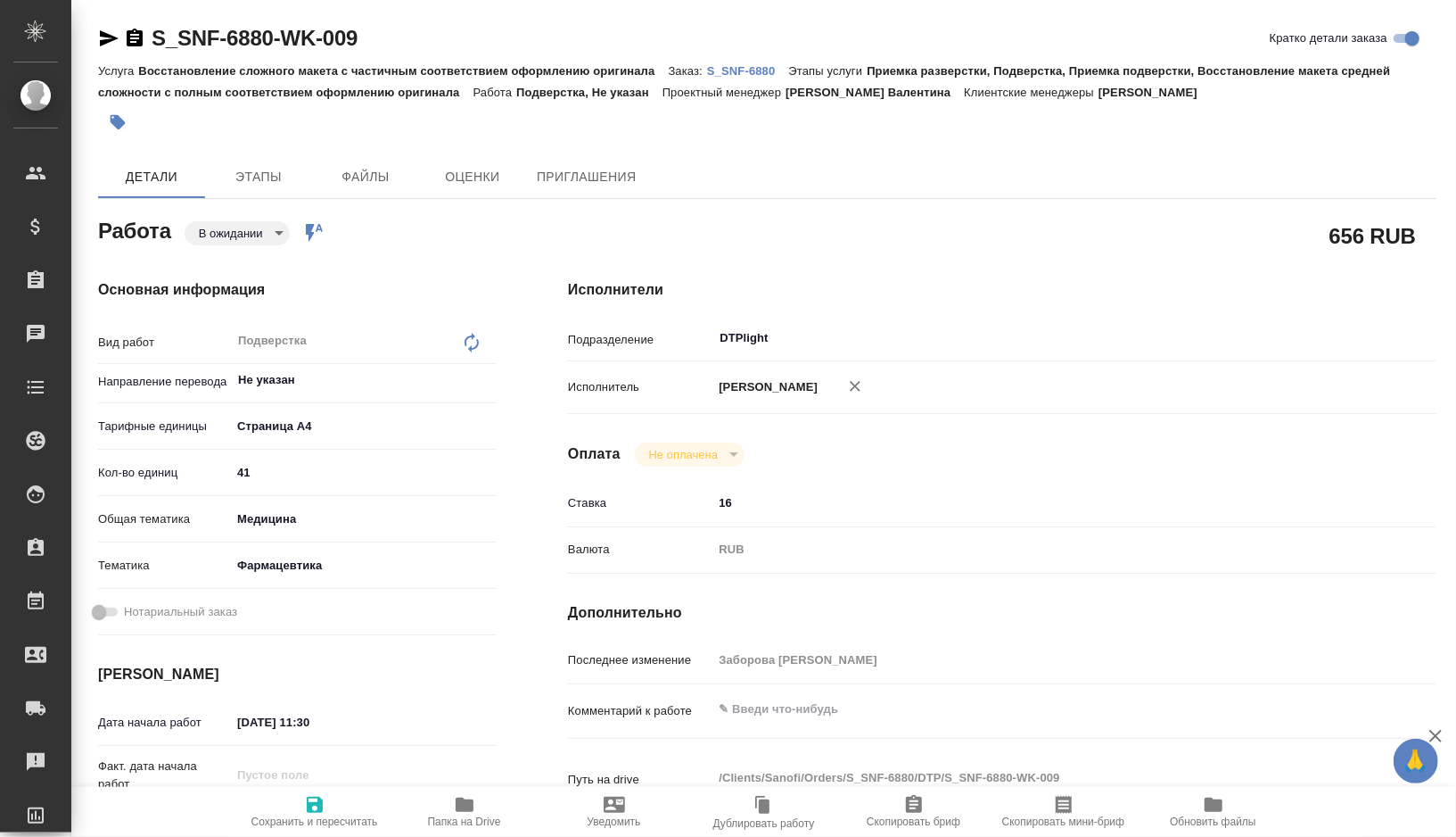
type textarea "x"
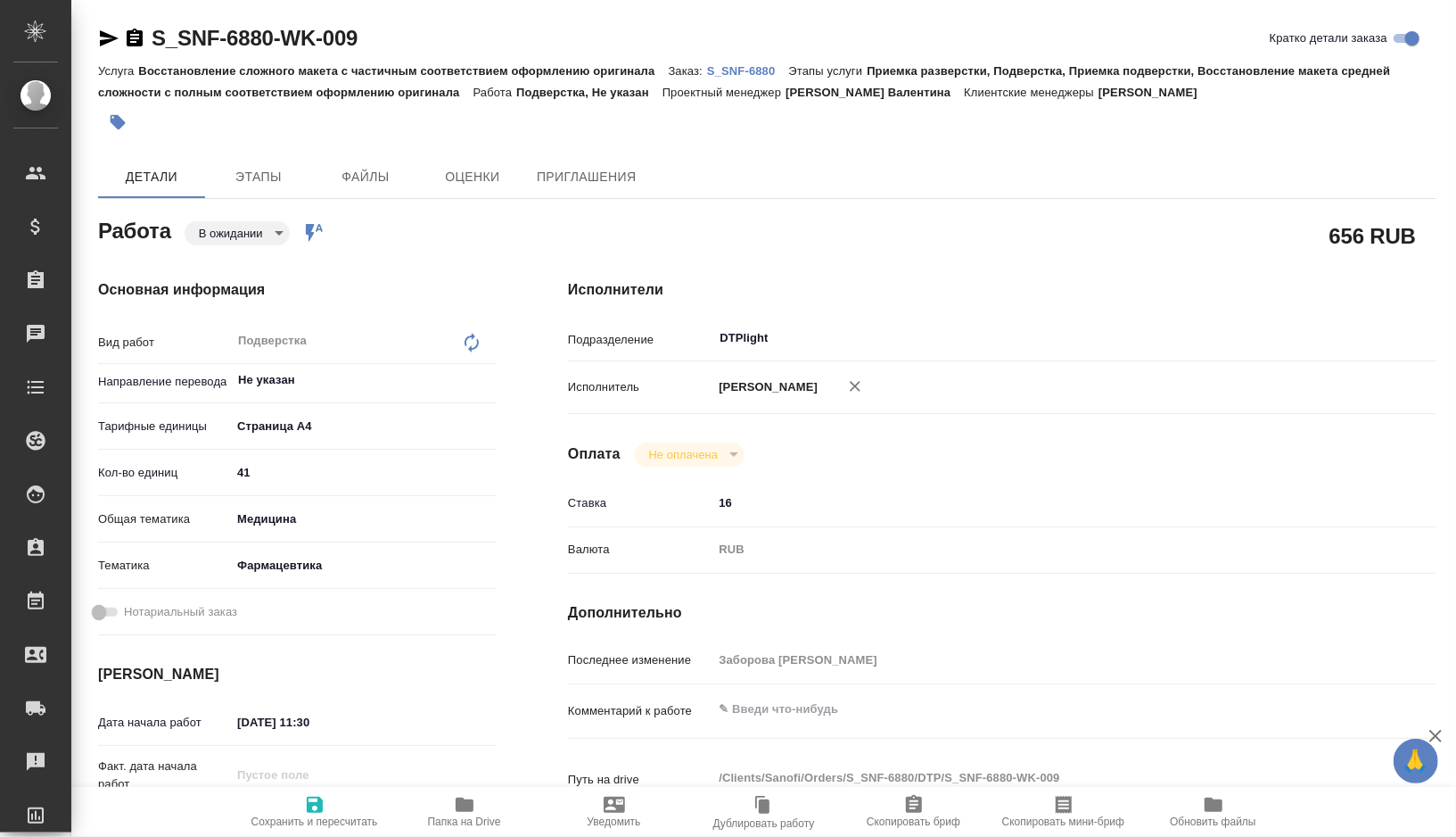
type textarea "x"
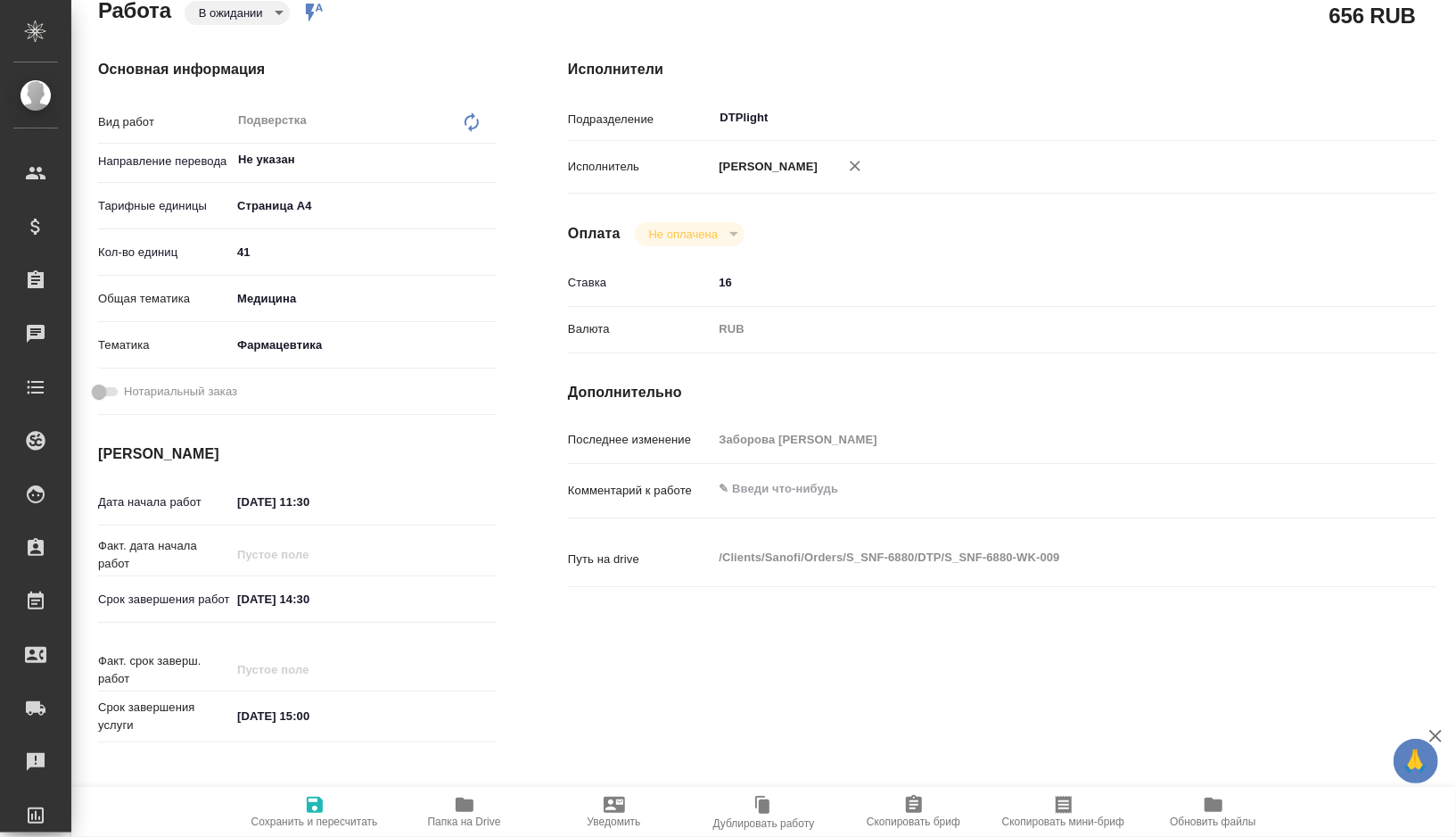
scroll to position [234, 0]
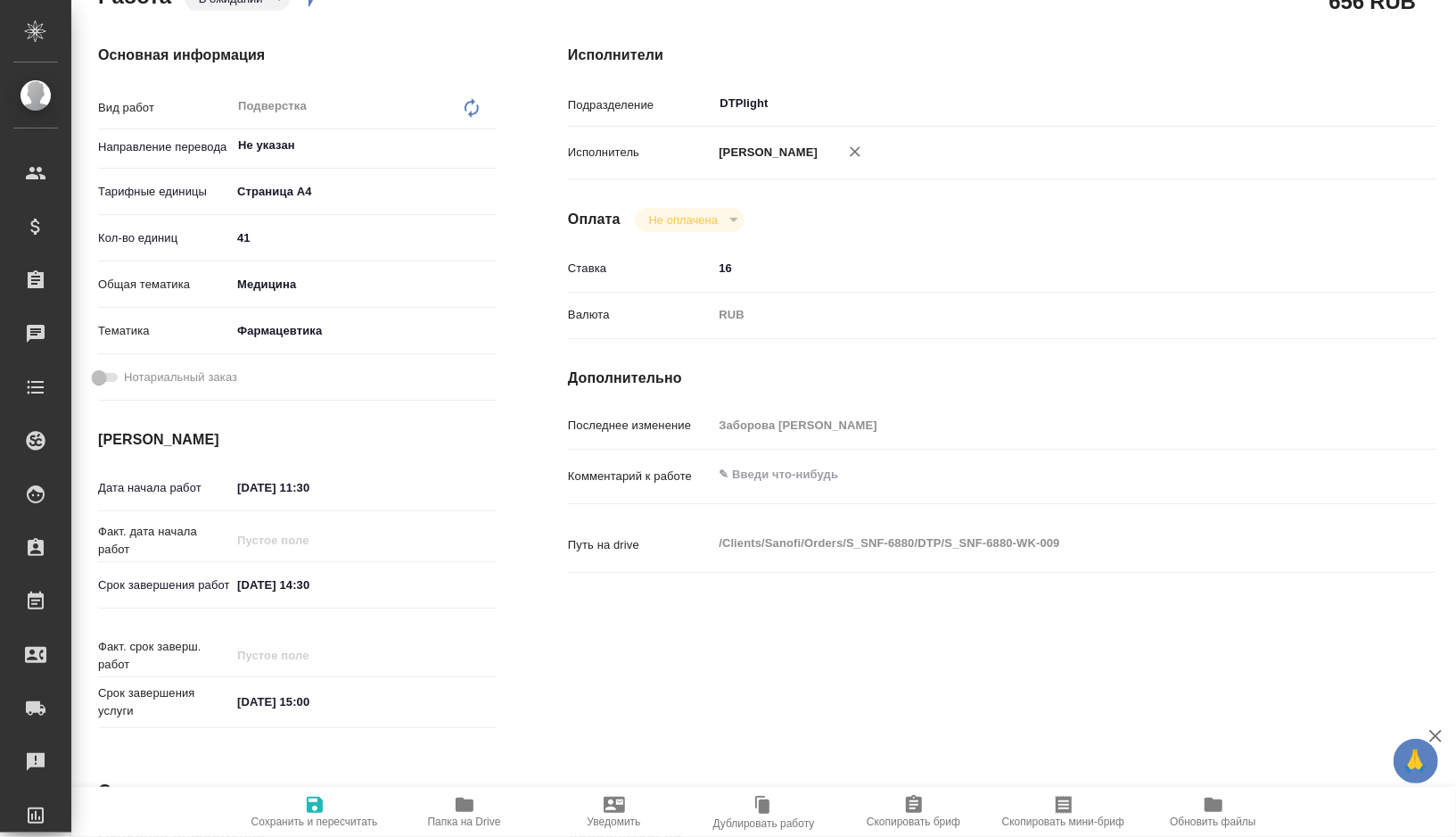
type textarea "x"
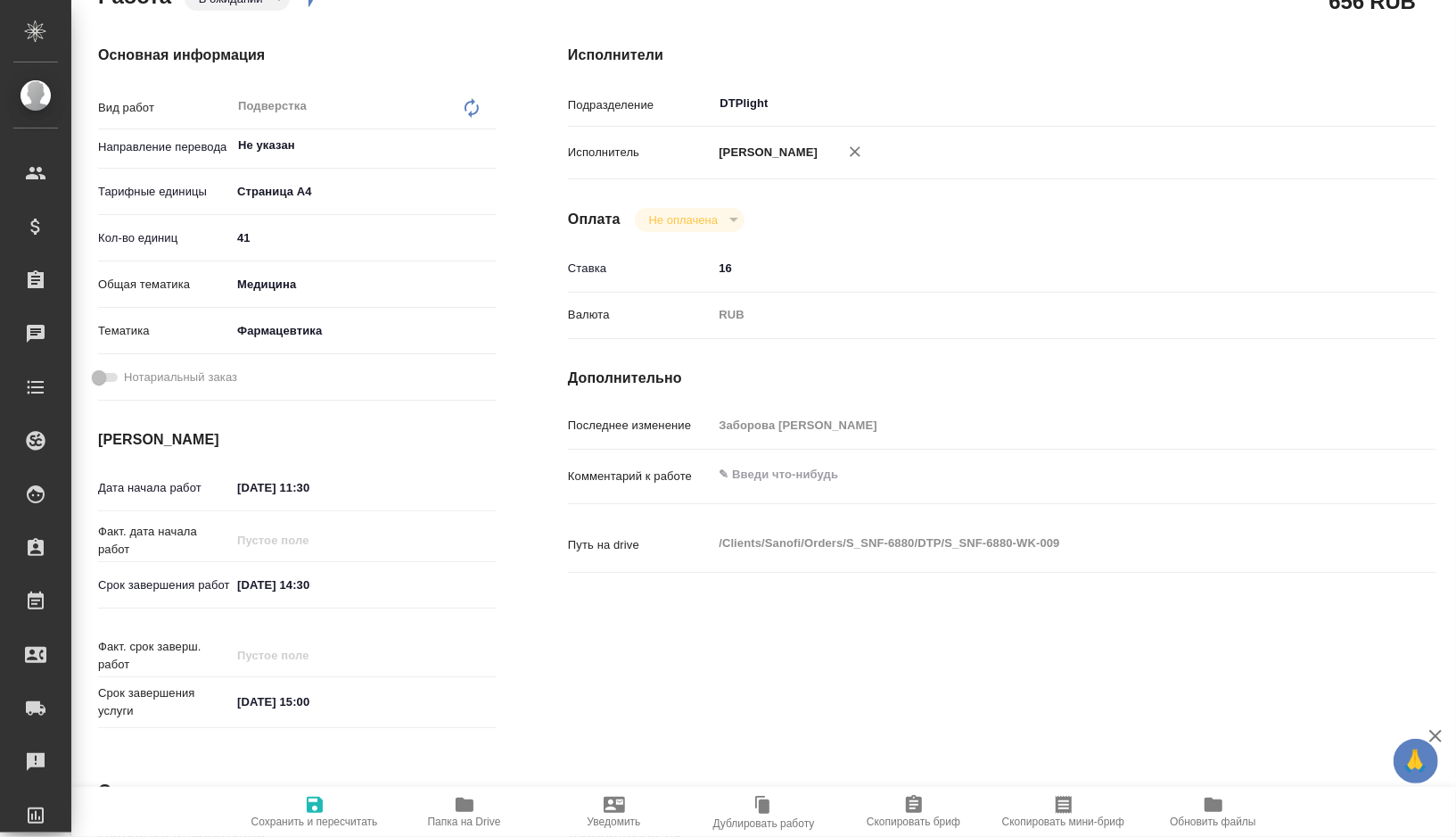
type textarea "x"
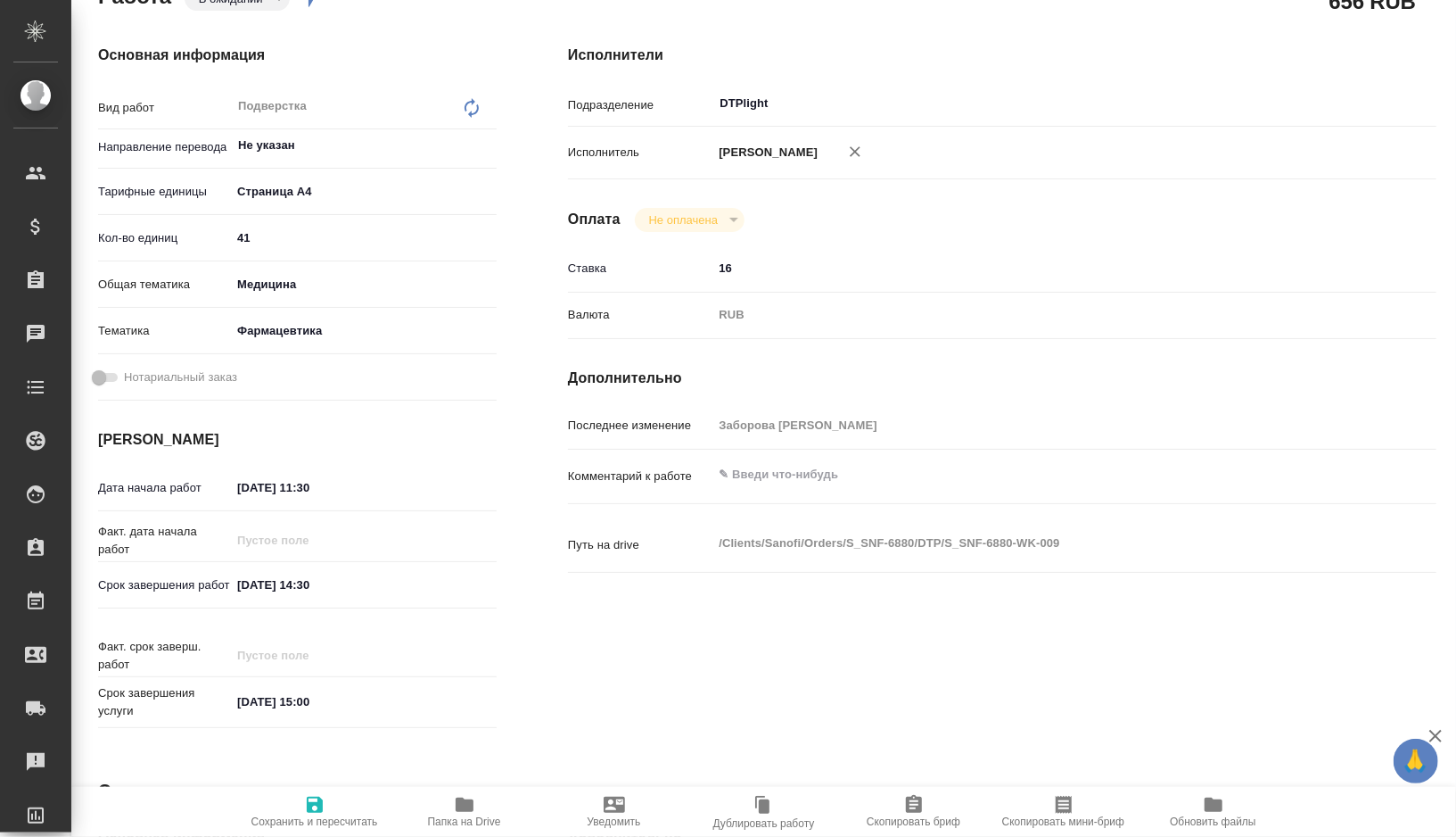
type textarea "x"
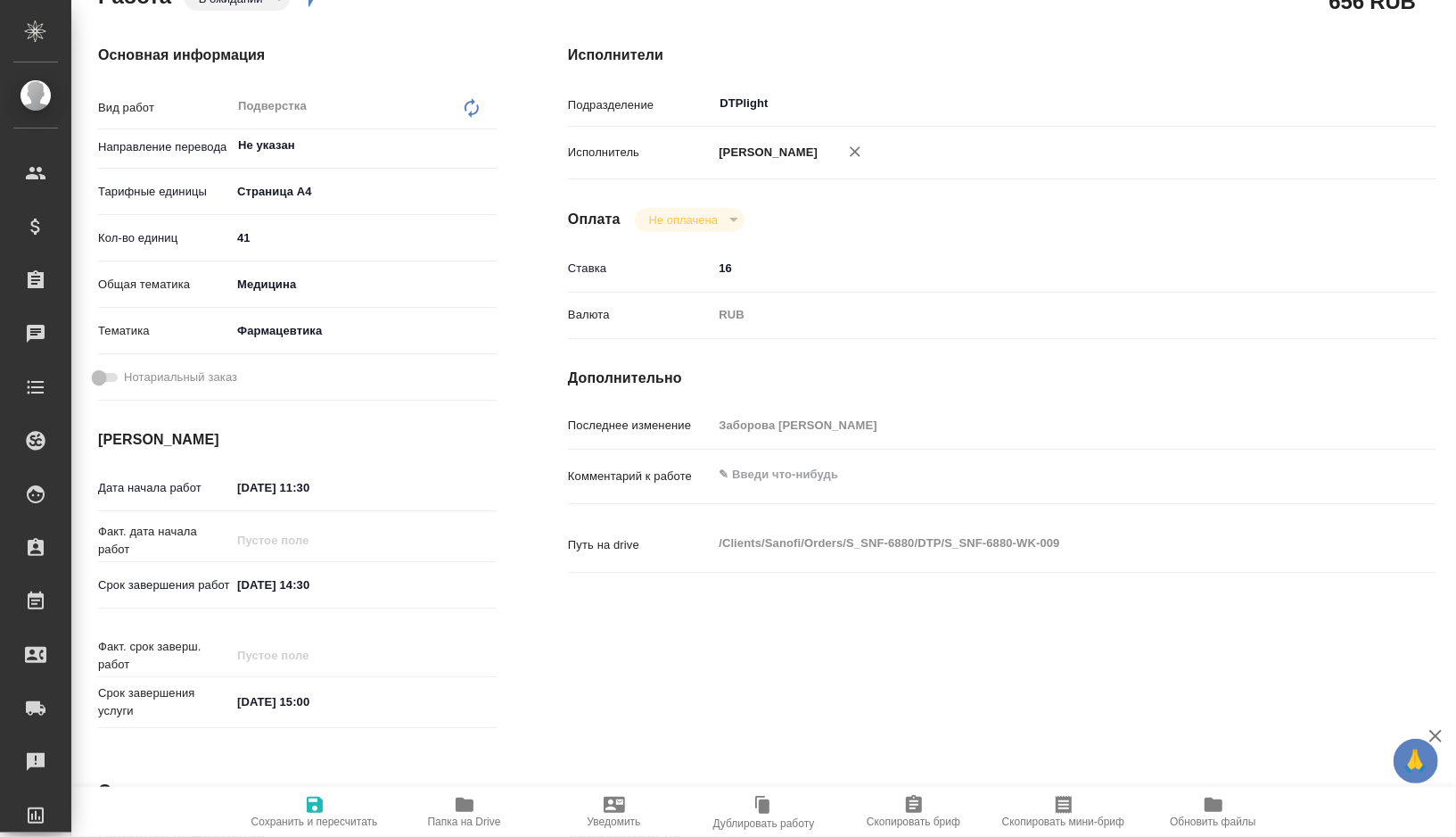
type textarea "x"
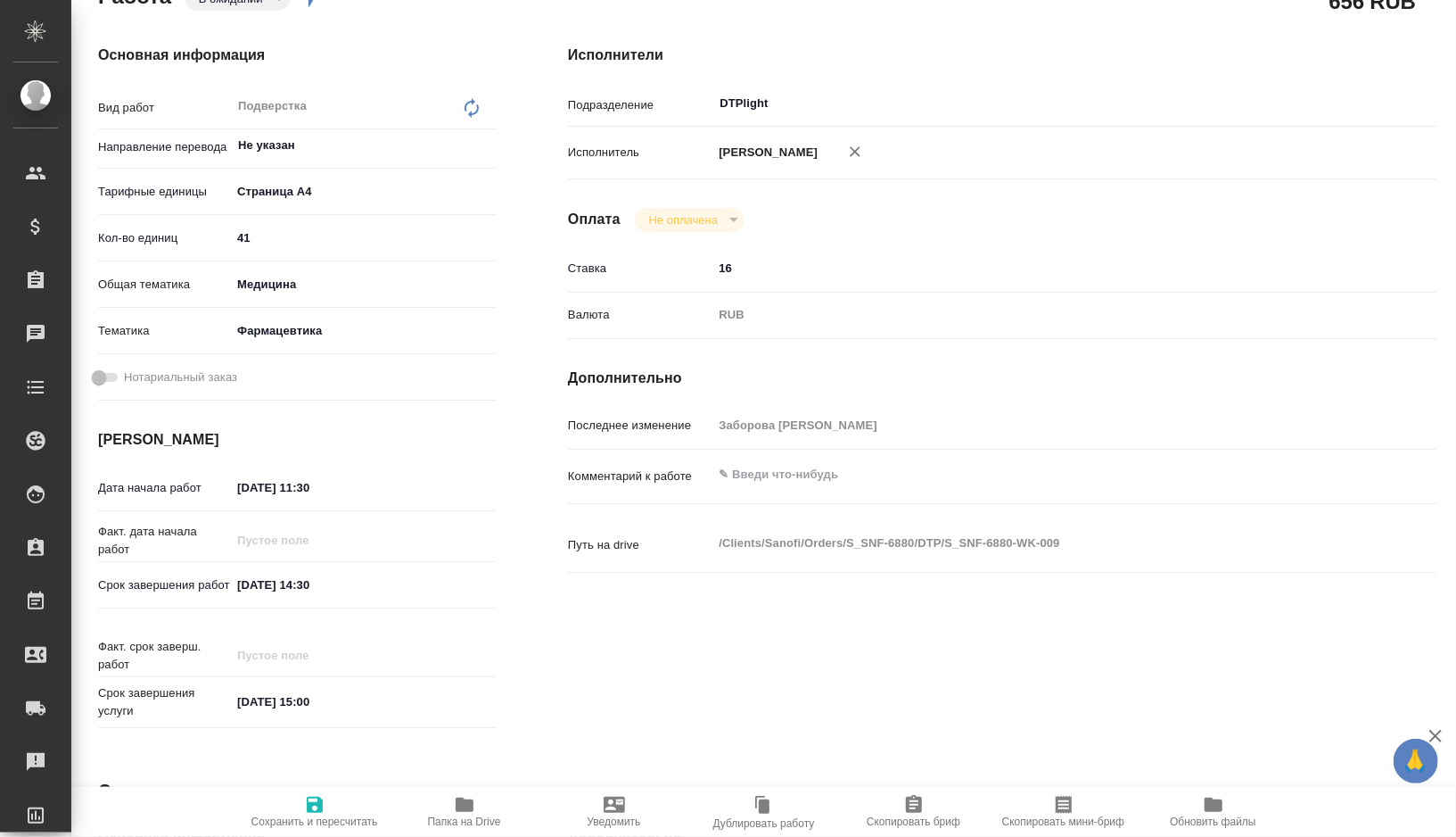
type textarea "x"
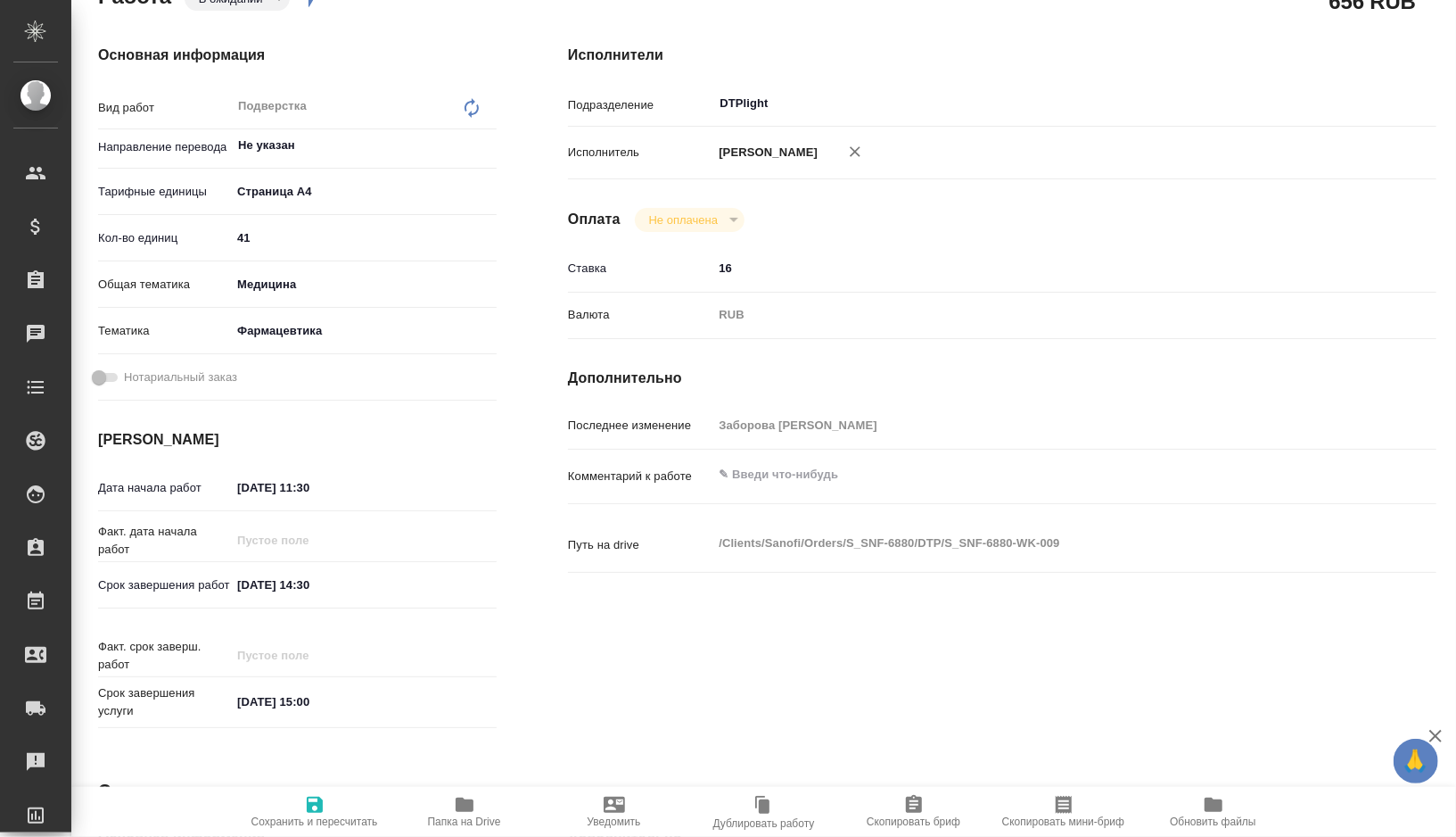
click at [340, 589] on input "15.09.2025 14:30" at bounding box center [309, 585] width 156 height 26
type textarea "x"
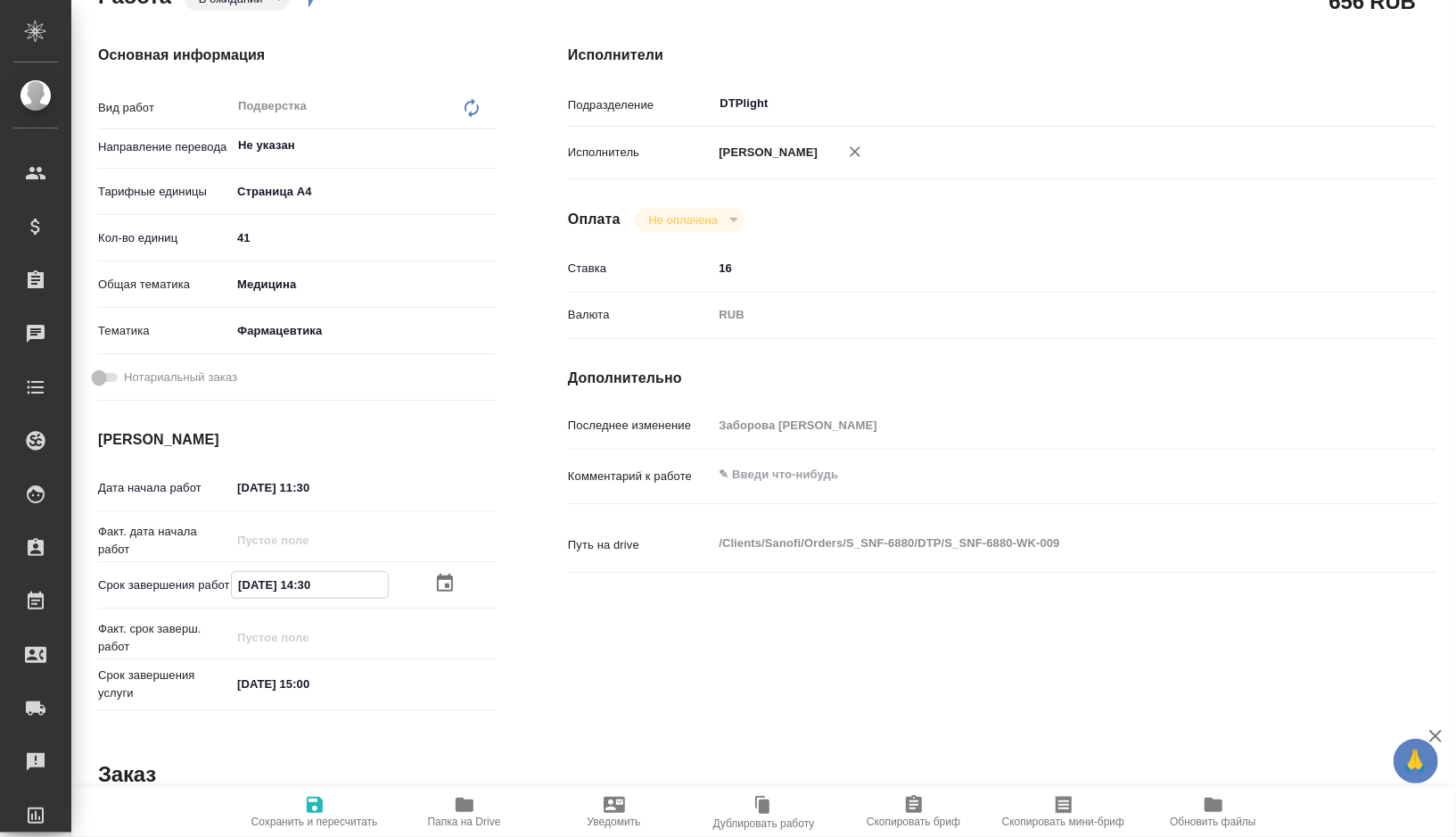
type textarea "x"
type input "15.09.2025 14:3_"
type textarea "x"
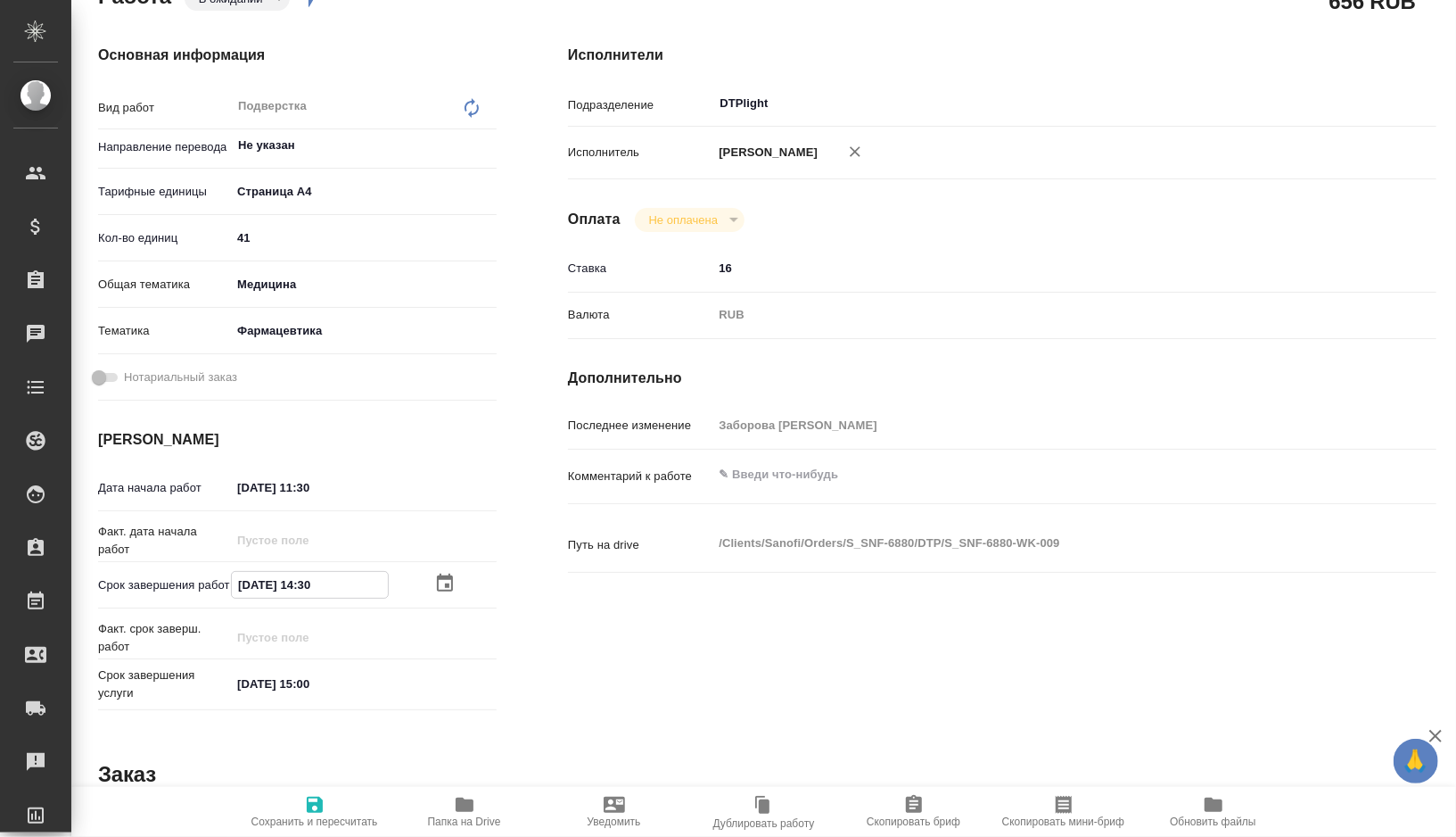
type textarea "x"
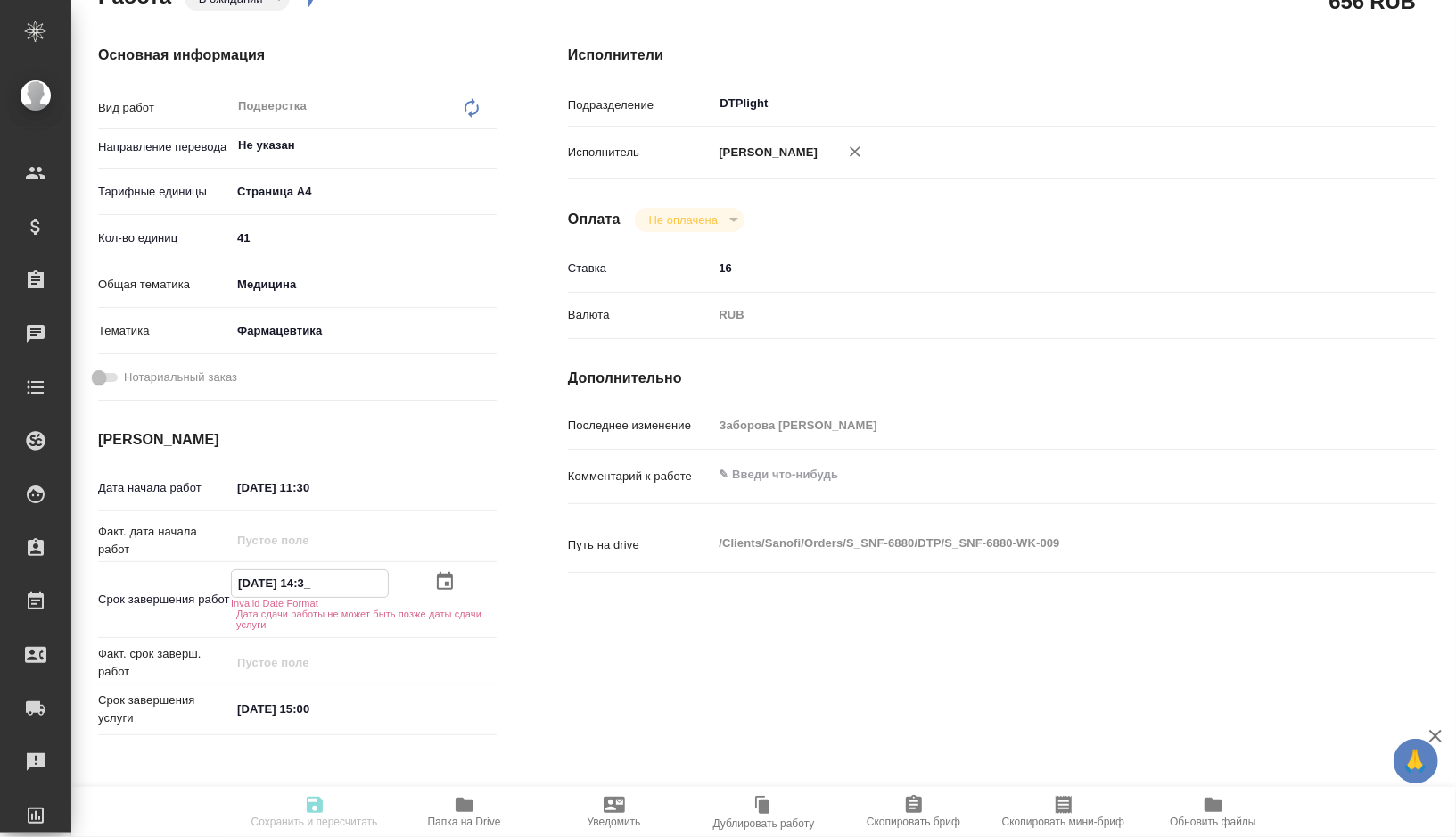
type textarea "x"
type input "15.09.2025 14:__"
type textarea "x"
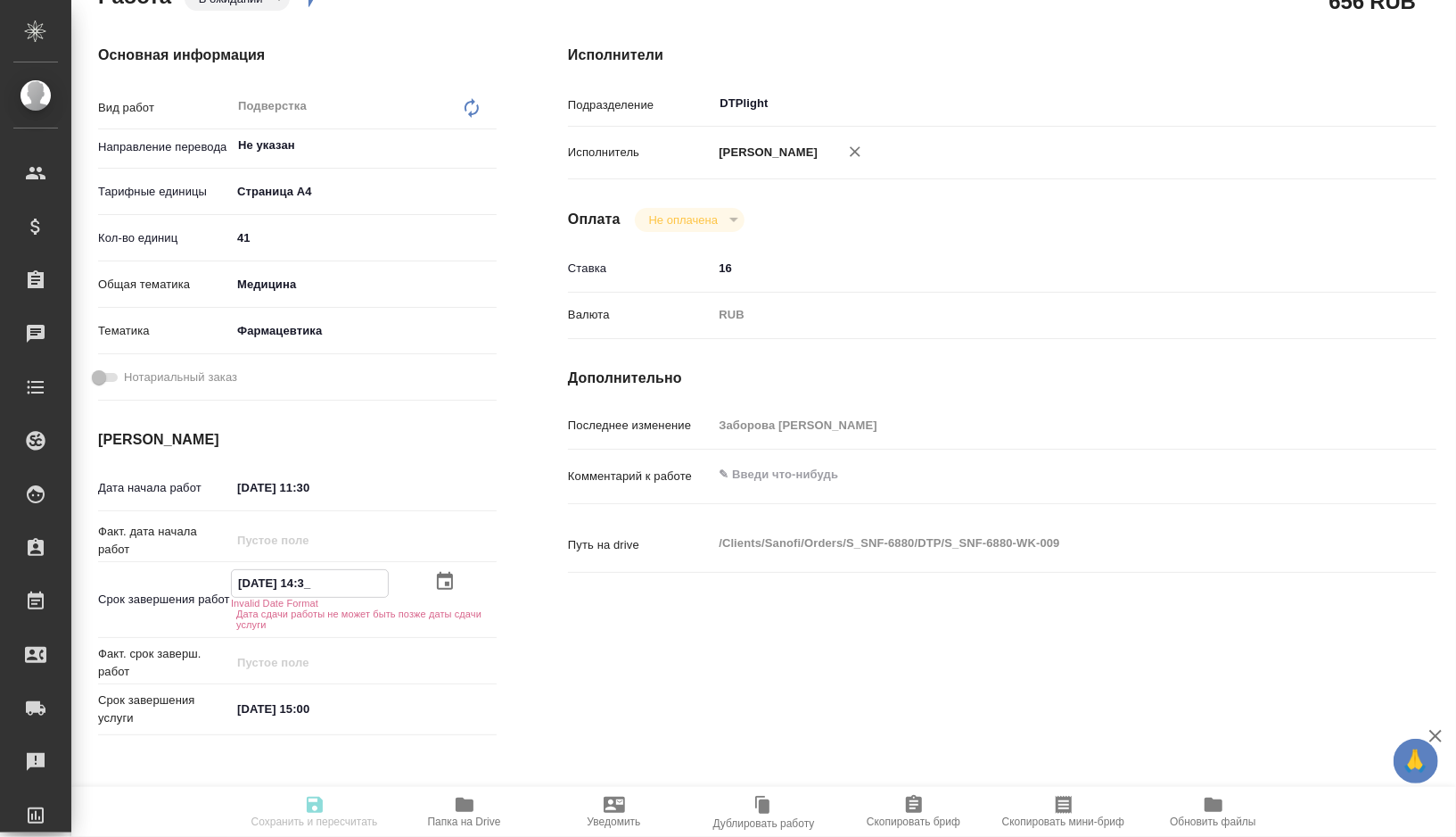
type textarea "x"
type input "15.09.2025 1_:__"
type textarea "x"
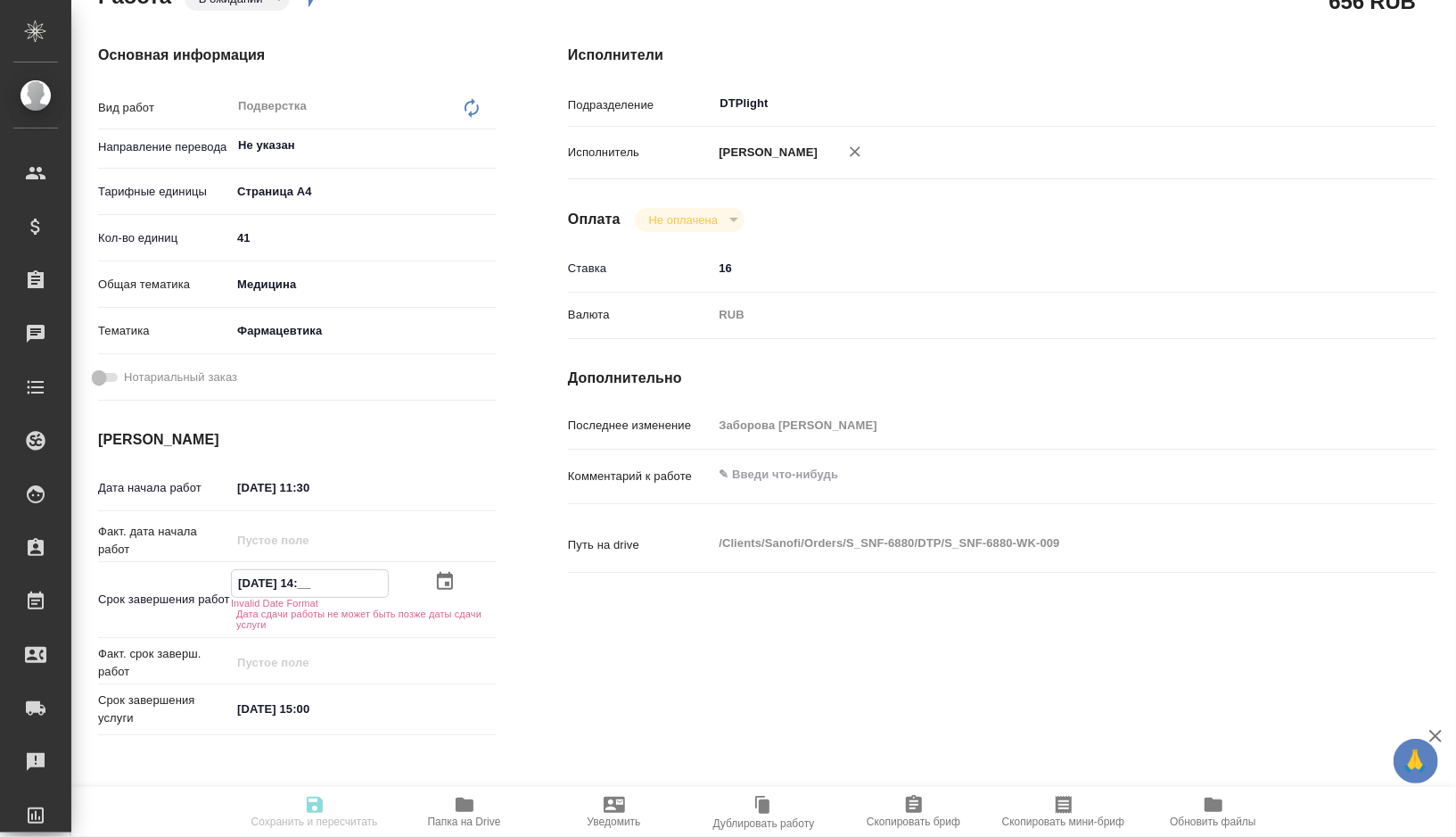
type textarea "x"
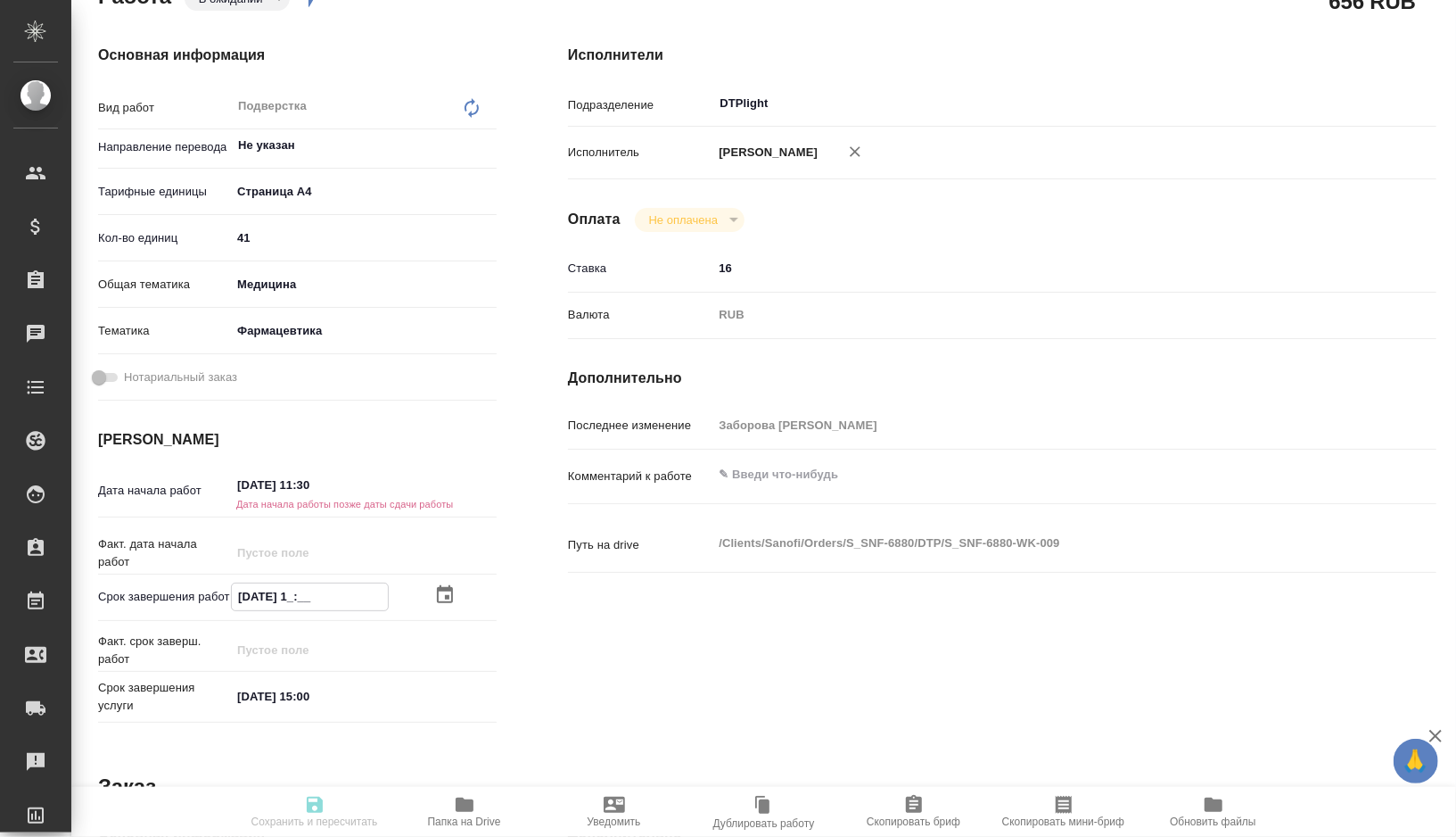
type textarea "x"
type input "15.09.2025 15:__"
type textarea "x"
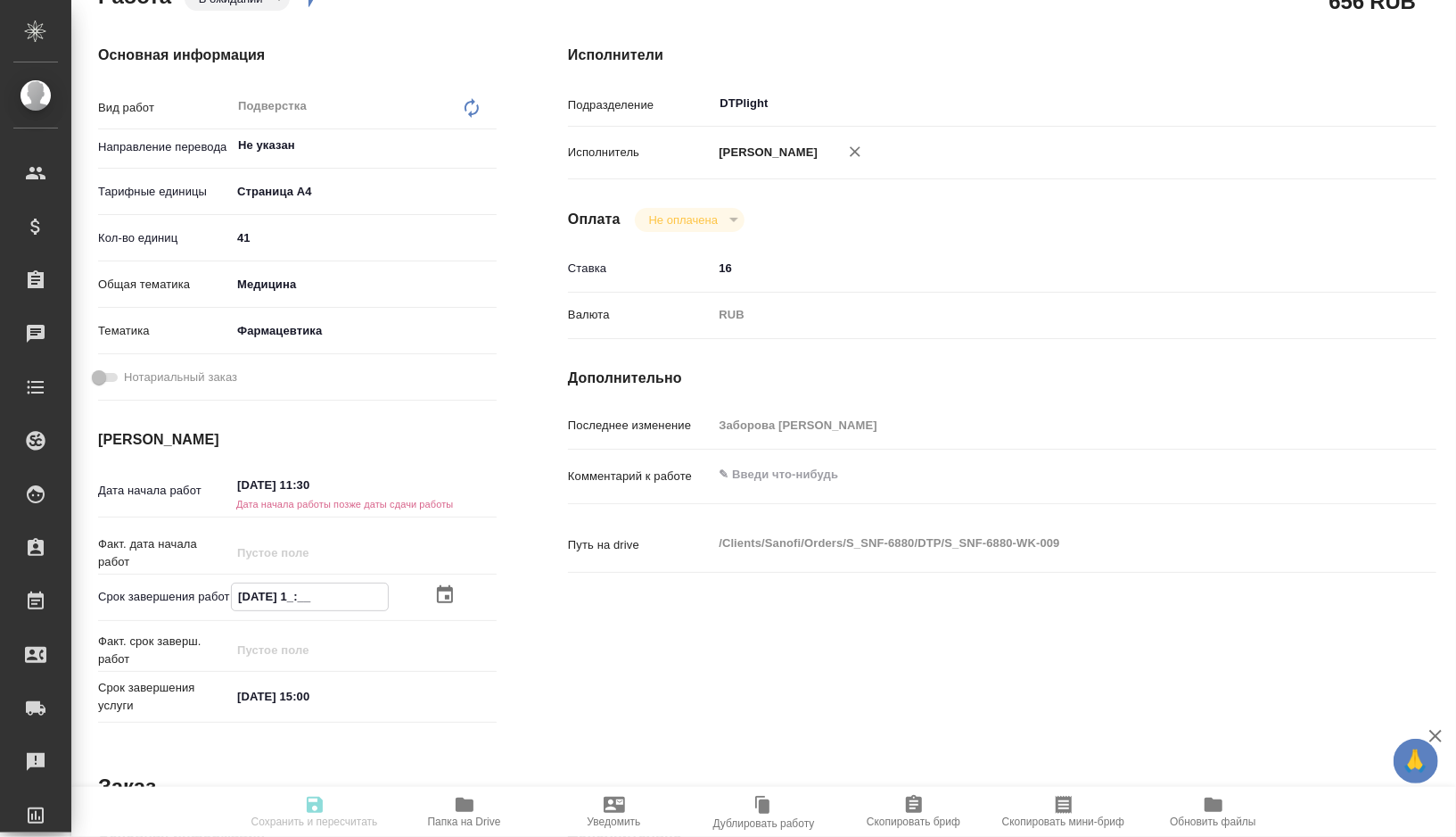
type textarea "x"
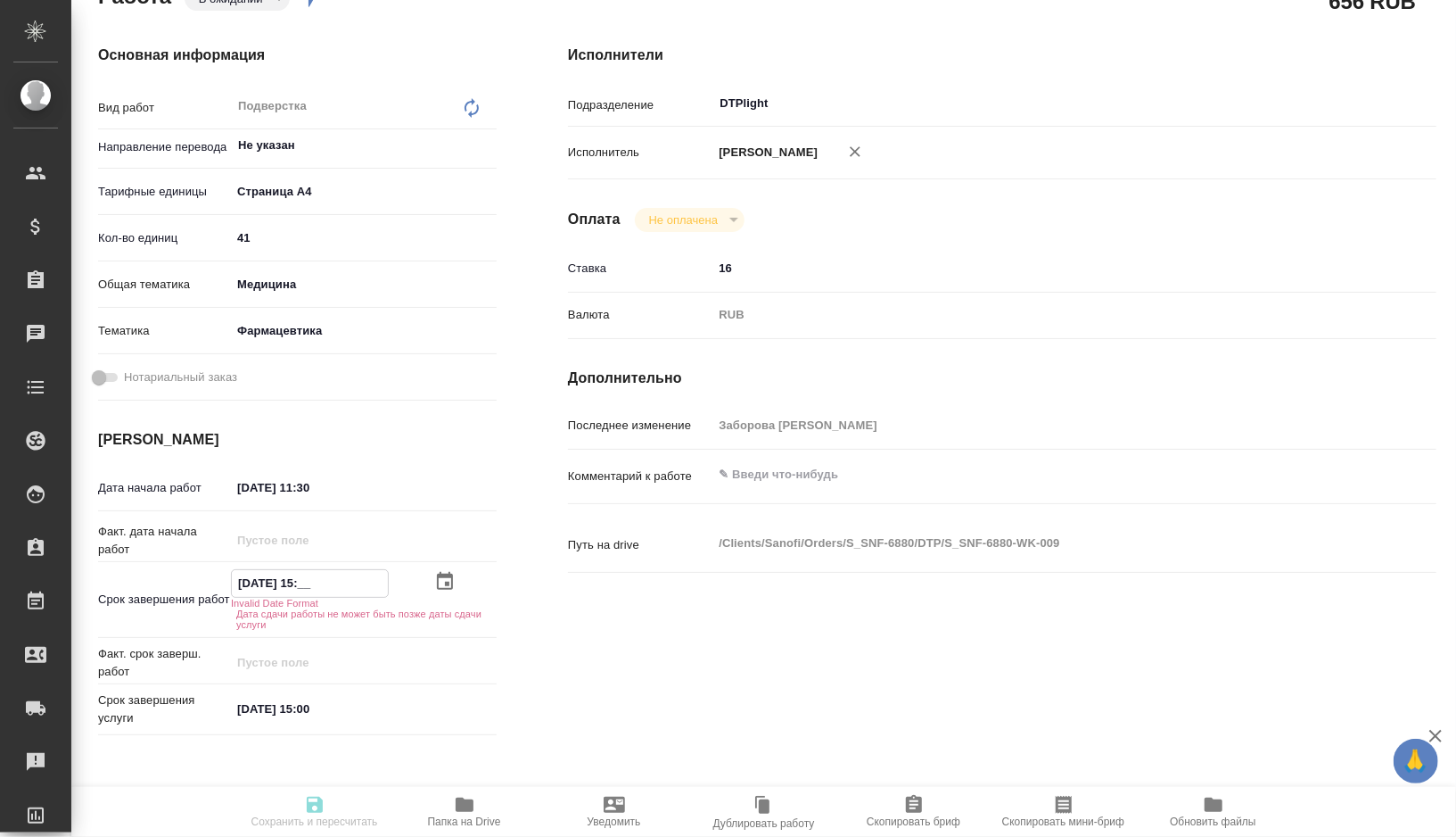
type textarea "x"
type input "15.09.2025 15:0_"
type textarea "x"
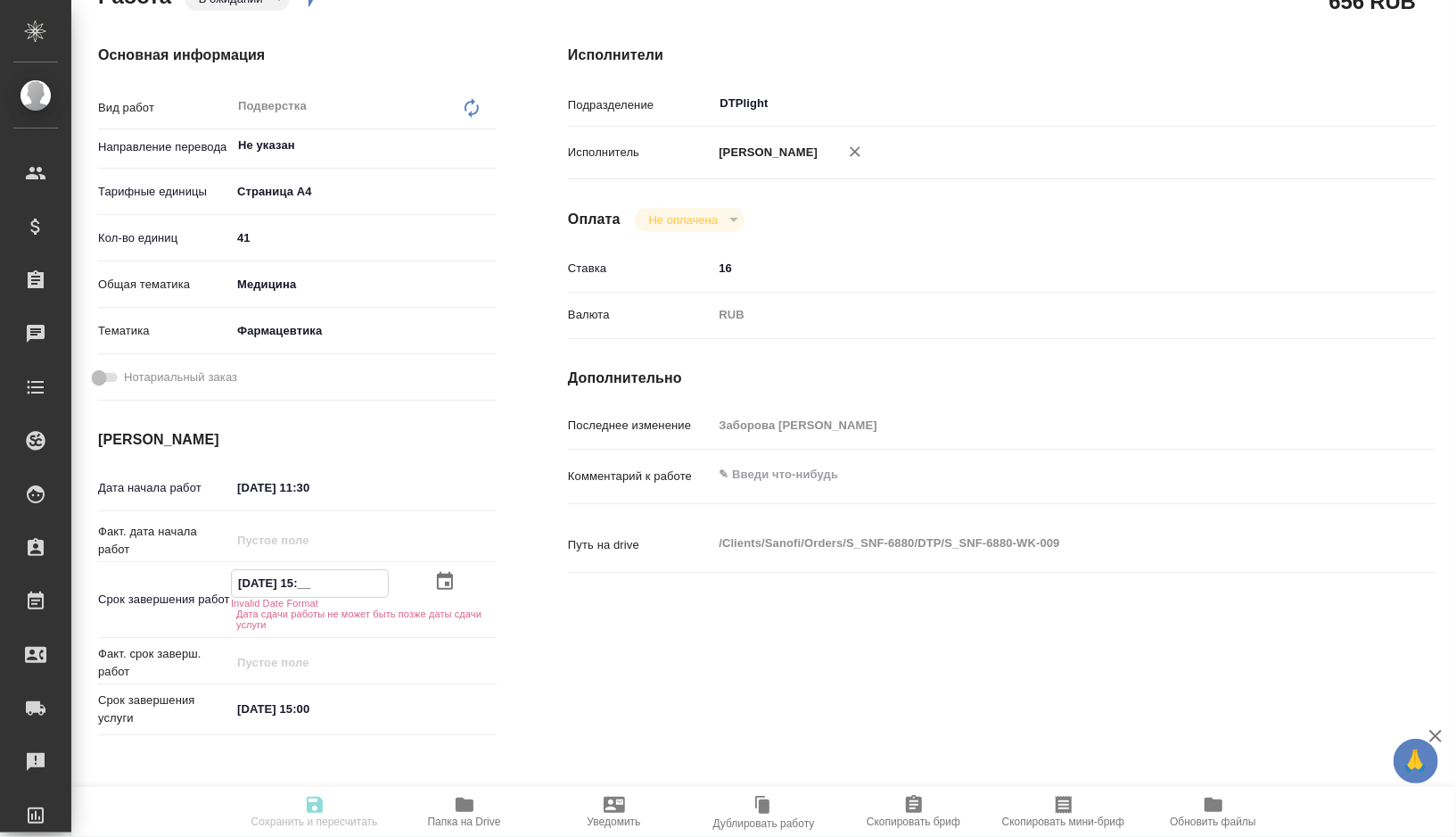
type textarea "x"
type input "[DATE] 15:00"
type textarea "x"
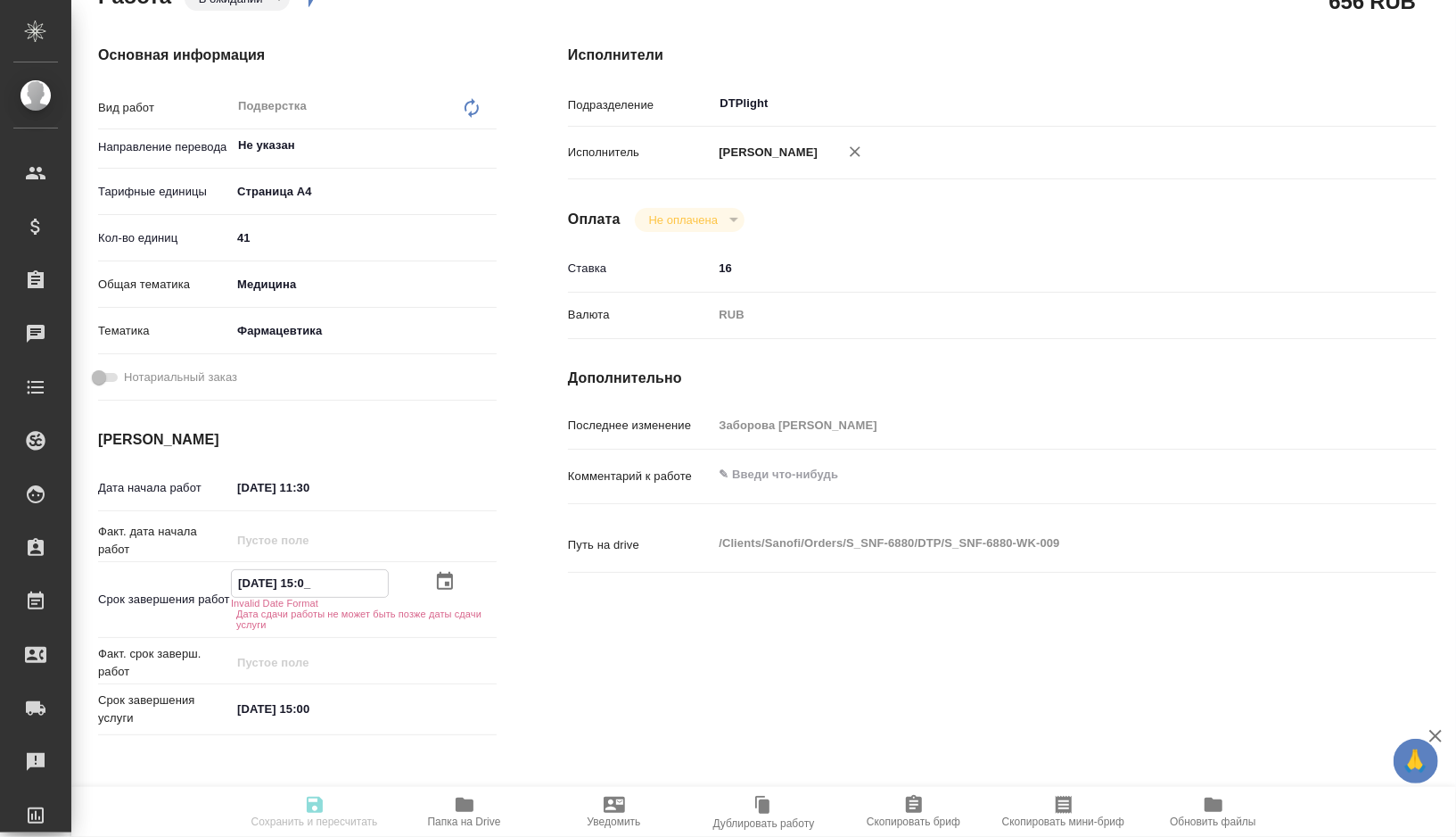
type textarea "x"
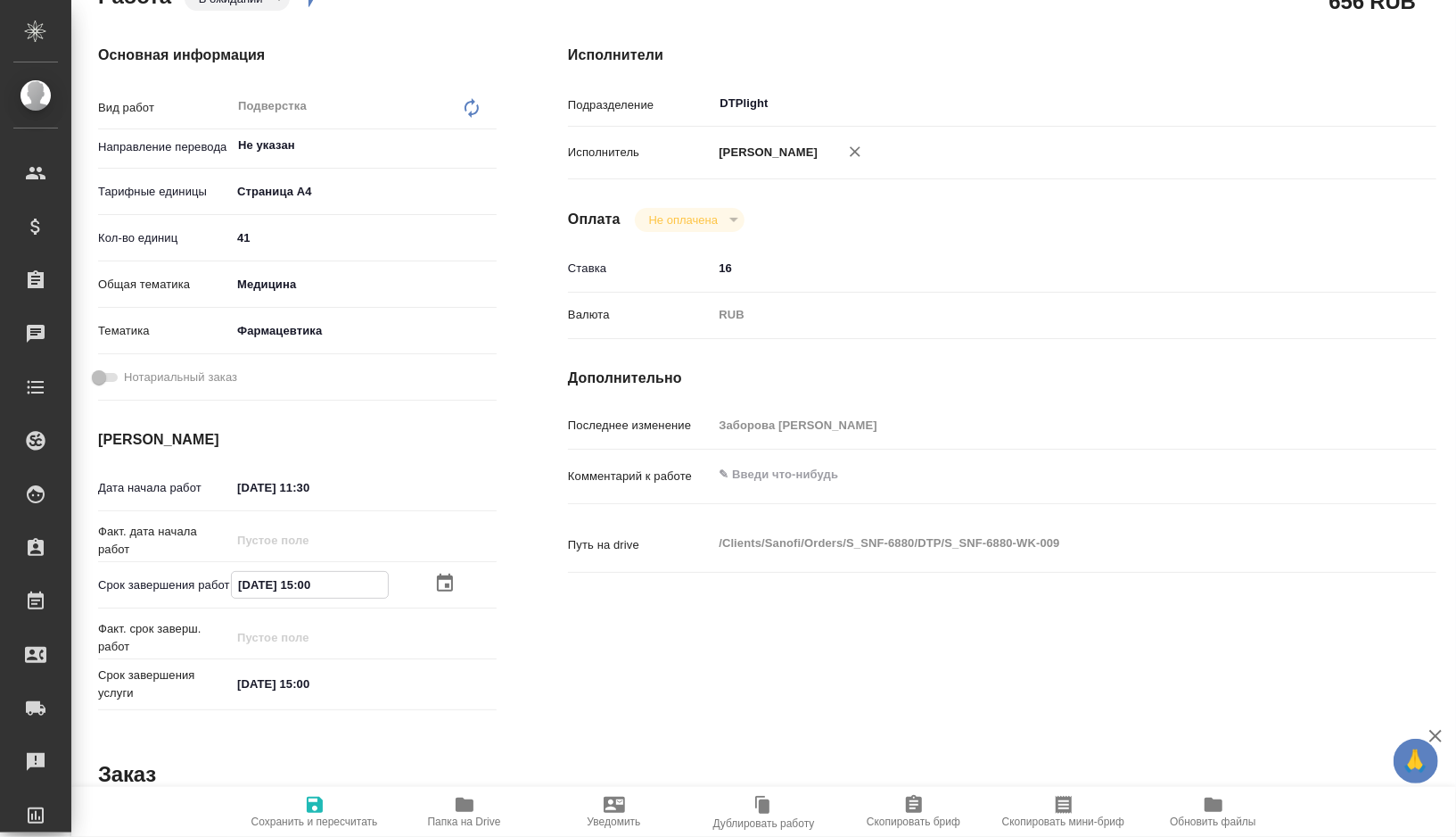
type input "[DATE] 15:00"
click at [345, 481] on input "15.09.2025 11:30" at bounding box center [309, 488] width 156 height 26
type textarea "x"
type input "15.09.2025 11:3_"
type textarea "x"
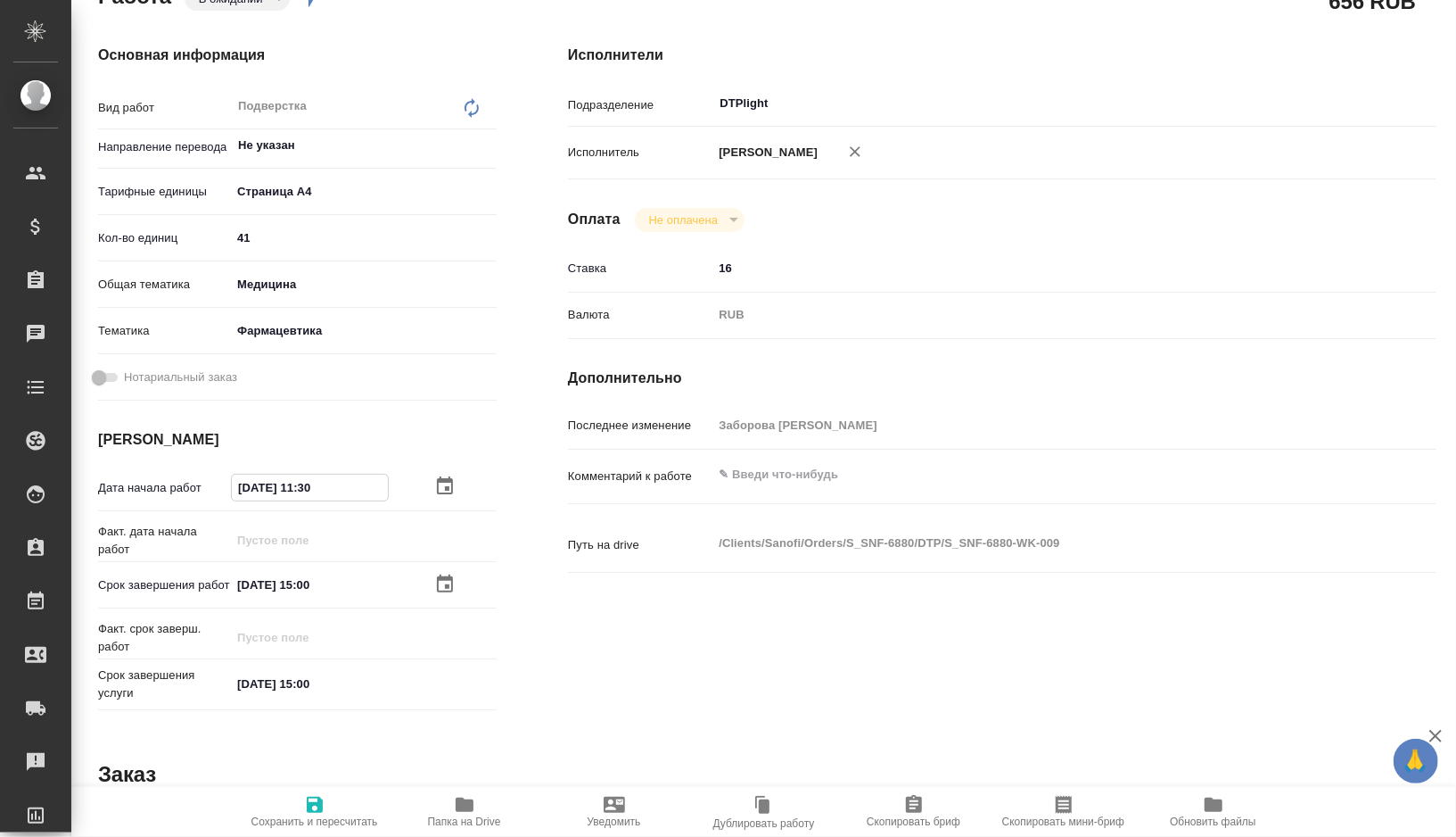
type textarea "x"
type input "15.09.2025 11:__"
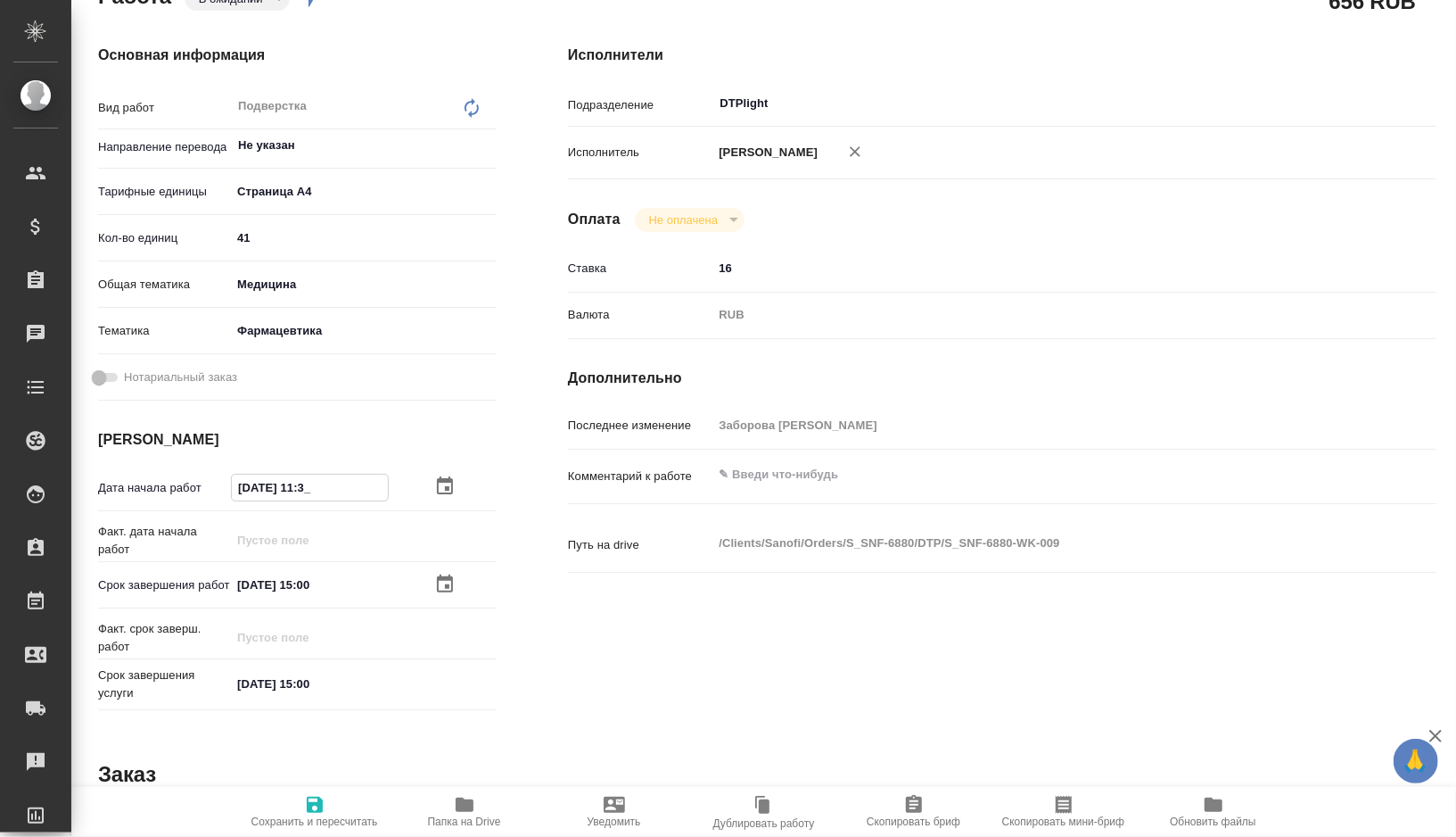
type textarea "x"
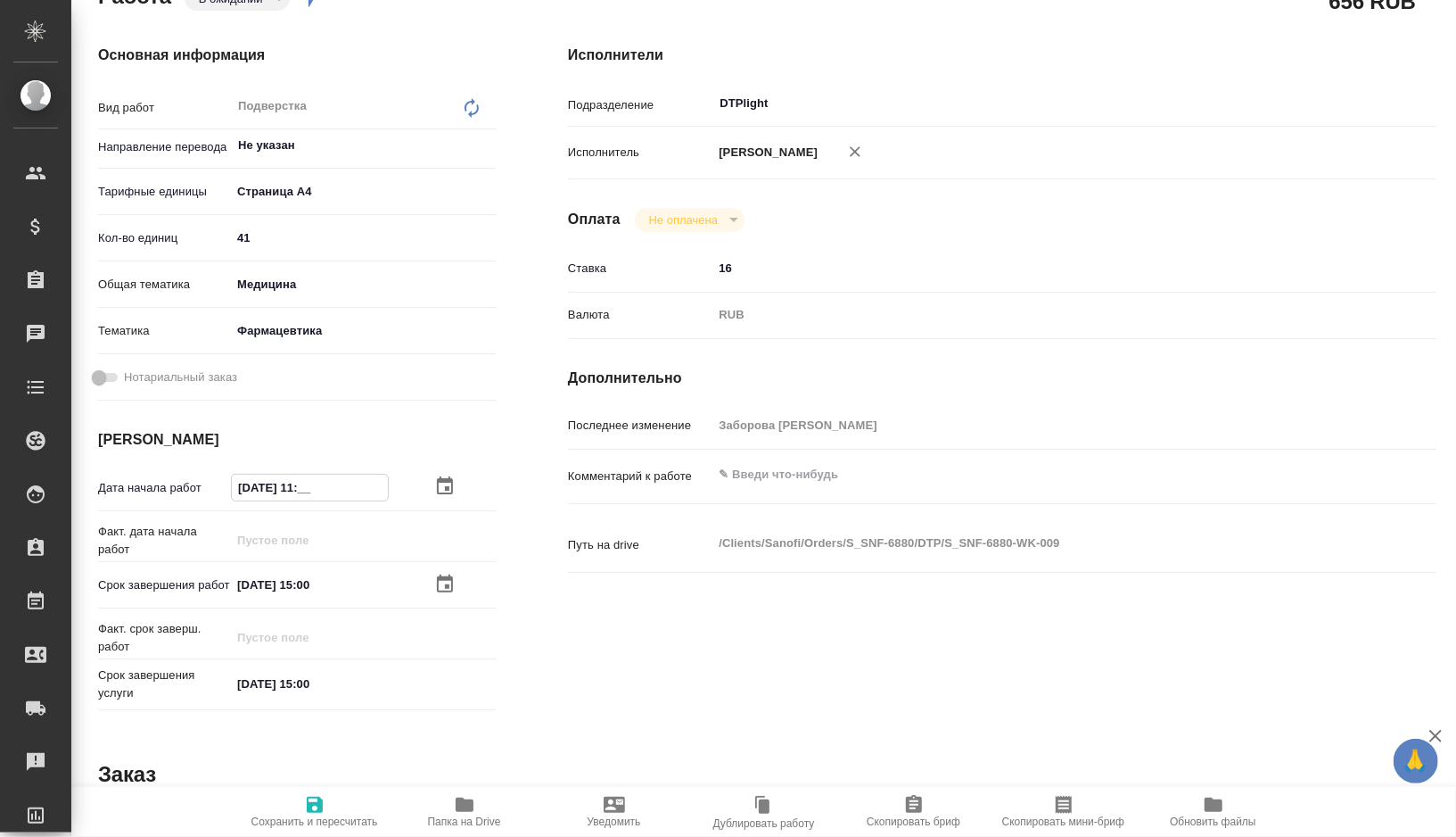
type input "15.09.2025 1_:__"
type textarea "x"
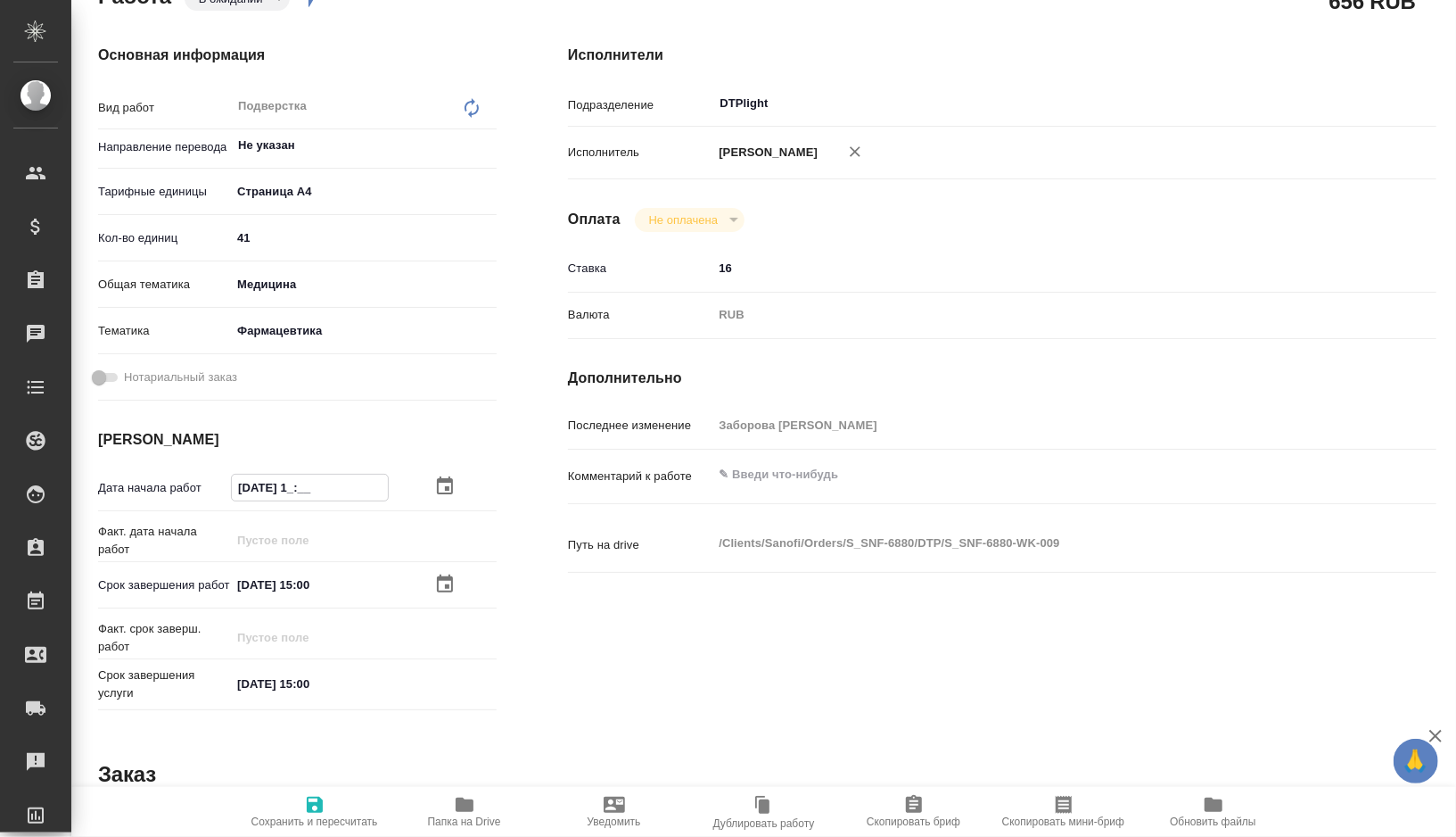
type textarea "x"
type input "15.09.2025 12:__"
type textarea "x"
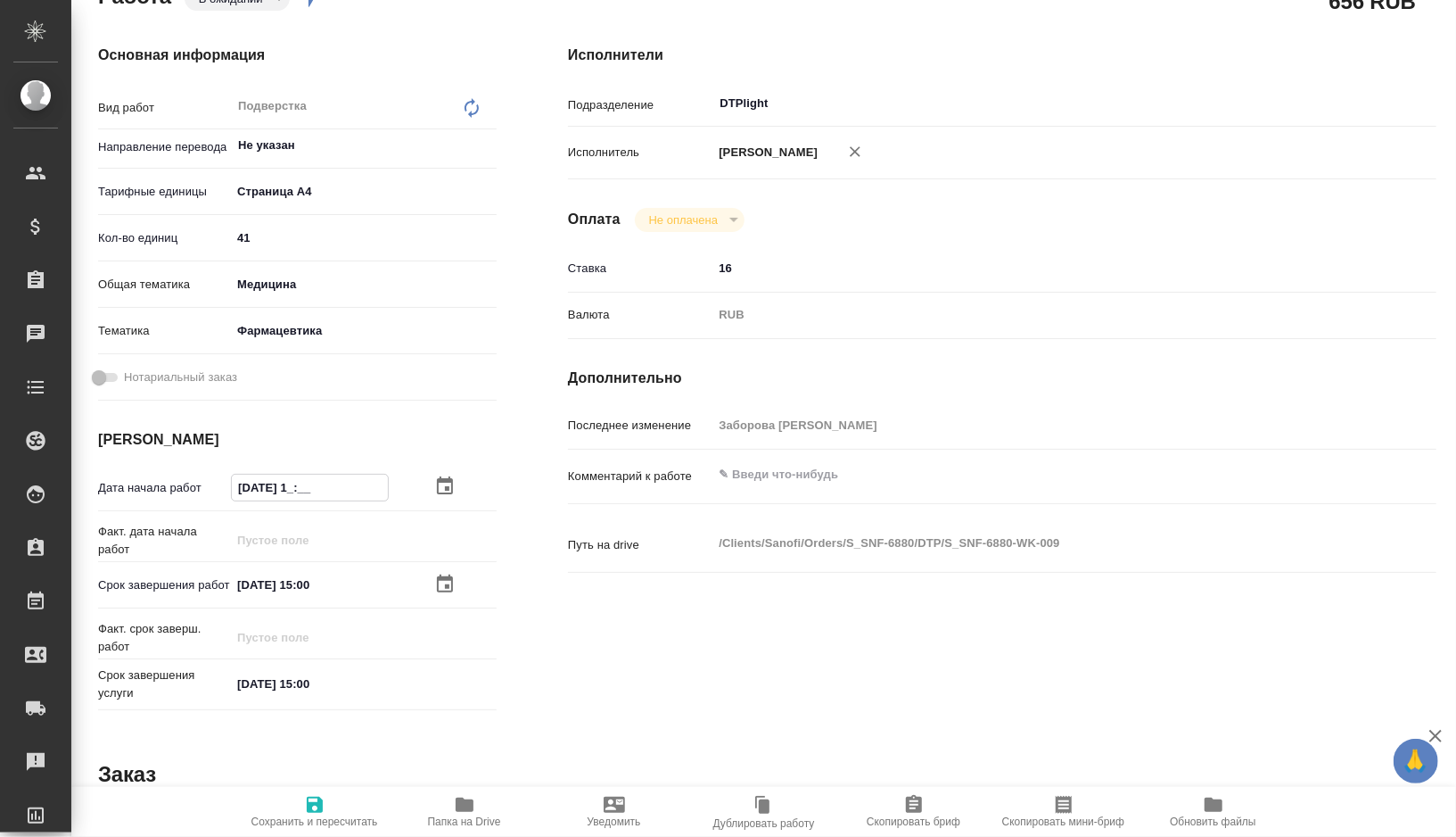
type textarea "x"
type input "15.09.2025 12:0_"
type textarea "x"
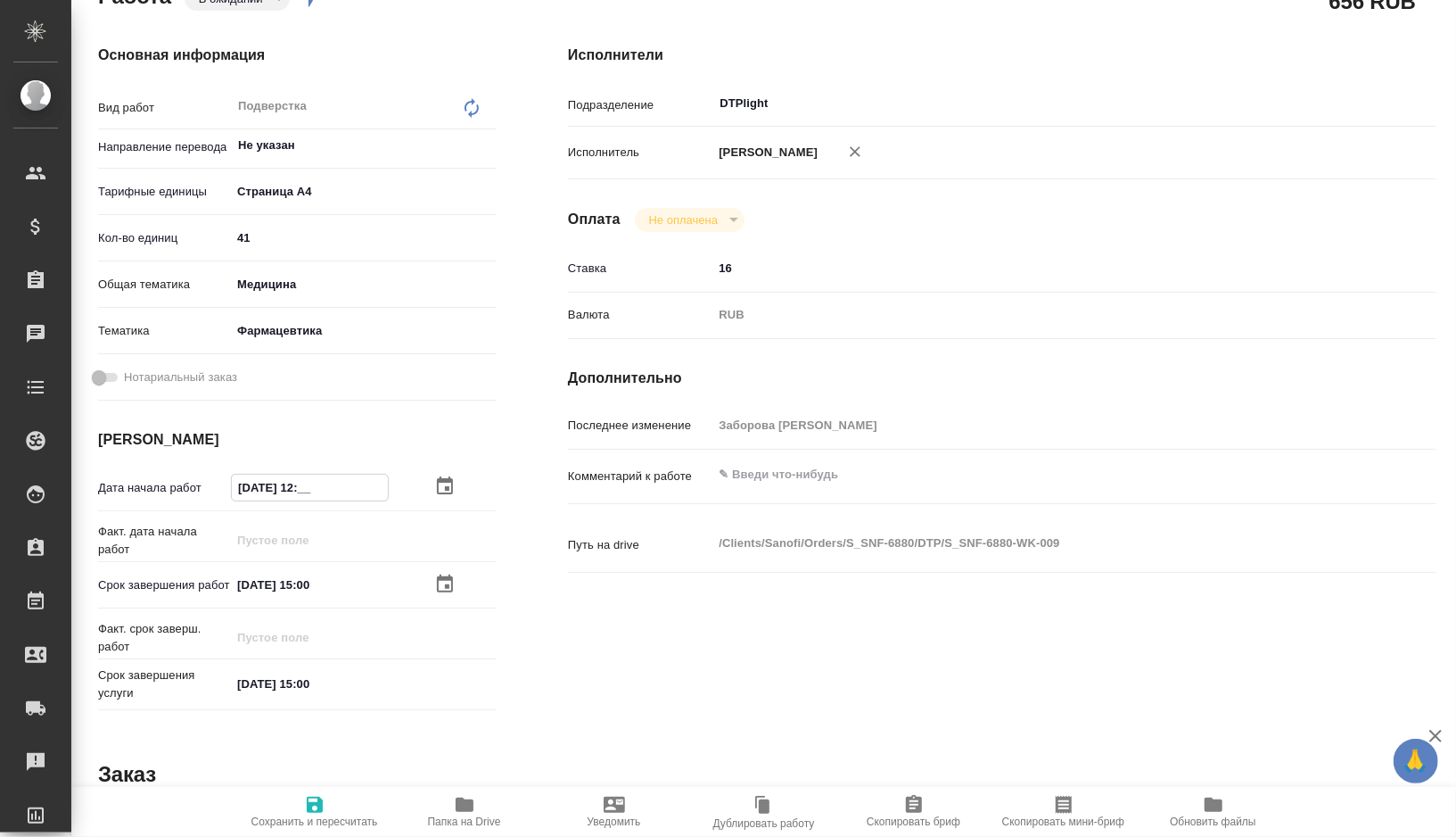
type textarea "x"
type input "15.09.2025 12:00"
type textarea "x"
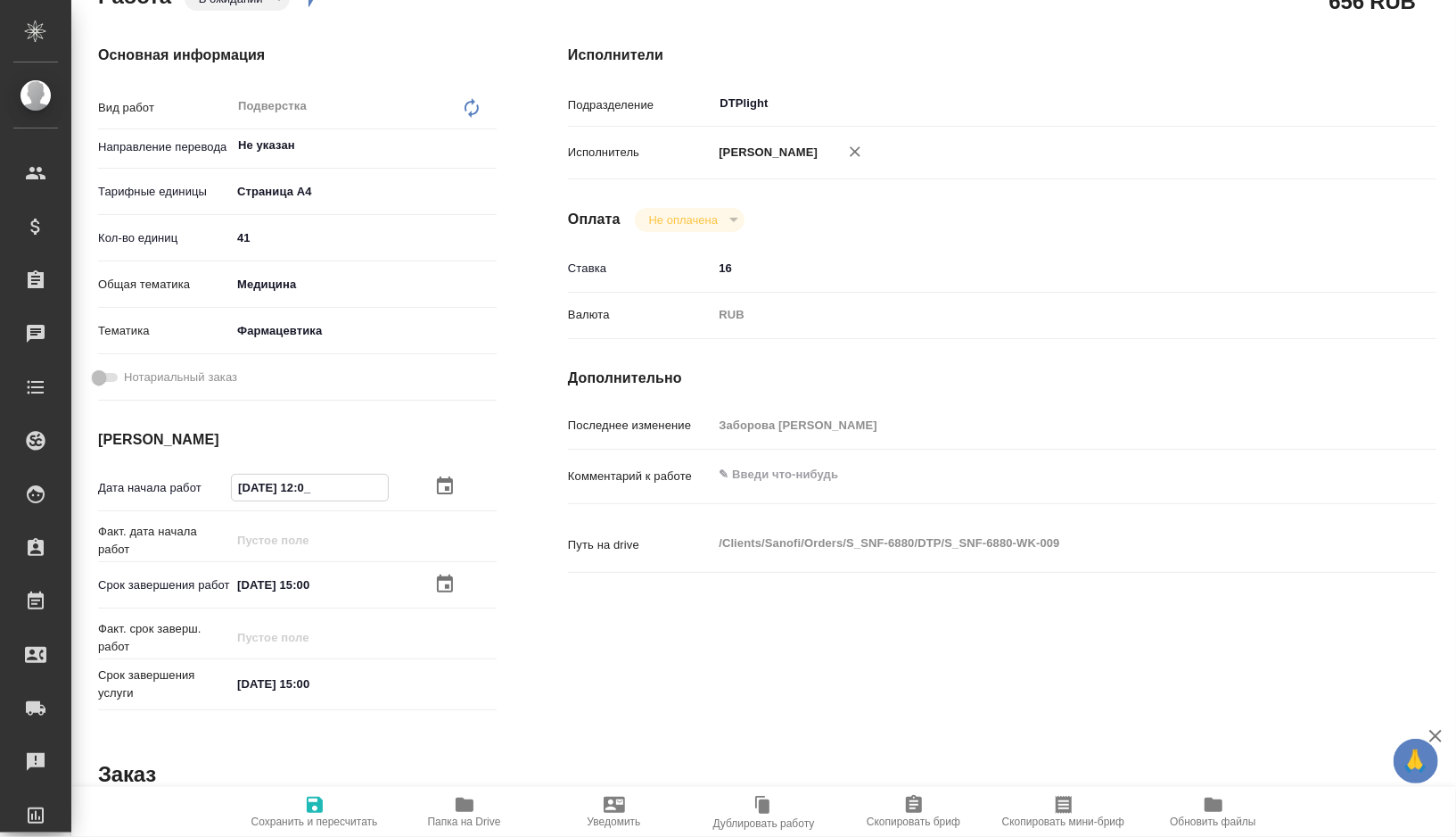
type textarea "x"
type input "15.09.2025 12:00"
click at [316, 826] on span "Сохранить и пересчитать" at bounding box center [315, 821] width 126 height 13
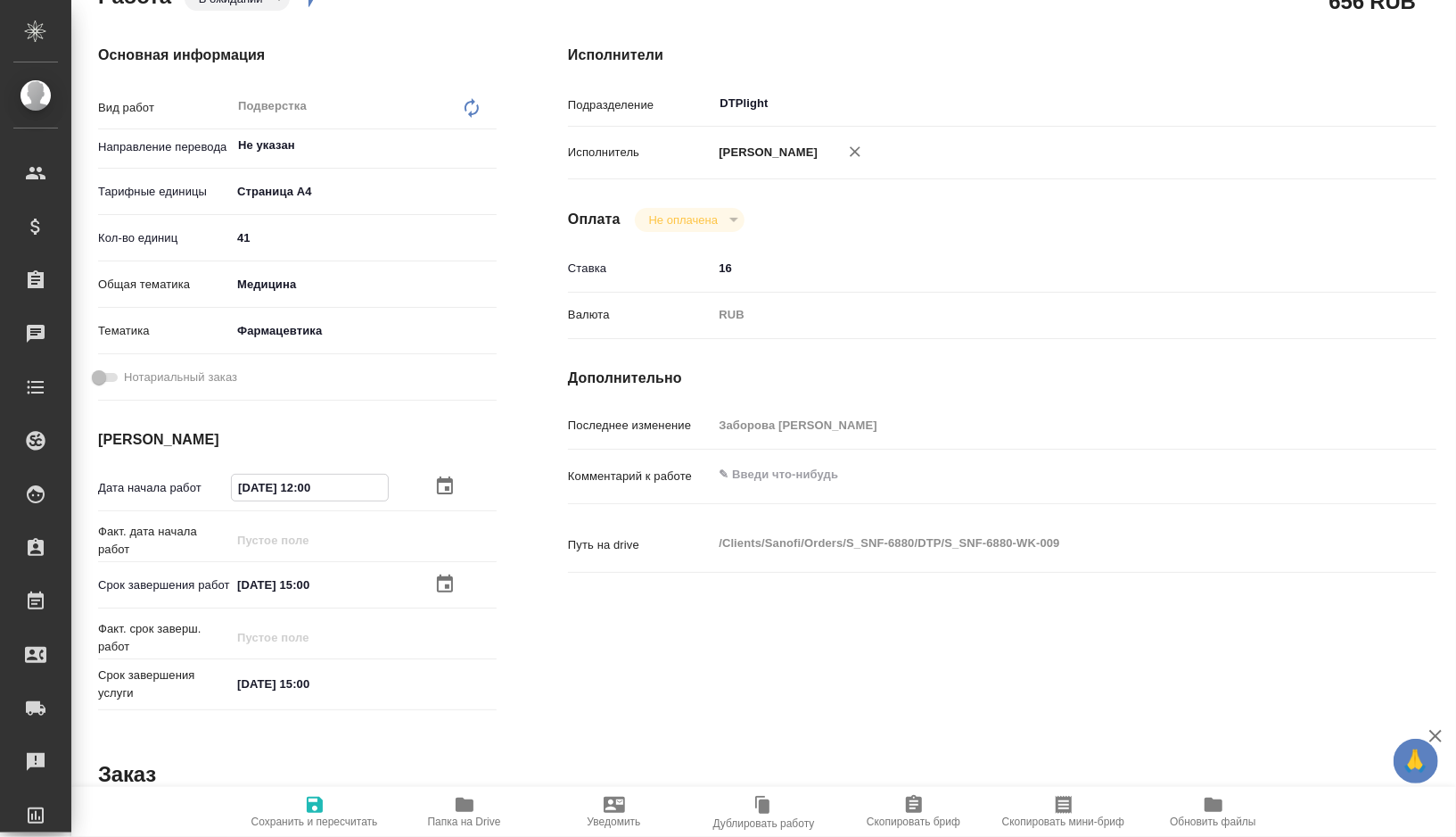
type textarea "x"
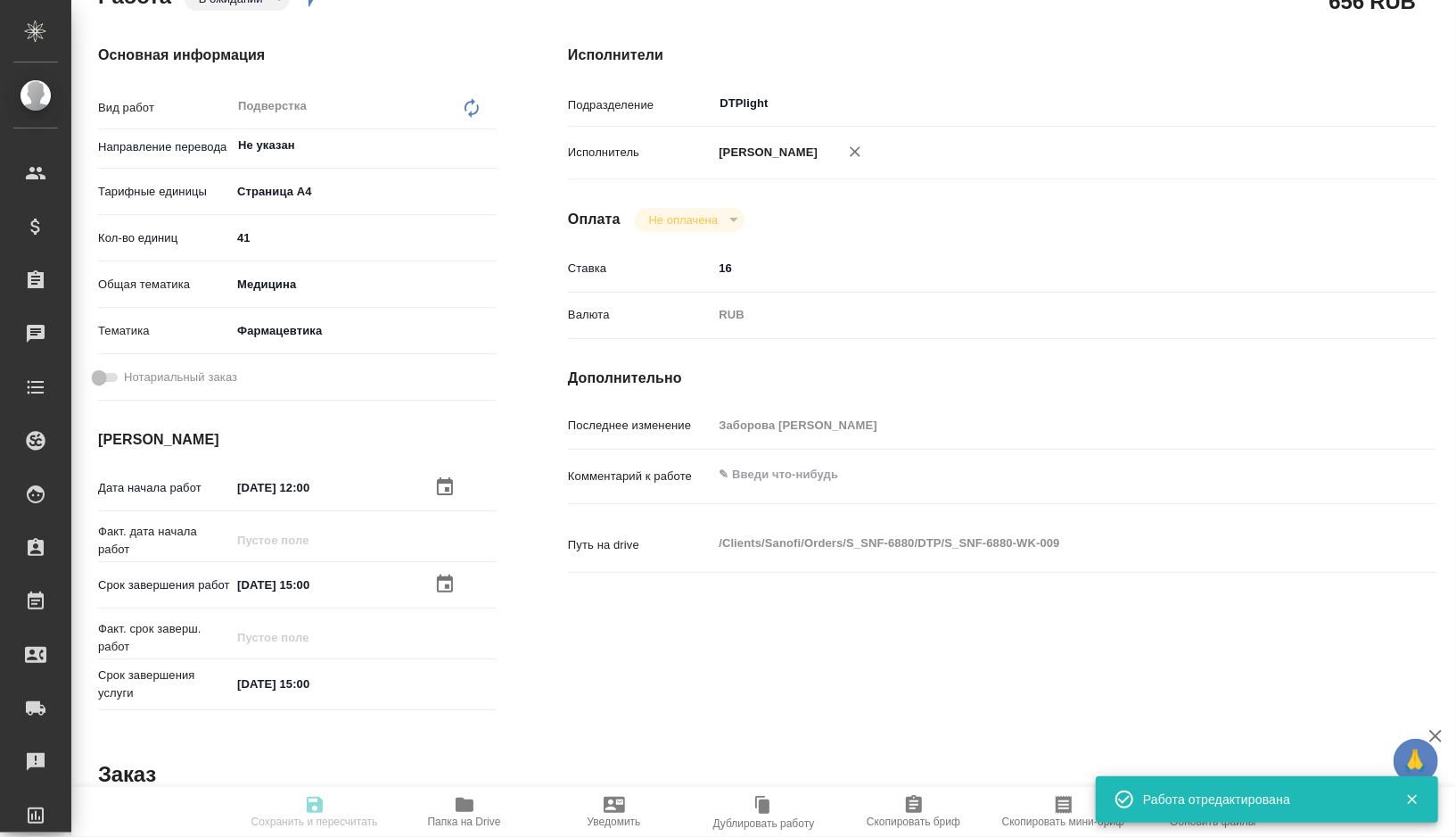
type input "pending"
type textarea "Подверстка"
type textarea "x"
type input "Не указан"
type input "5f036ec4e16dec2d6b59c8ff"
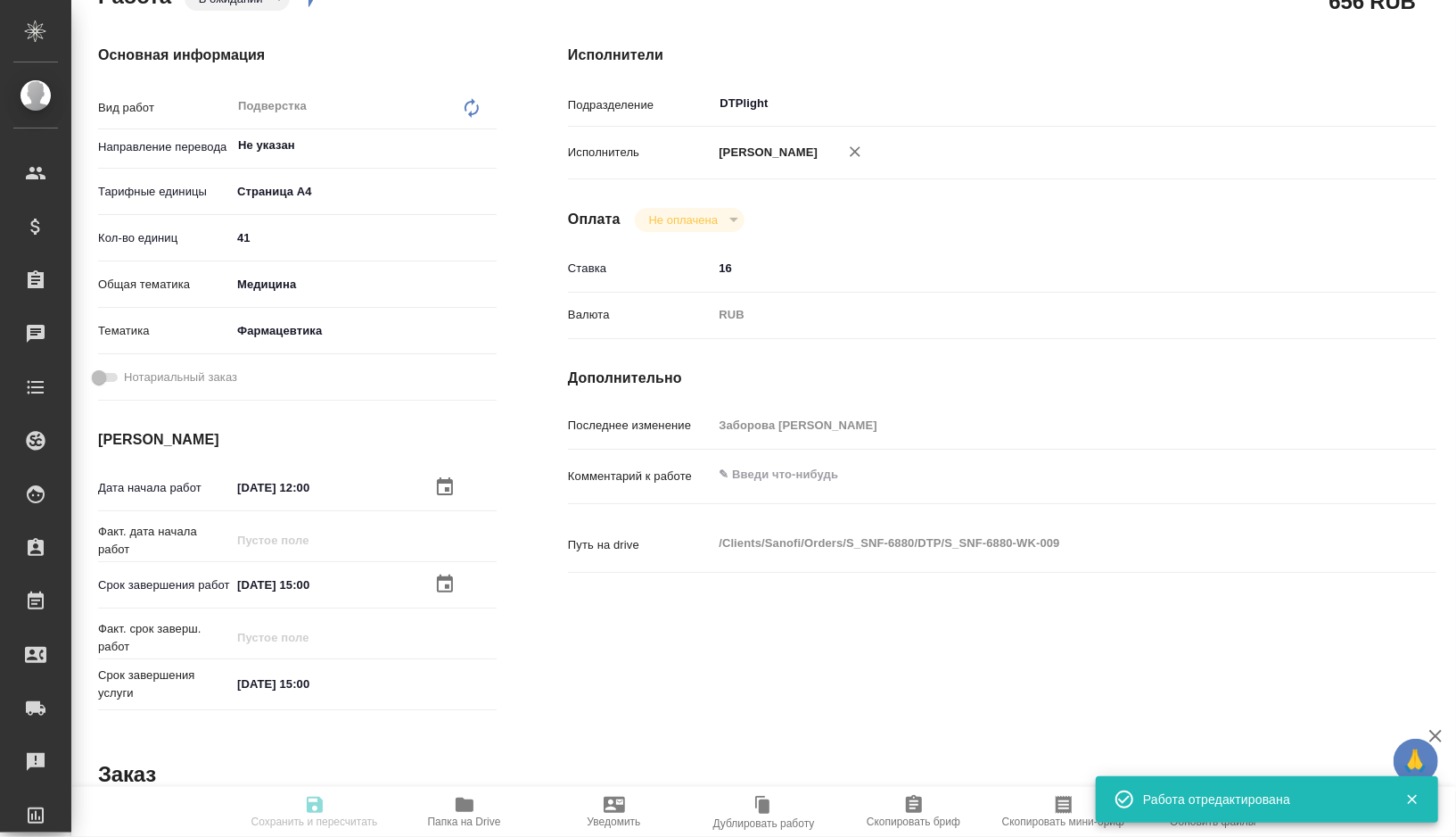
type input "41"
type input "med"
type input "6149832f2b7be24903fd7a82"
type input "15.09.2025 12:00"
type input "[DATE] 15:00"
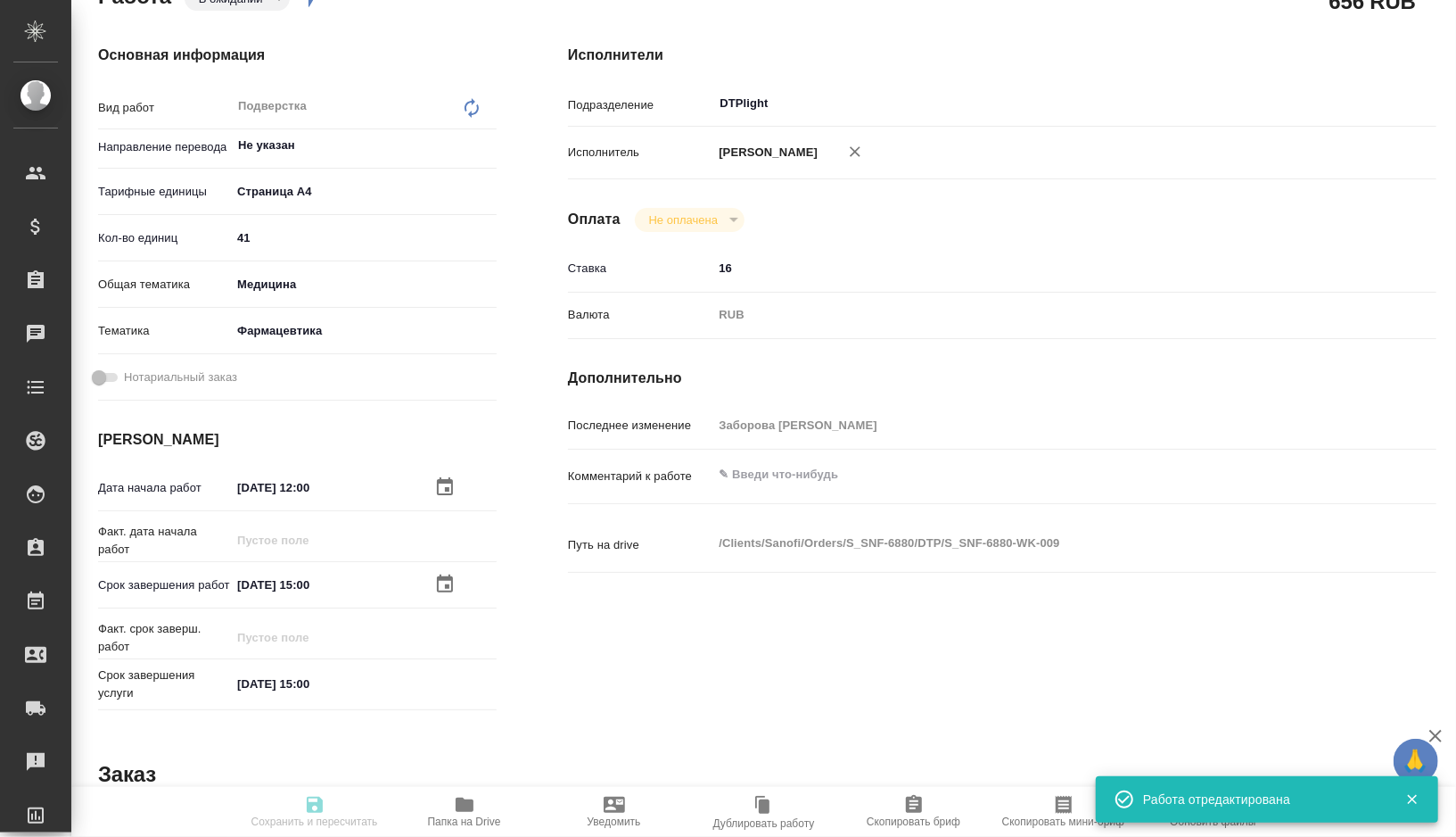
type input "[DATE] 15:00"
type input "DTPlight"
type input "notPayed"
type input "16"
type input "RUB"
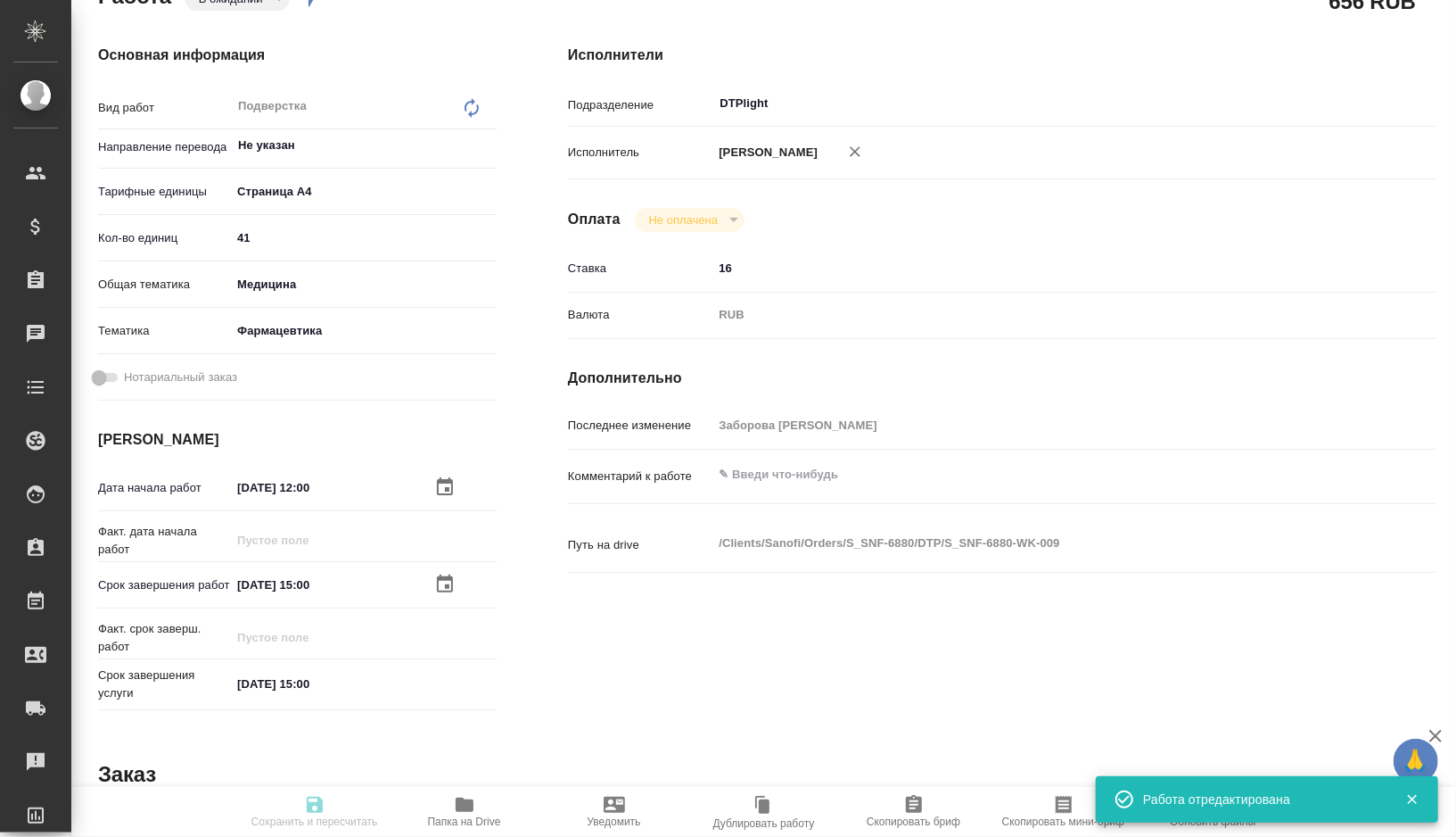
type input "[PERSON_NAME]"
type textarea "x"
type textarea "/Clients/Sanofi/Orders/S_SNF-6880/DTP/S_SNF-6880-WK-009"
type textarea "x"
type input "S_SNF-6880"
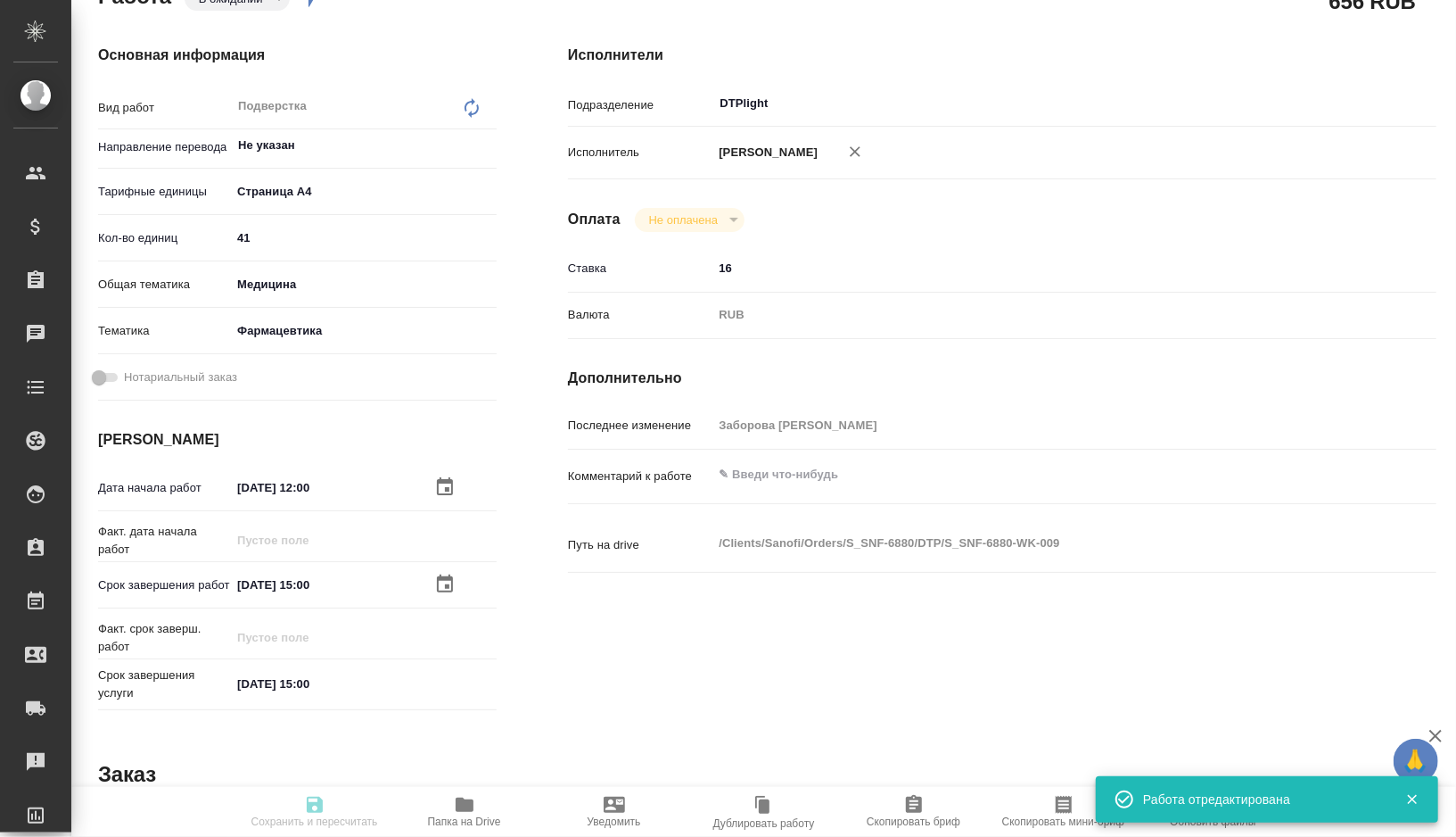
type input "E005851908"
type input "Восстановление сложного макета с частичным соответствием оформлению оригинала"
type input "Приемка разверстки, Подверстка, Приемка подверстки, Восстановление макета средн…"
type input "[PERSON_NAME]"
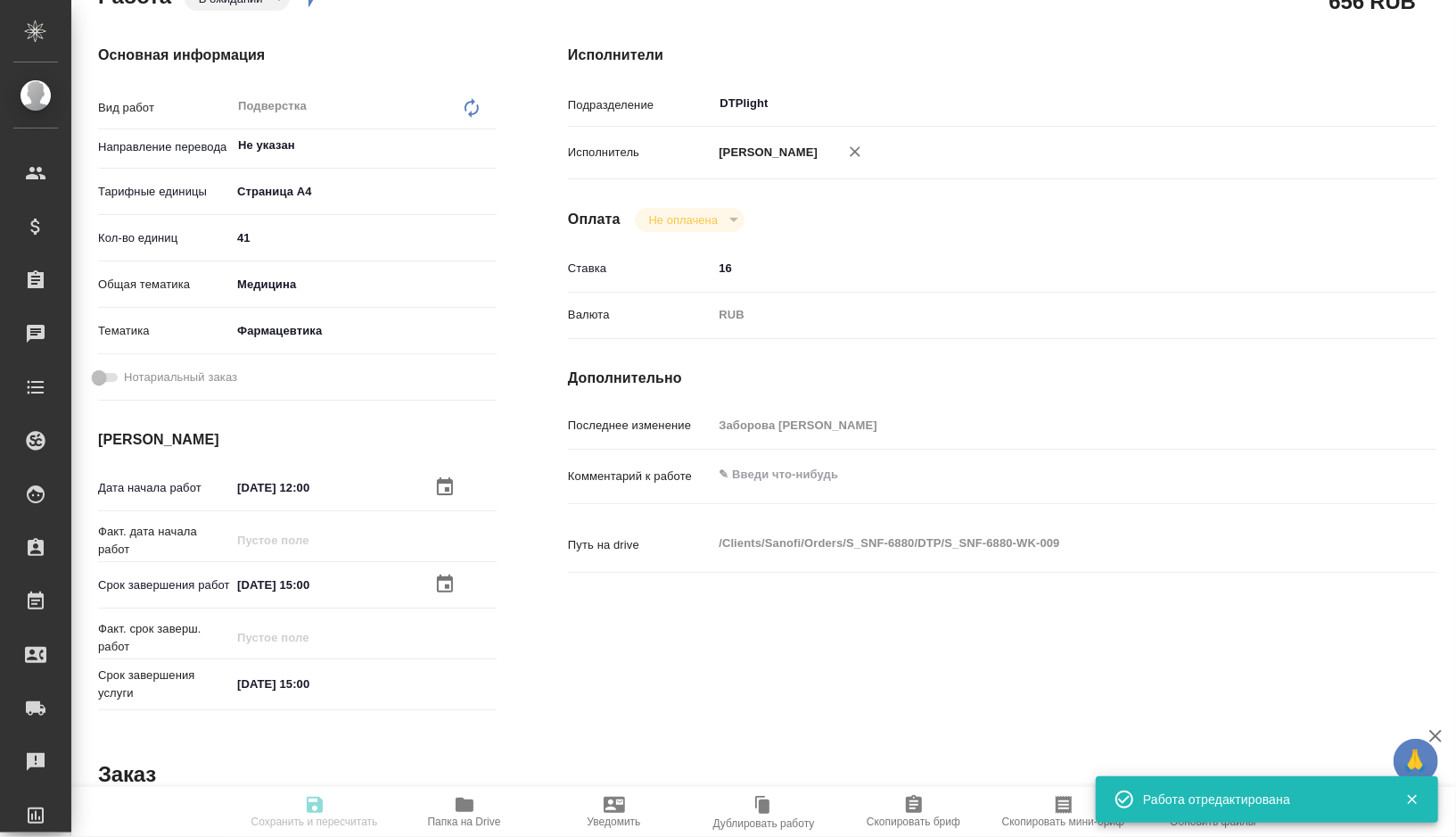
type input "/Clients/Sanofi/Orders/S_SNF-6880"
type textarea "x"
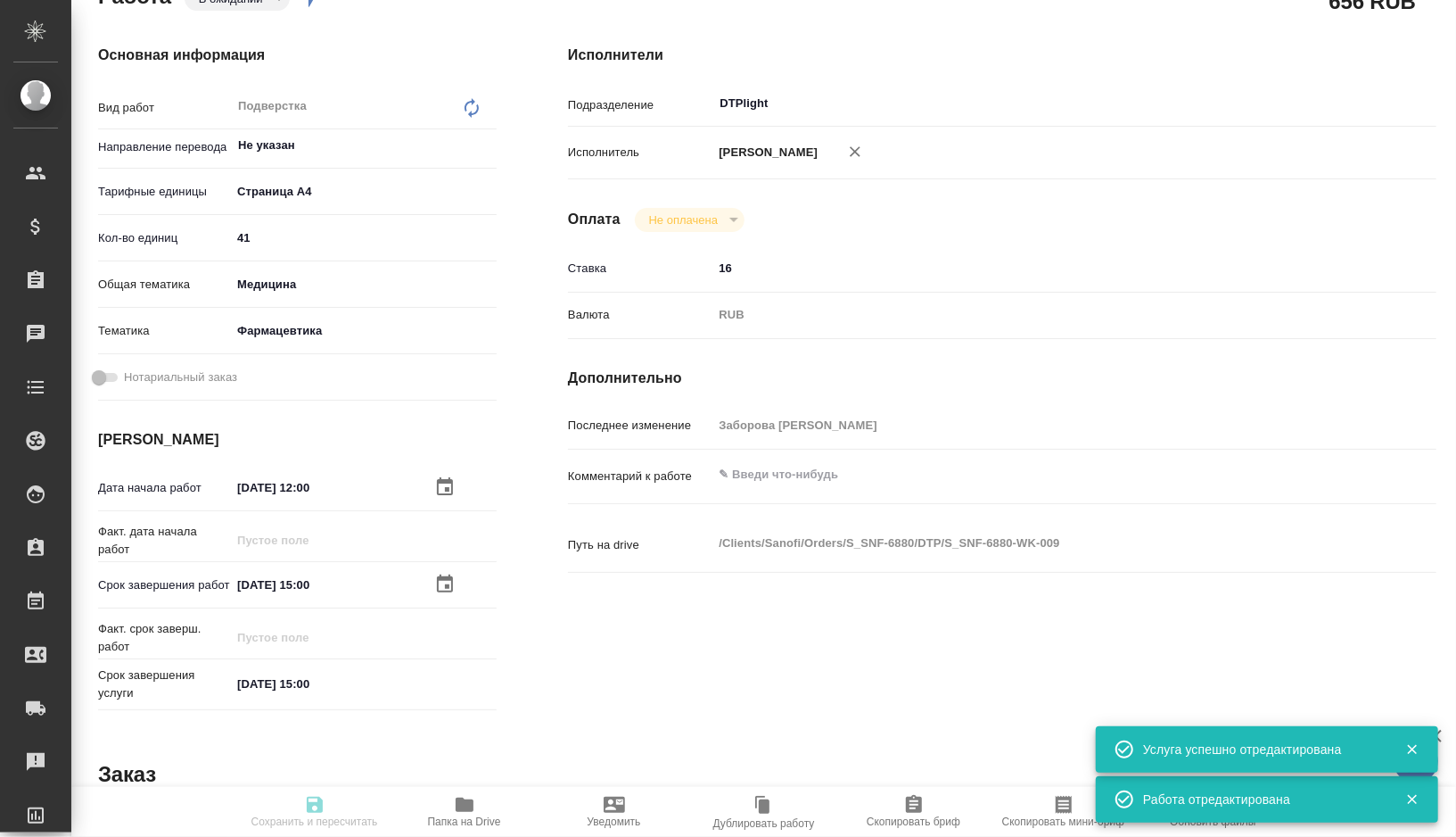
type textarea "x"
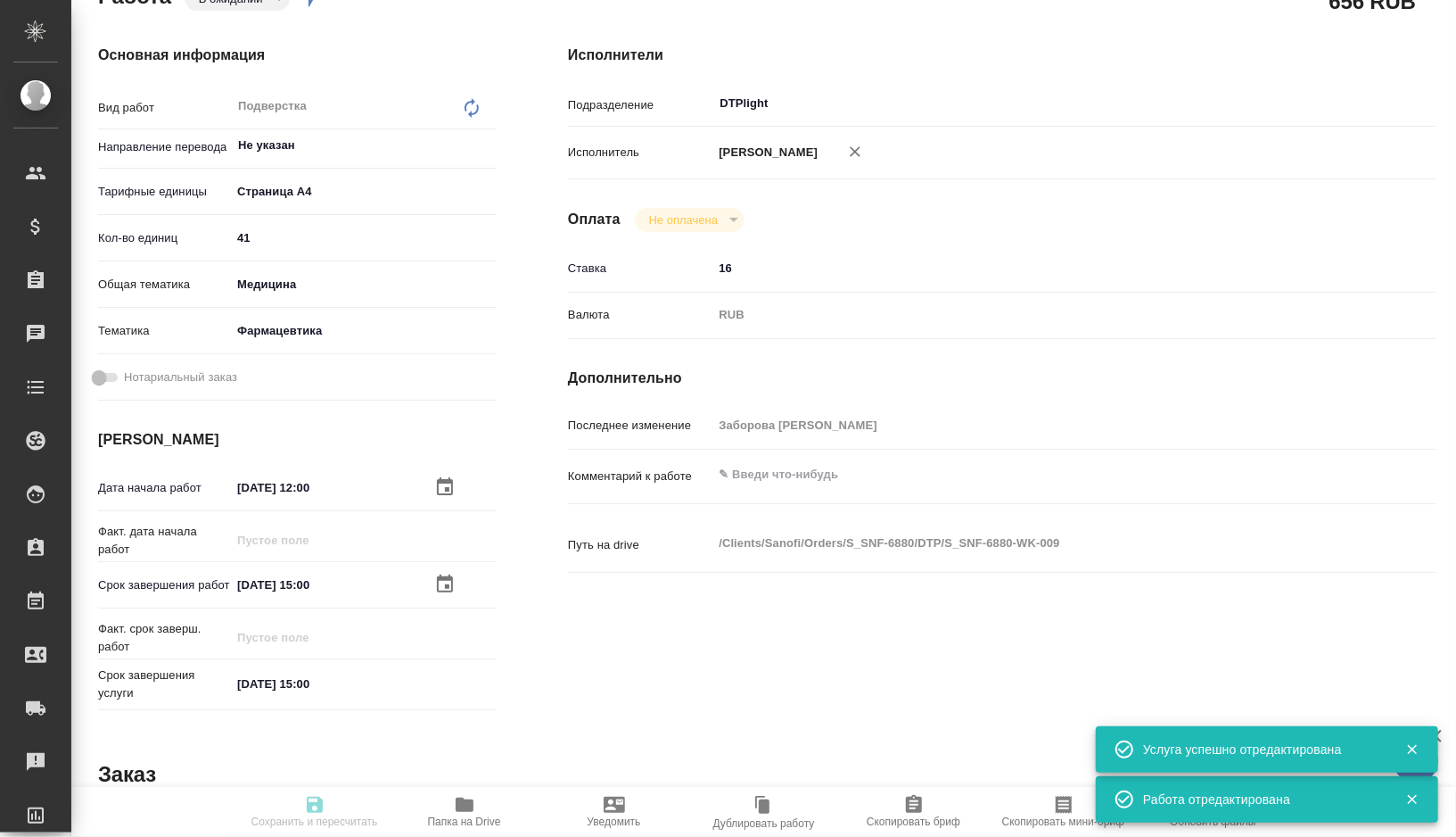
type textarea "x"
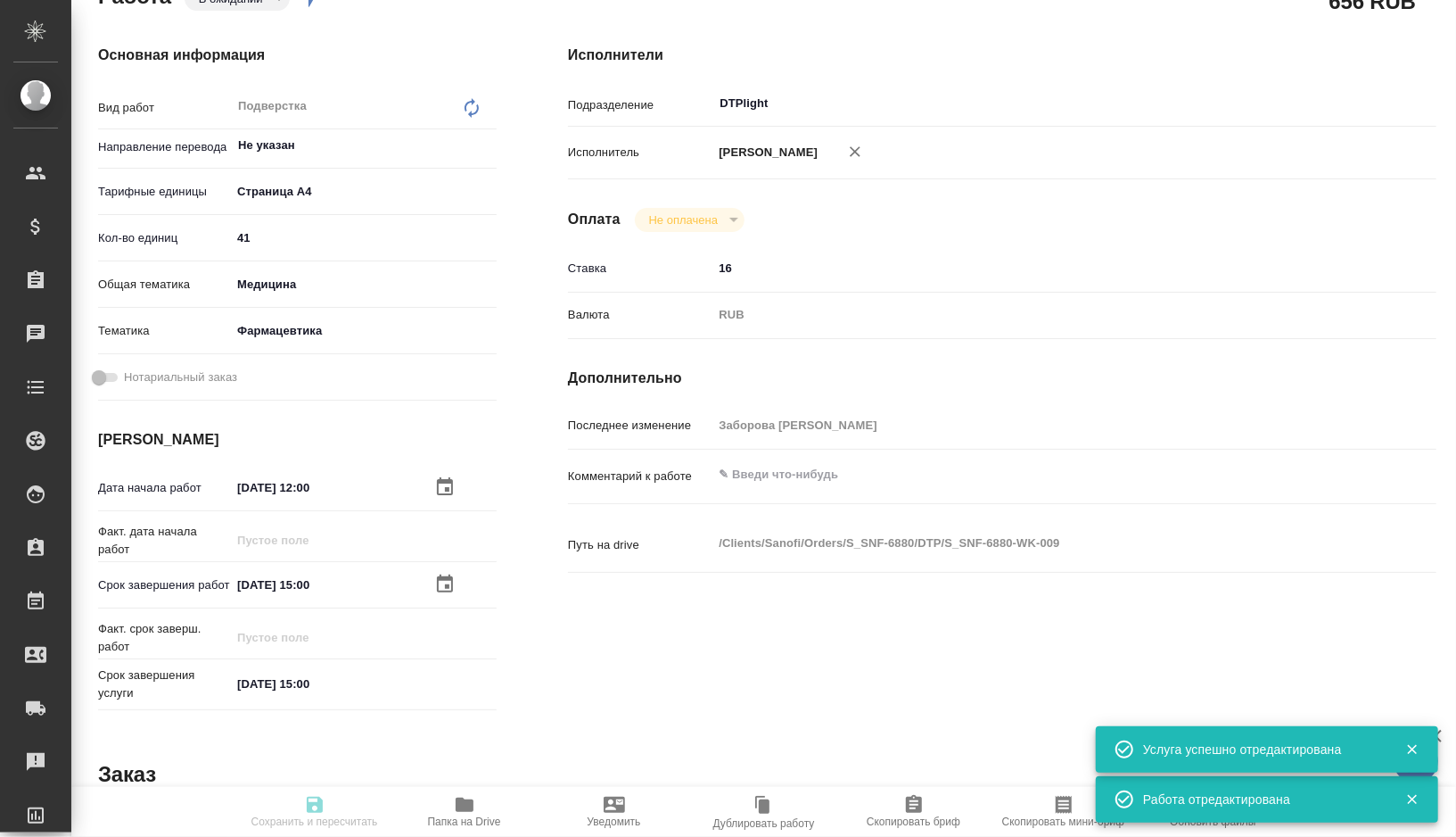
type textarea "x"
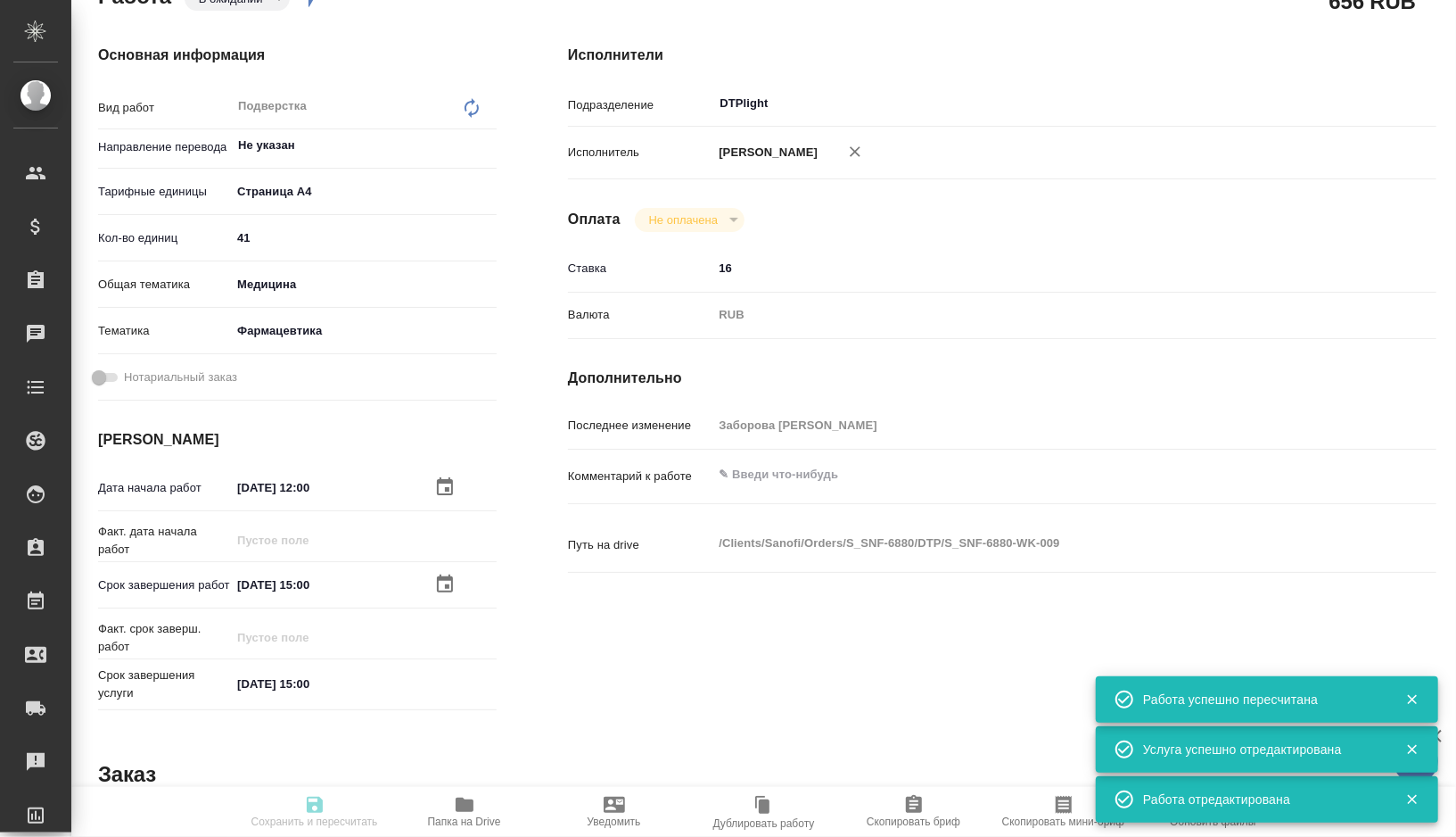
type textarea "x"
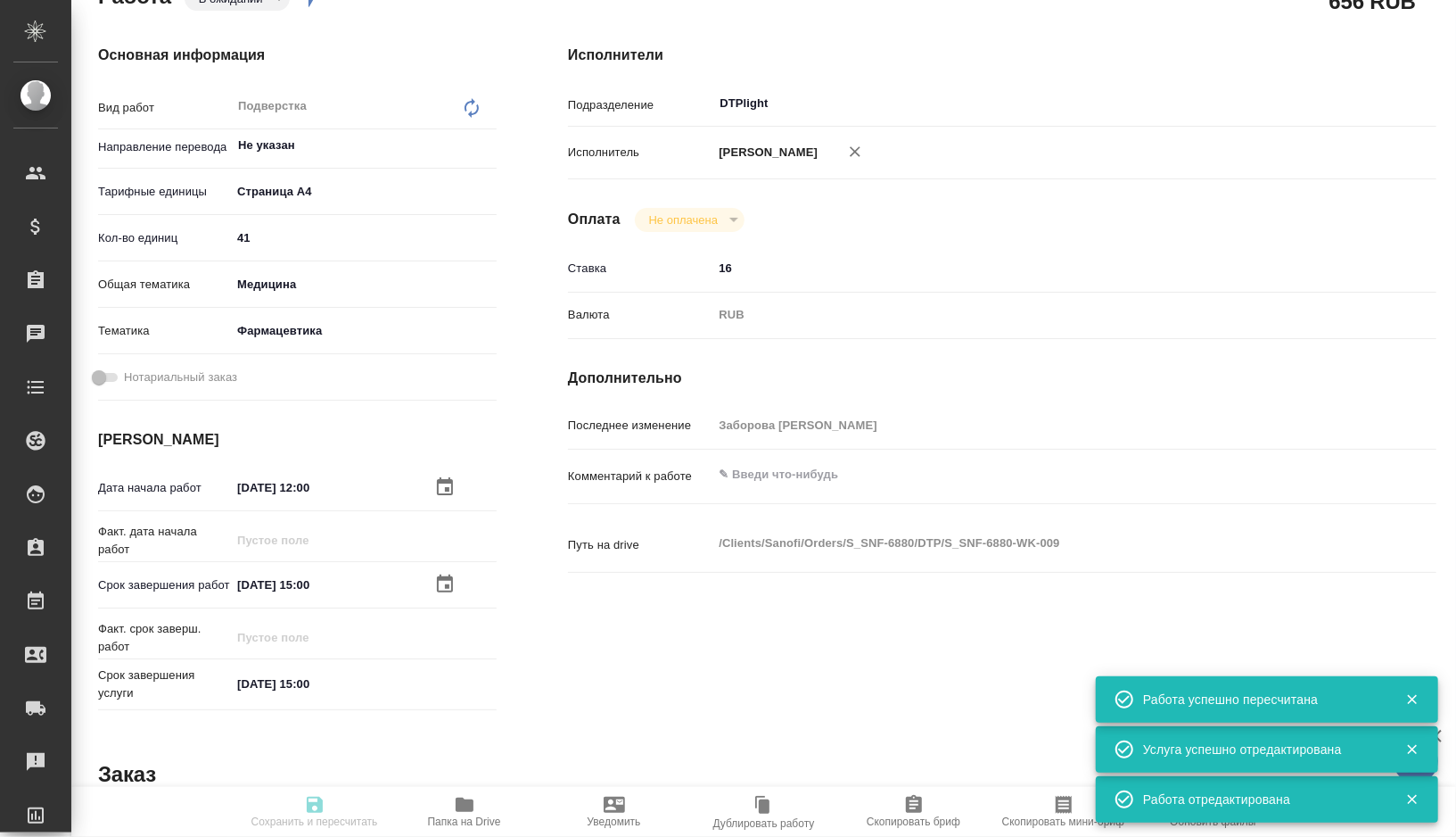
type input "pending"
type textarea "Подверстка"
type textarea "x"
type input "Не указан"
type input "5f036ec4e16dec2d6b59c8ff"
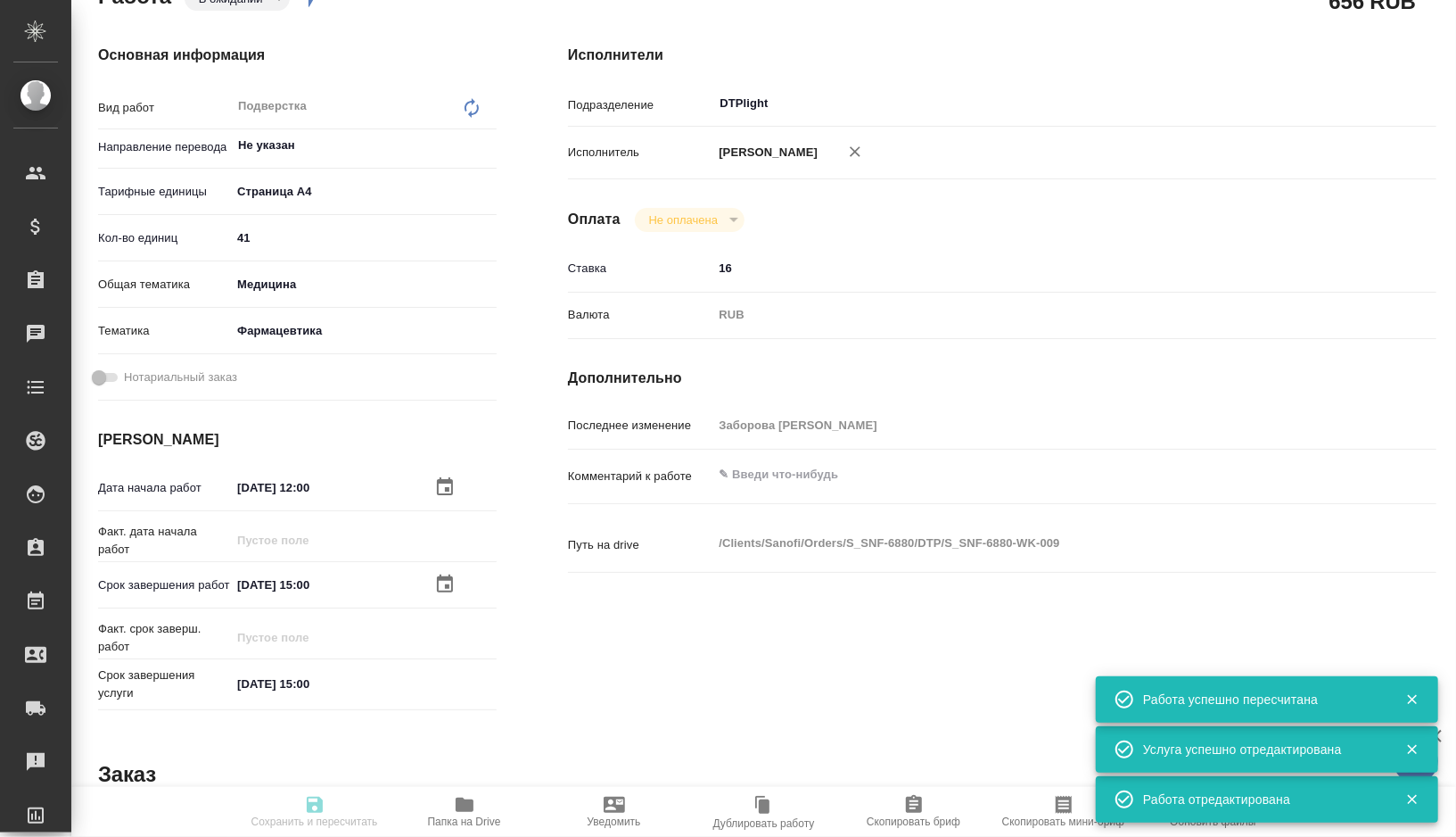
type input "41"
type input "med"
type input "6149832f2b7be24903fd7a82"
type input "15.09.2025 12:00"
type input "[DATE] 15:00"
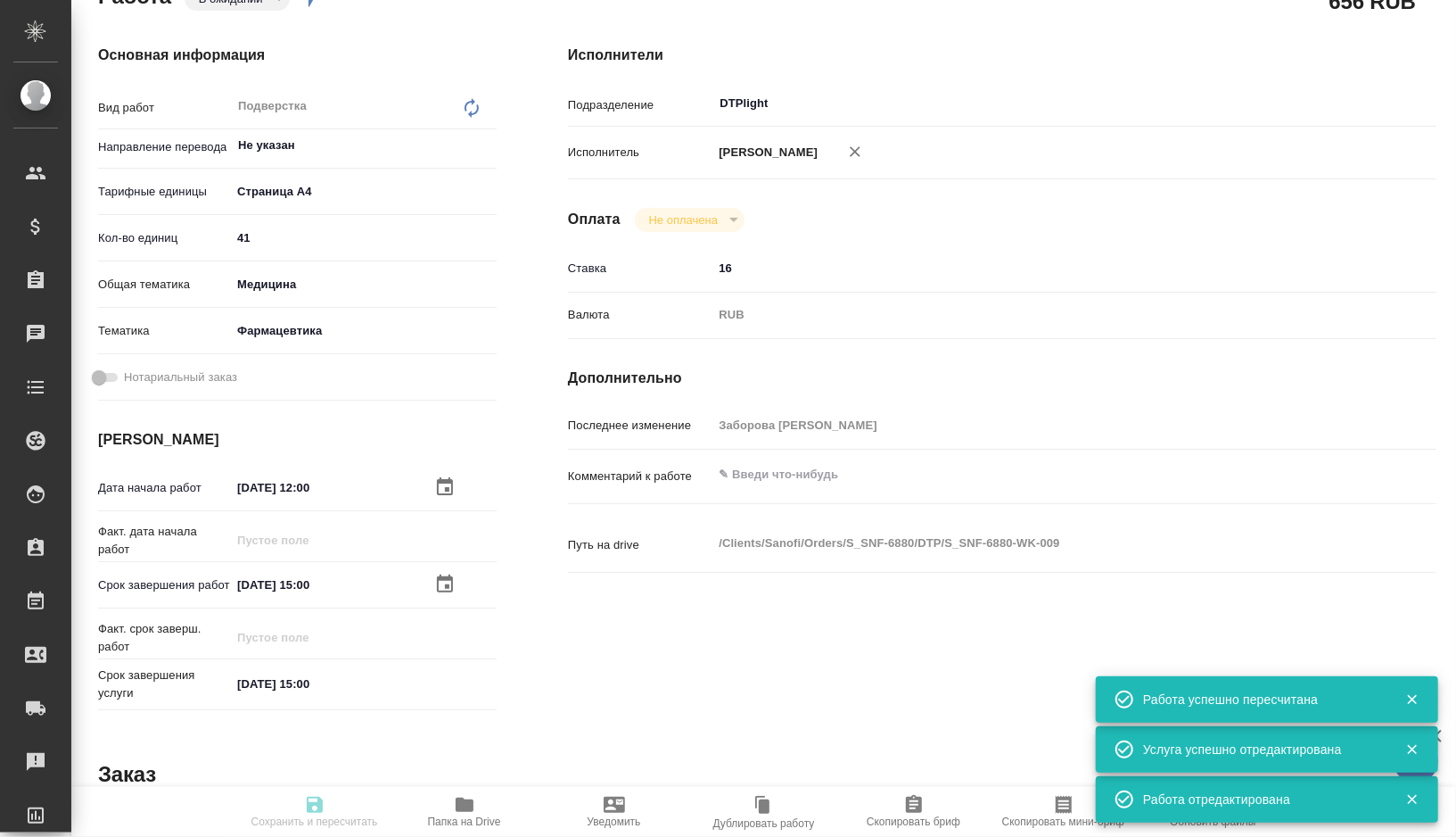
type input "[DATE] 15:00"
type input "DTPlight"
type input "notPayed"
type input "16"
type input "RUB"
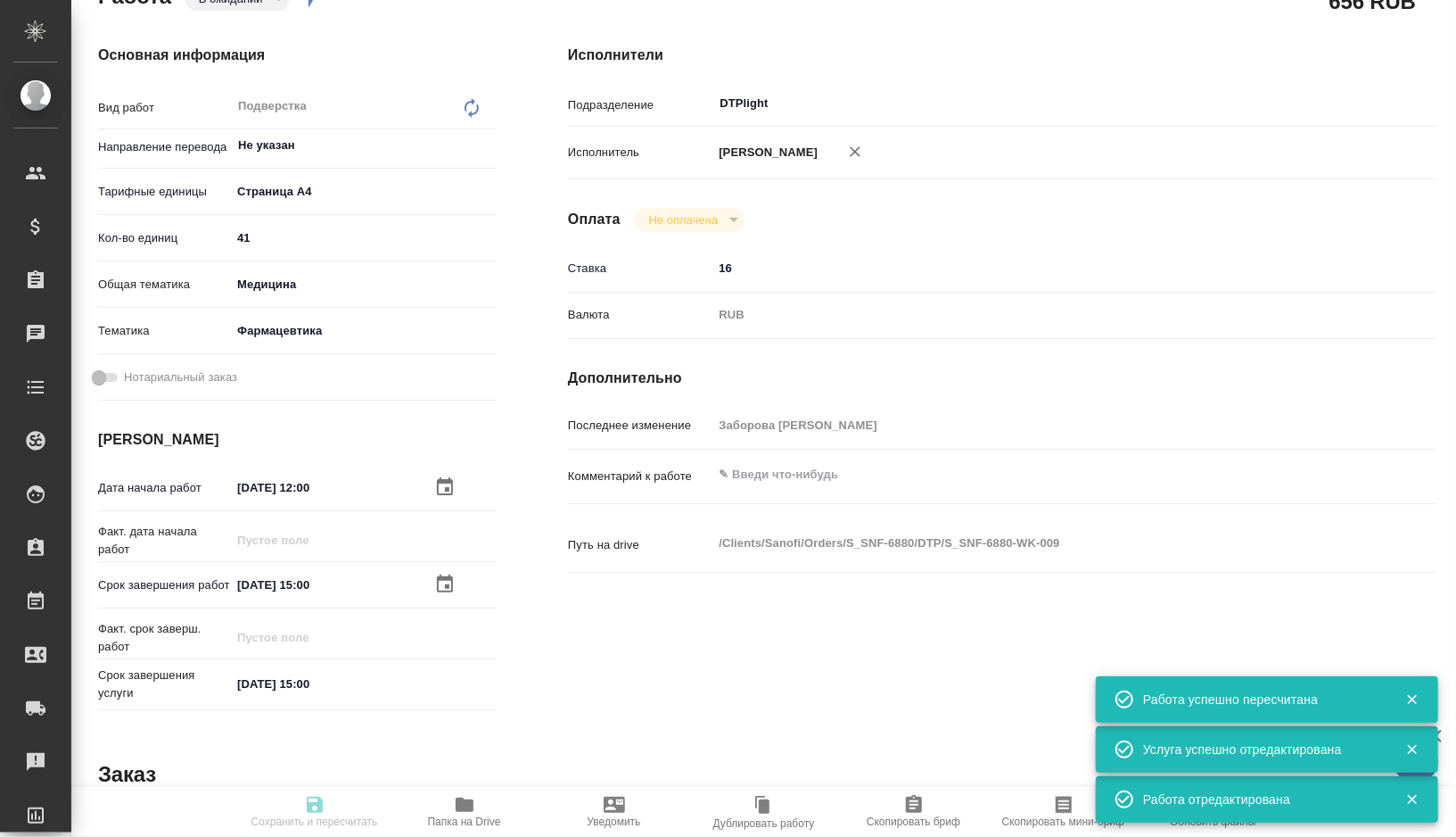
type input "[PERSON_NAME]"
type textarea "x"
type textarea "/Clients/Sanofi/Orders/S_SNF-6880/DTP/S_SNF-6880-WK-009"
type textarea "x"
type input "S_SNF-6880"
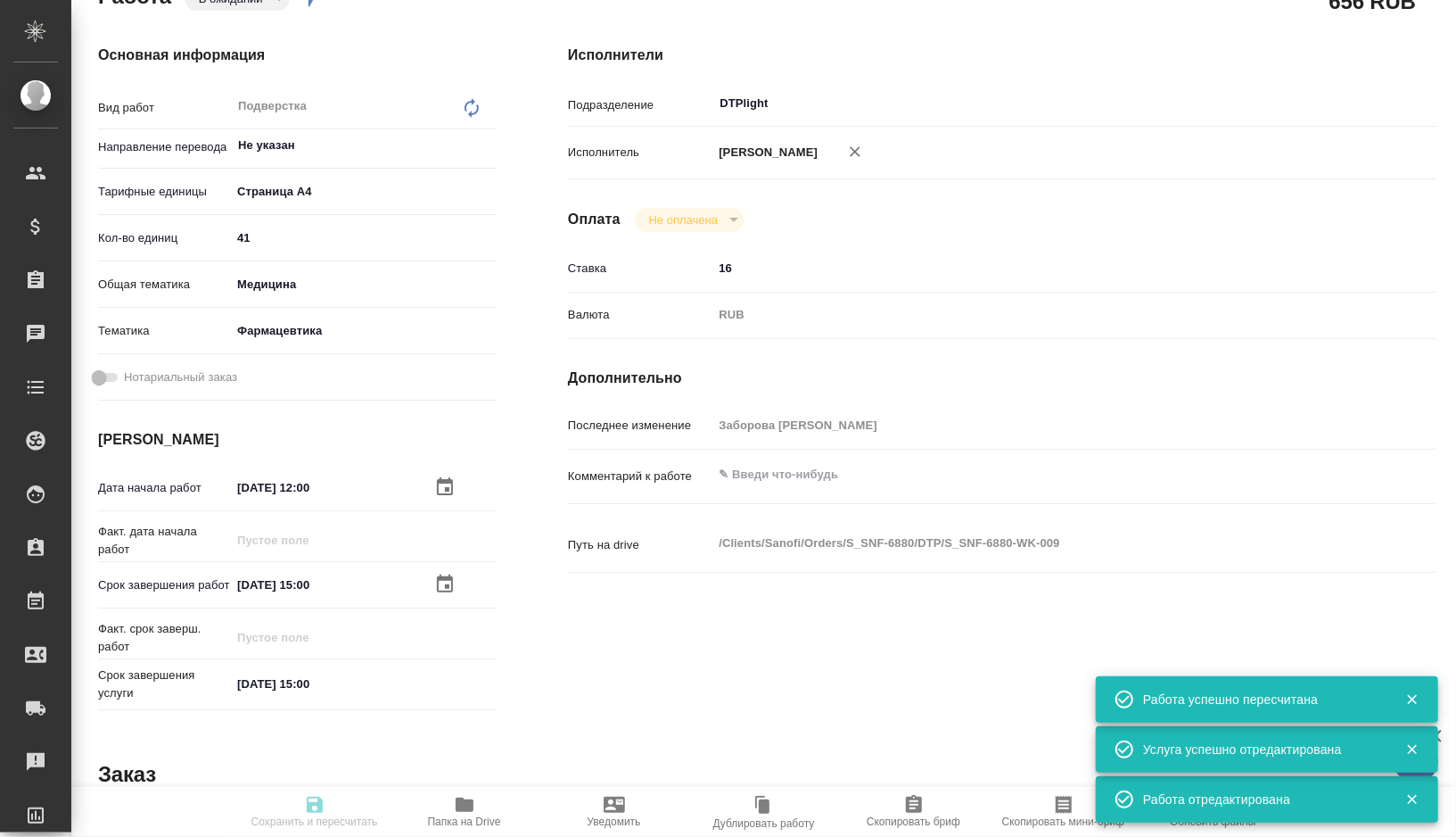
type input "E005851908"
type input "Восстановление сложного макета с частичным соответствием оформлению оригинала"
type input "Приемка разверстки, Подверстка, Приемка подверстки, Восстановление макета средн…"
type input "[PERSON_NAME]"
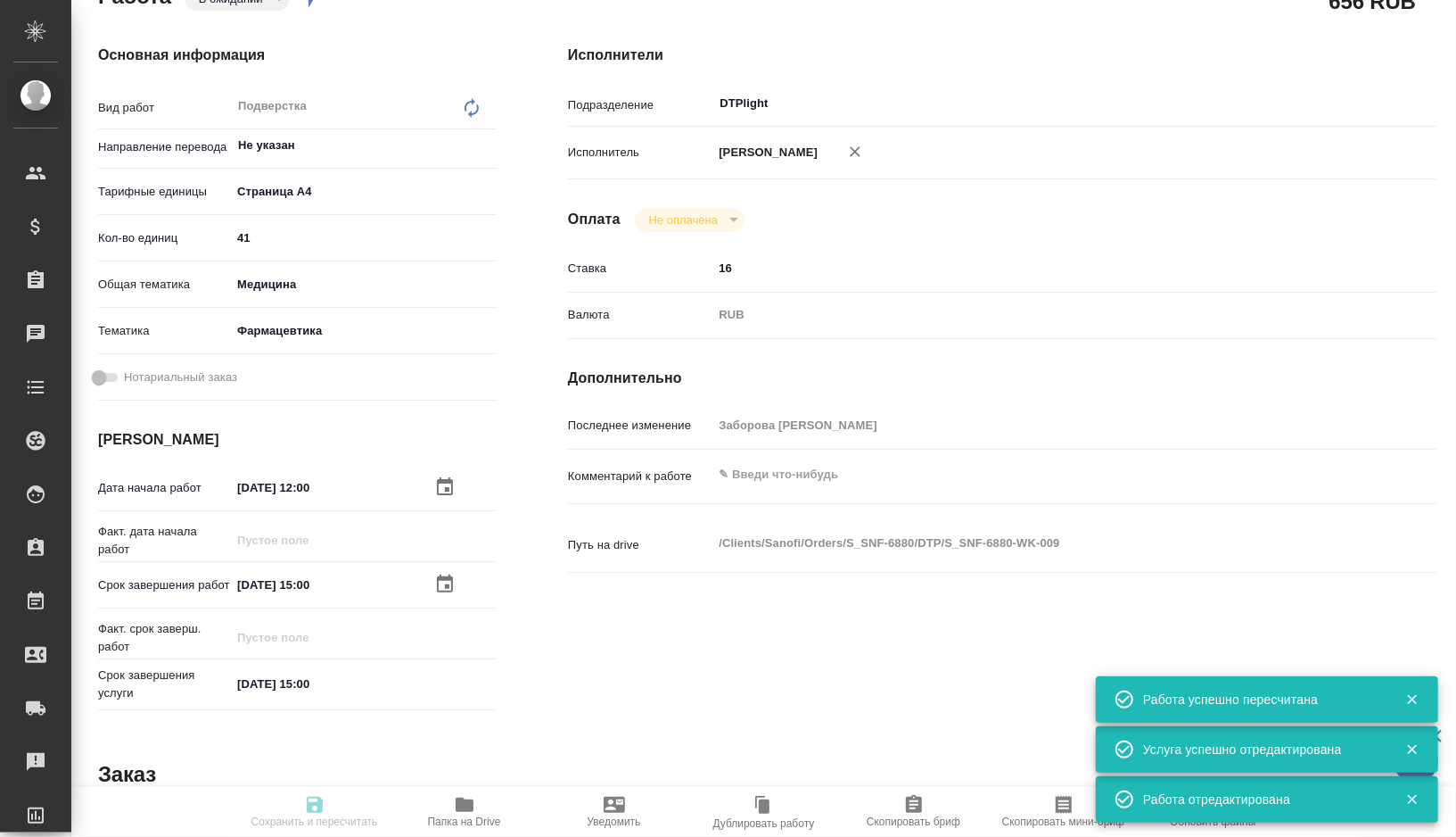
type input "/Clients/Sanofi/Orders/S_SNF-6880"
type textarea "x"
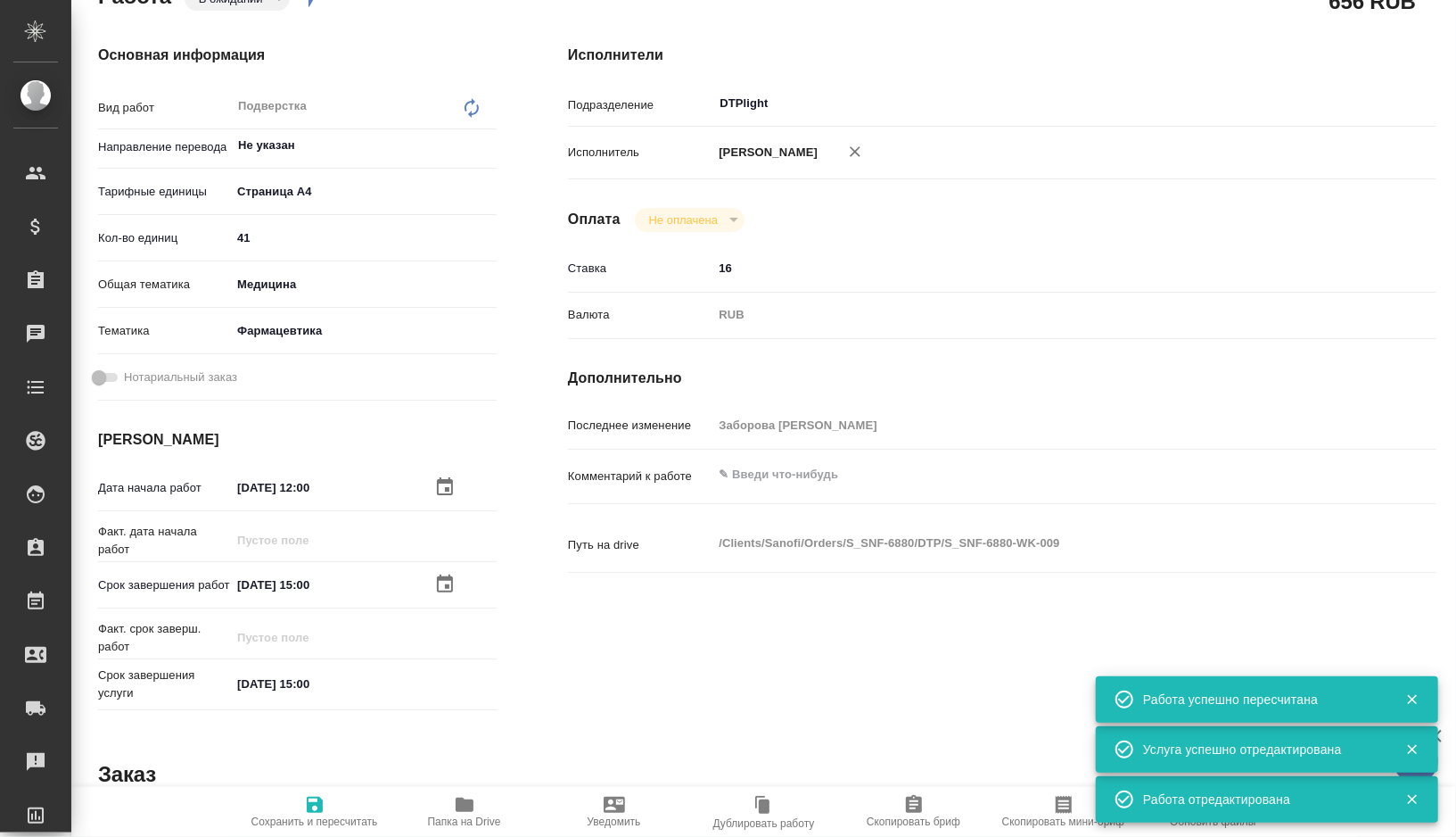
type textarea "x"
